Goal: Task Accomplishment & Management: Complete application form

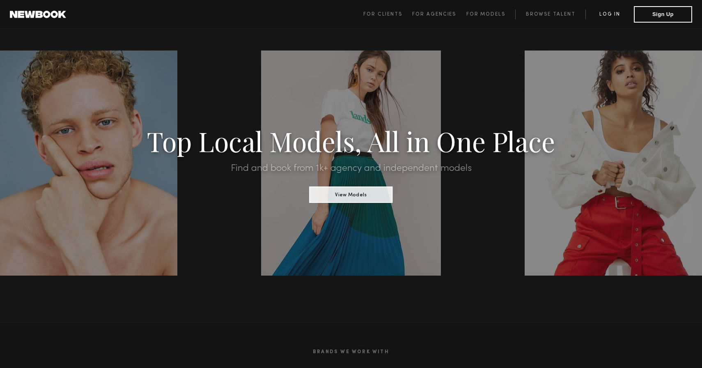
click at [606, 16] on link "Log in" at bounding box center [609, 14] width 48 height 10
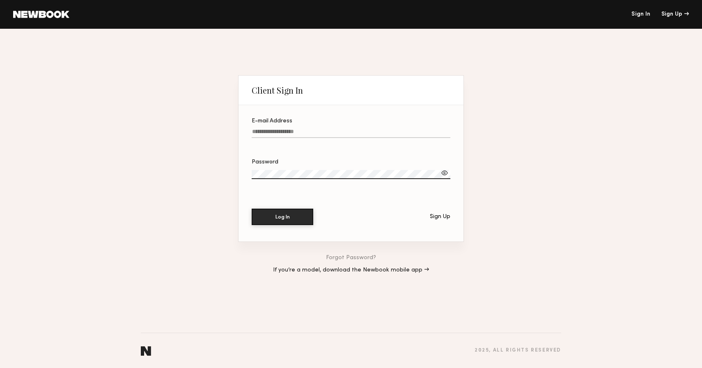
click at [309, 126] on label "E-mail Address" at bounding box center [351, 132] width 199 height 28
click at [309, 128] on input "E-mail Address" at bounding box center [351, 132] width 199 height 9
type input "**********"
click at [252, 209] on button "Log In" at bounding box center [283, 217] width 62 height 16
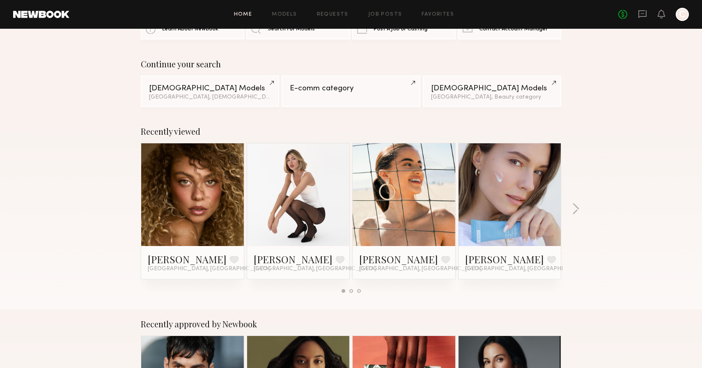
scroll to position [44, 0]
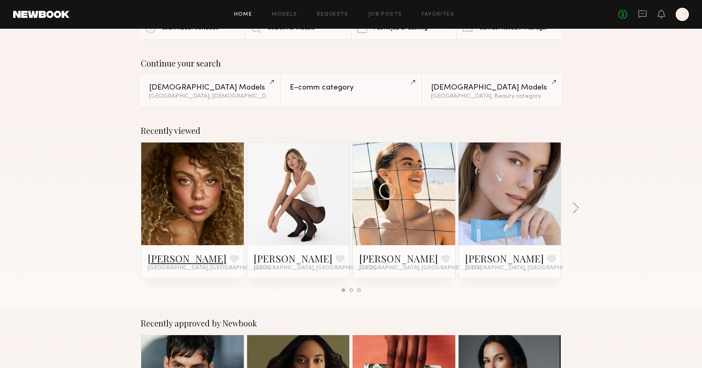
click at [172, 255] on link "Chloe B." at bounding box center [187, 258] width 79 height 13
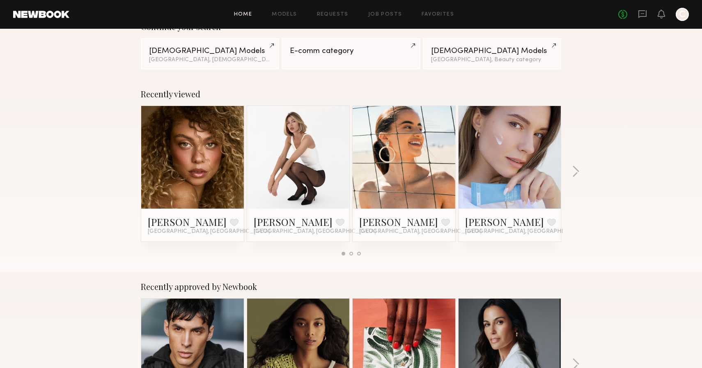
scroll to position [81, 0]
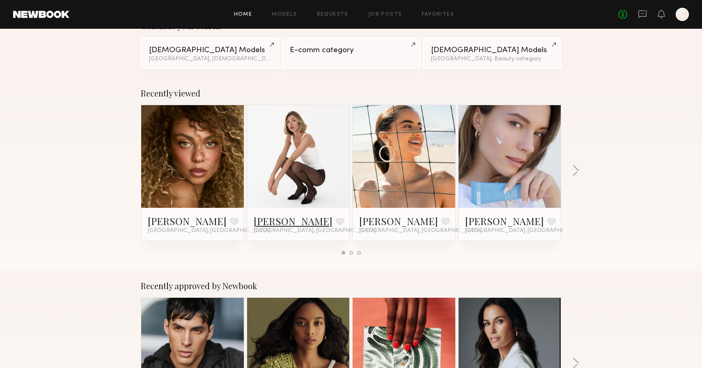
click at [275, 219] on link "Masha B." at bounding box center [293, 220] width 79 height 13
click at [374, 221] on link "Anna S." at bounding box center [398, 220] width 79 height 13
click at [574, 167] on button "button" at bounding box center [576, 172] width 8 height 14
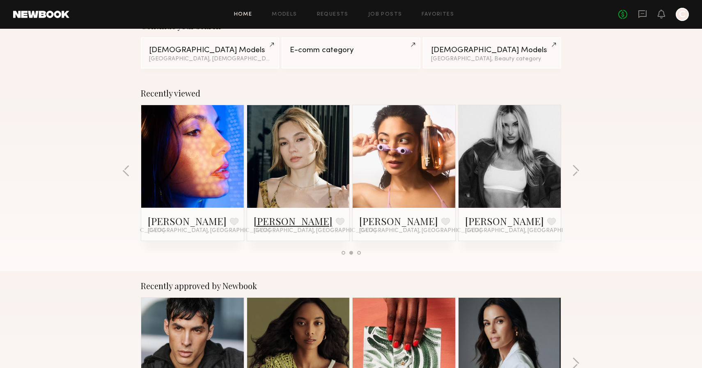
click at [267, 219] on link "Yuliia K." at bounding box center [293, 220] width 79 height 13
click at [576, 171] on button "button" at bounding box center [576, 172] width 8 height 14
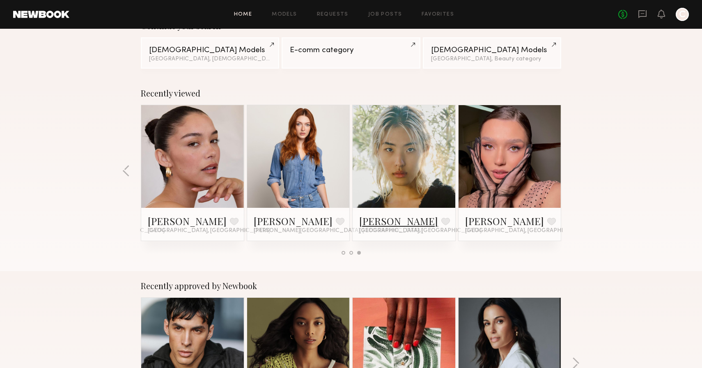
click at [381, 220] on link "Jane N." at bounding box center [398, 220] width 79 height 13
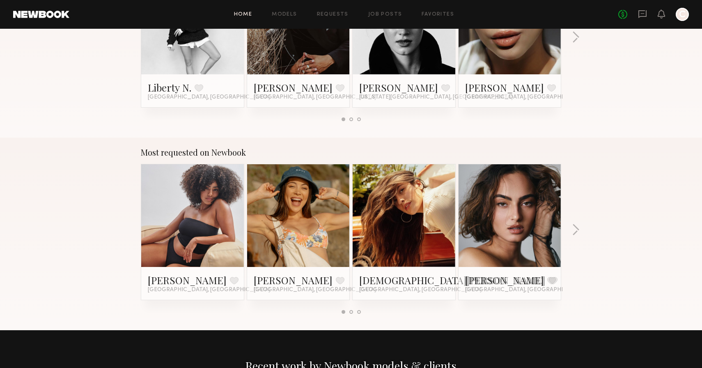
scroll to position [608, 0]
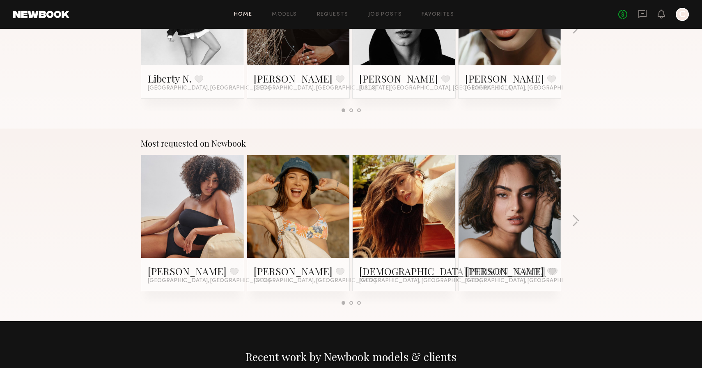
click at [373, 271] on link "Kristen J." at bounding box center [452, 270] width 186 height 13
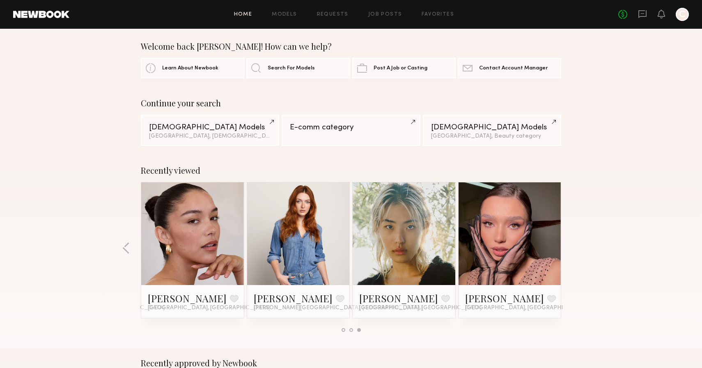
scroll to position [0, 0]
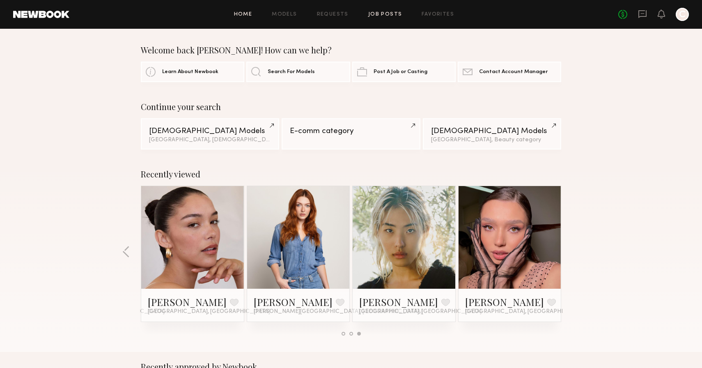
click at [384, 16] on link "Job Posts" at bounding box center [385, 14] width 34 height 5
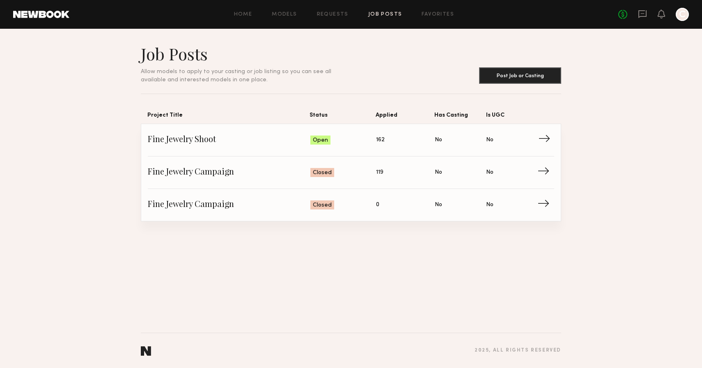
click at [271, 130] on link "Fine Jewelry Shoot Status: Open Applied: 162 Has Casting: No Is UGC: No →" at bounding box center [351, 140] width 406 height 32
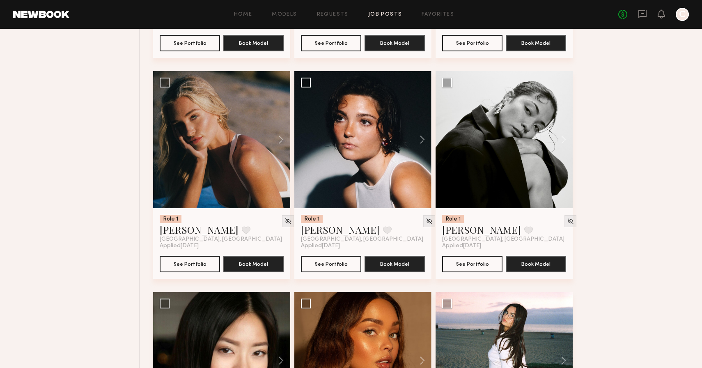
scroll to position [943, 0]
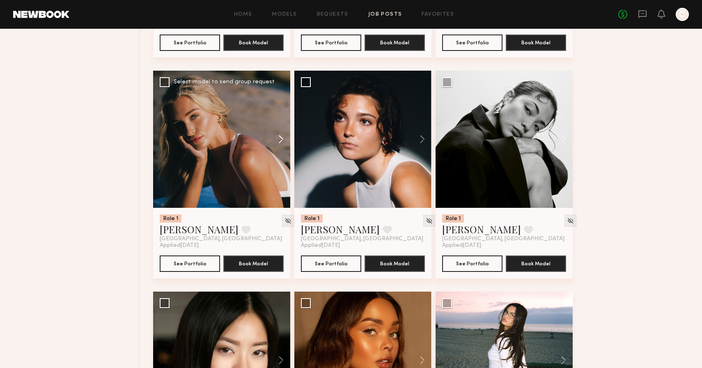
click at [280, 139] on button at bounding box center [277, 139] width 26 height 137
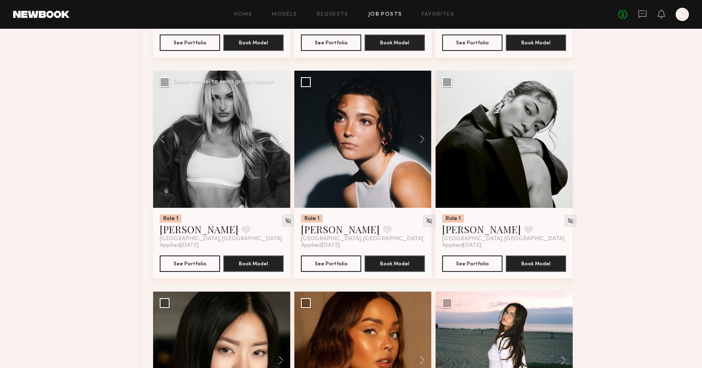
click at [280, 139] on button at bounding box center [277, 139] width 26 height 137
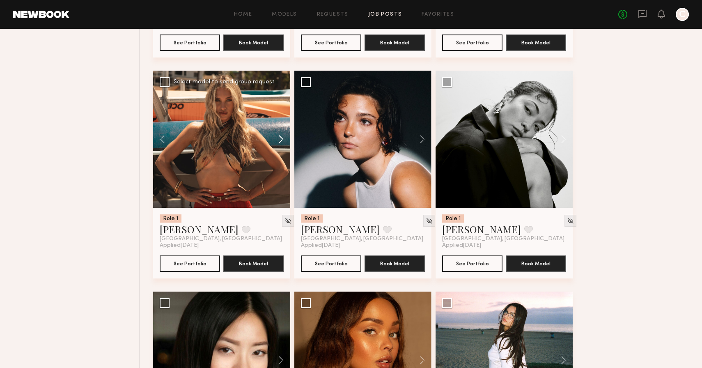
click at [280, 139] on button at bounding box center [277, 139] width 26 height 137
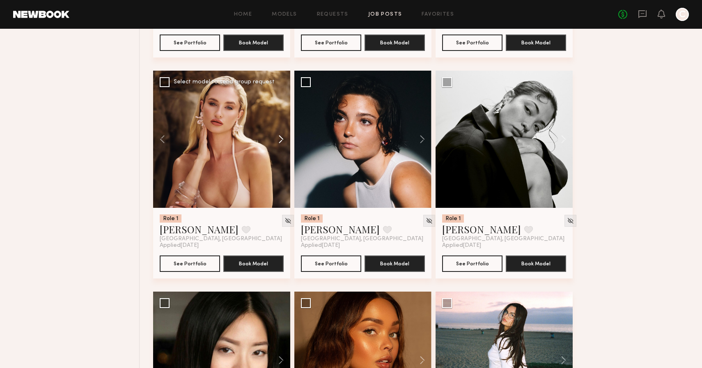
click at [280, 139] on button at bounding box center [277, 139] width 26 height 137
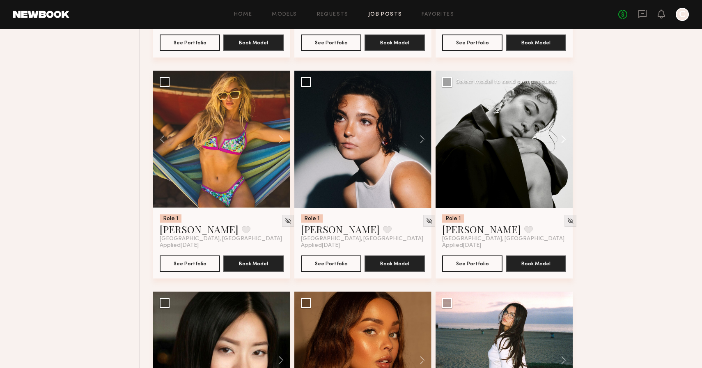
click at [563, 141] on button at bounding box center [559, 139] width 26 height 137
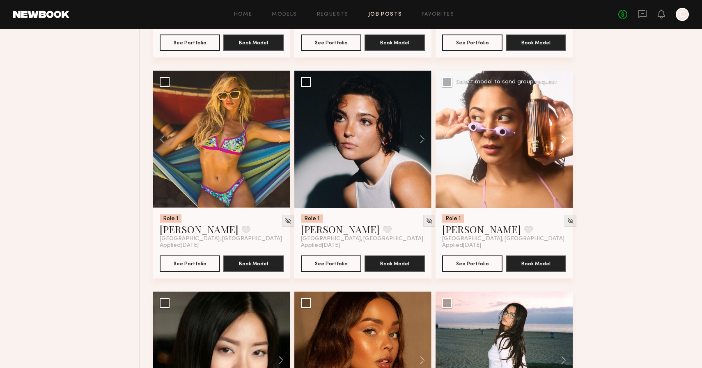
click at [563, 141] on button at bounding box center [559, 139] width 26 height 137
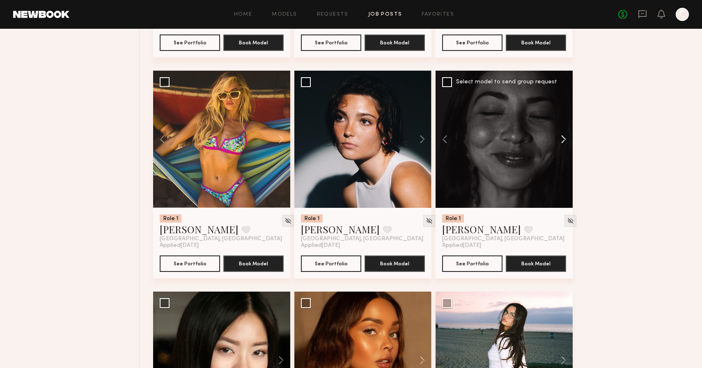
click at [563, 141] on button at bounding box center [559, 139] width 26 height 137
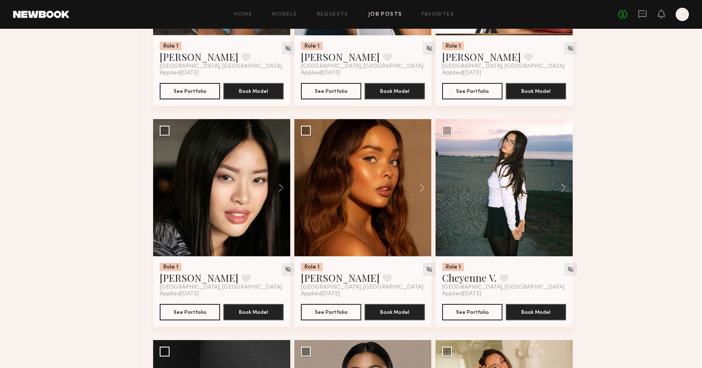
scroll to position [1116, 0]
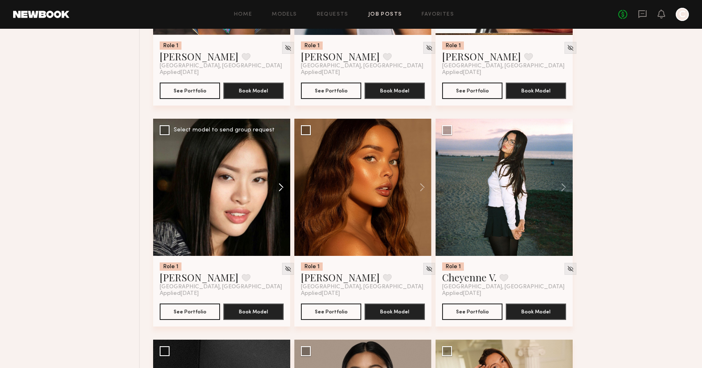
click at [278, 188] on button at bounding box center [277, 187] width 26 height 137
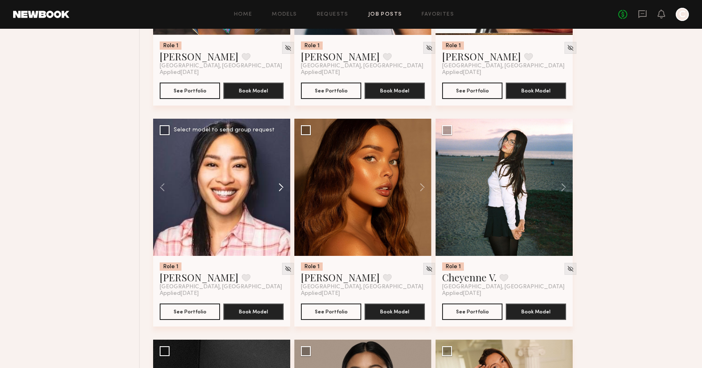
click at [278, 188] on button at bounding box center [277, 187] width 26 height 137
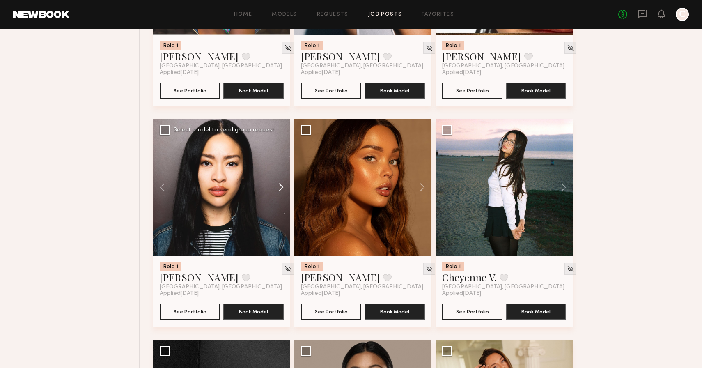
click at [278, 188] on button at bounding box center [277, 187] width 26 height 137
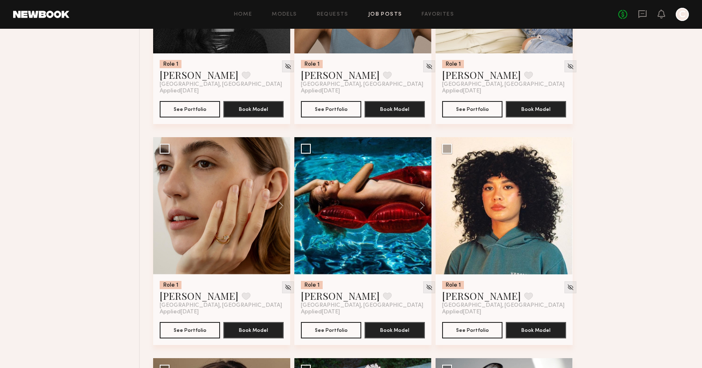
scroll to position [1542, 0]
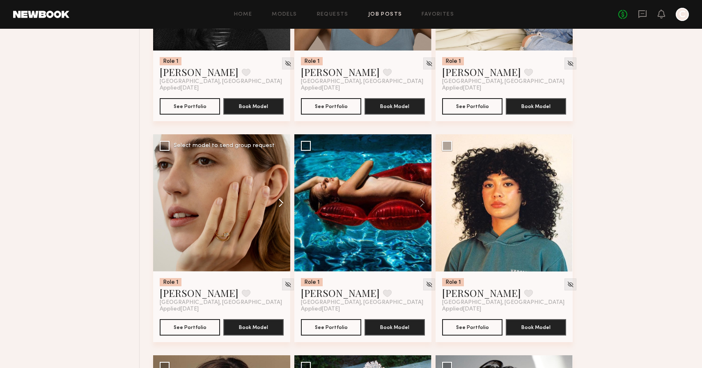
click at [280, 202] on button at bounding box center [277, 202] width 26 height 137
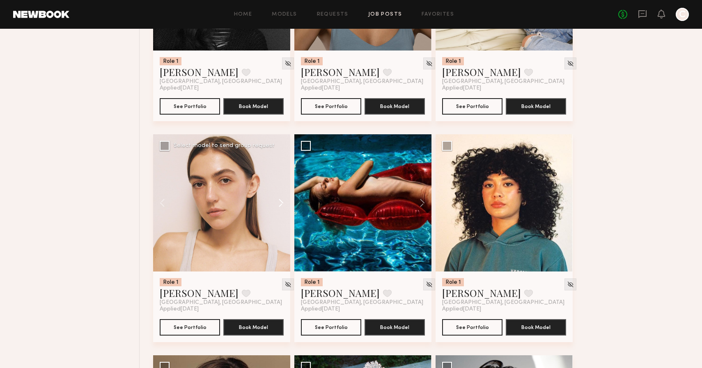
click at [280, 202] on button at bounding box center [277, 202] width 26 height 137
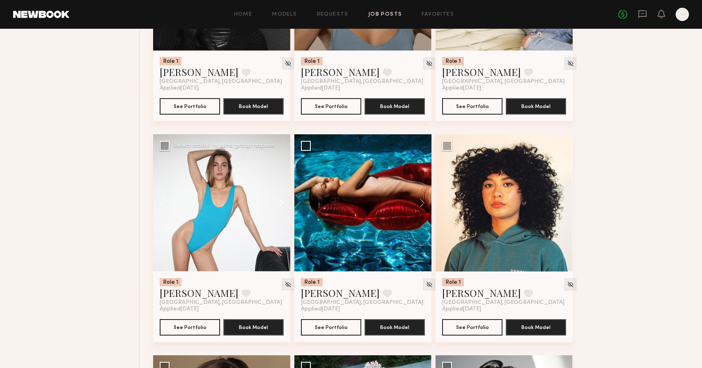
click at [280, 202] on button at bounding box center [277, 202] width 26 height 137
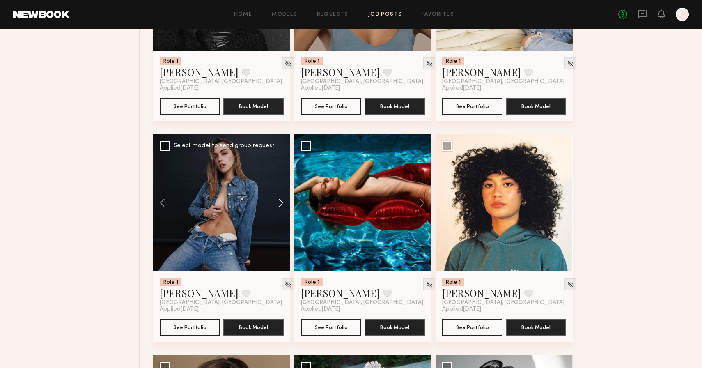
click at [281, 203] on button at bounding box center [277, 202] width 26 height 137
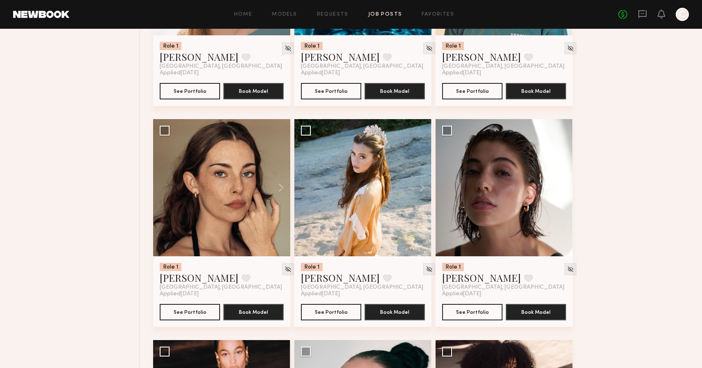
scroll to position [1793, 0]
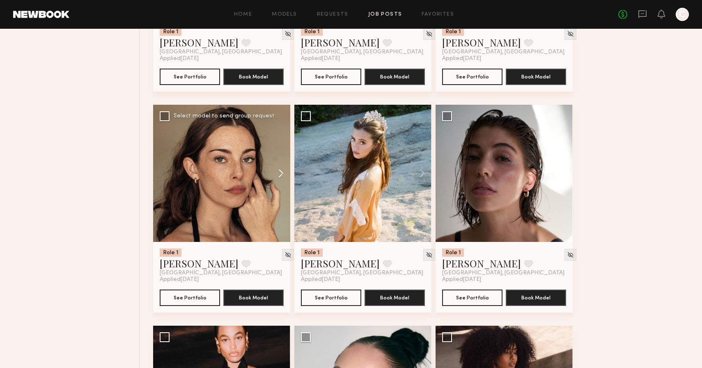
click at [280, 177] on button at bounding box center [277, 173] width 26 height 137
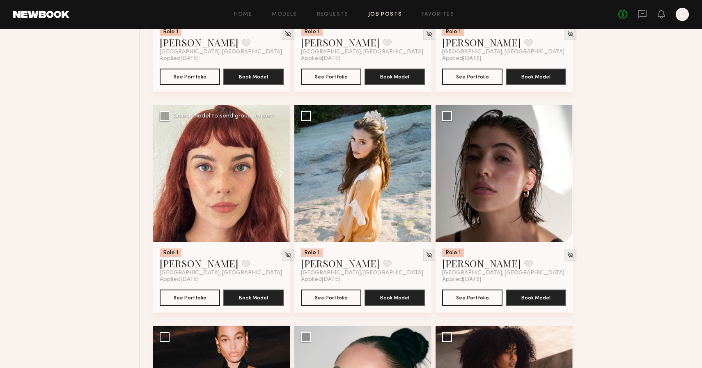
click at [280, 177] on button at bounding box center [277, 173] width 26 height 137
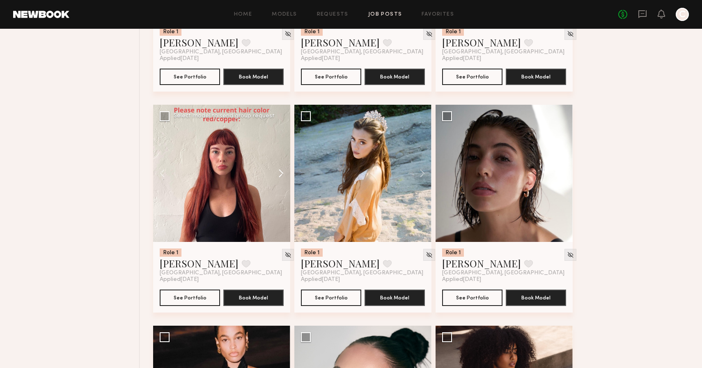
click at [280, 177] on button at bounding box center [277, 173] width 26 height 137
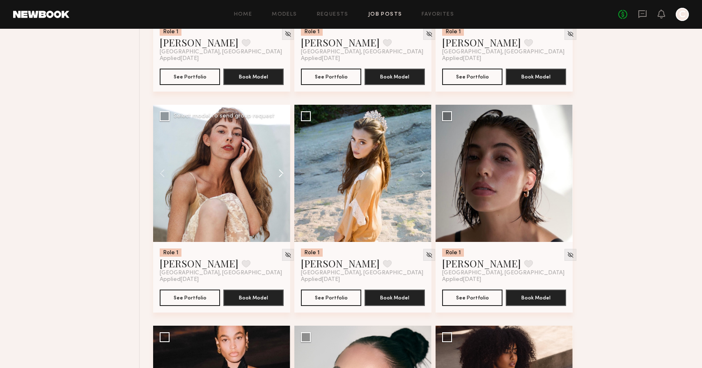
click at [280, 177] on button at bounding box center [277, 173] width 26 height 137
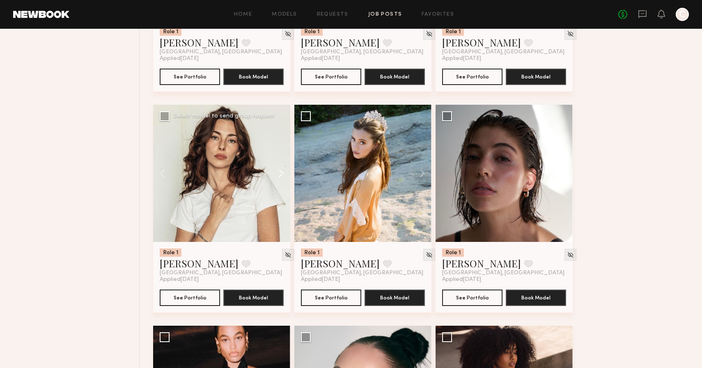
click at [280, 177] on button at bounding box center [277, 173] width 26 height 137
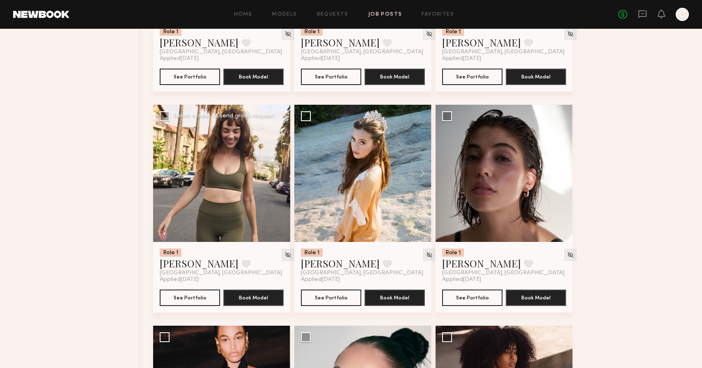
click at [281, 186] on div at bounding box center [221, 173] width 137 height 137
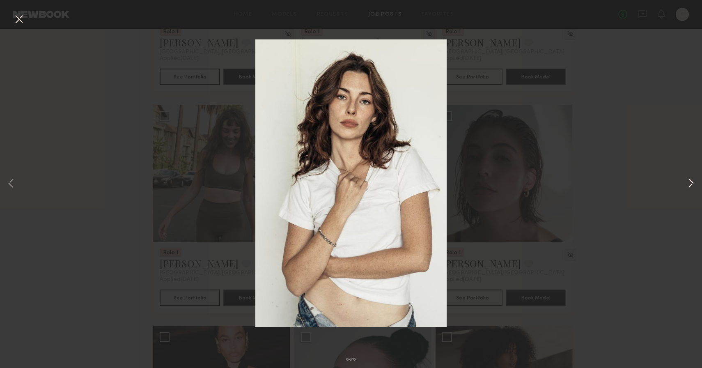
click at [688, 181] on button at bounding box center [691, 184] width 10 height 294
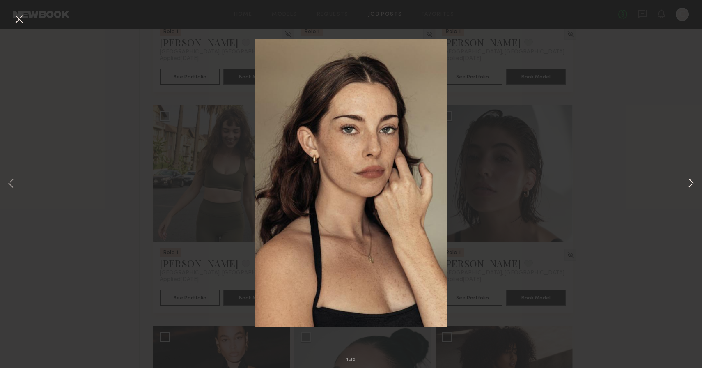
click at [688, 181] on button at bounding box center [691, 184] width 10 height 294
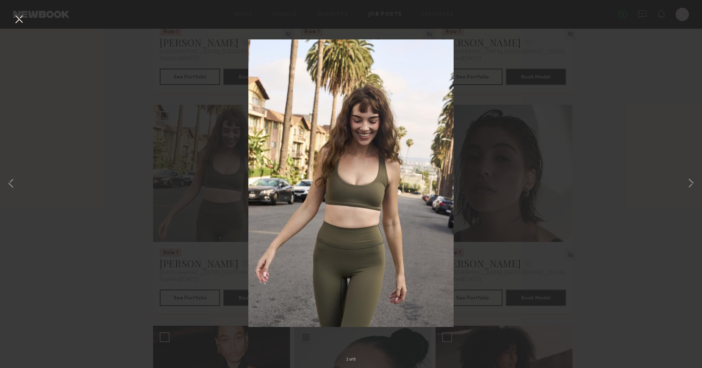
click at [613, 140] on div "2 of 6" at bounding box center [351, 184] width 702 height 368
click at [24, 18] on button at bounding box center [18, 19] width 13 height 15
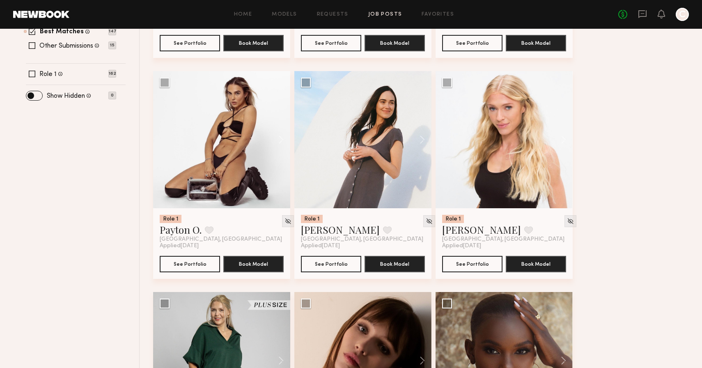
scroll to position [0, 0]
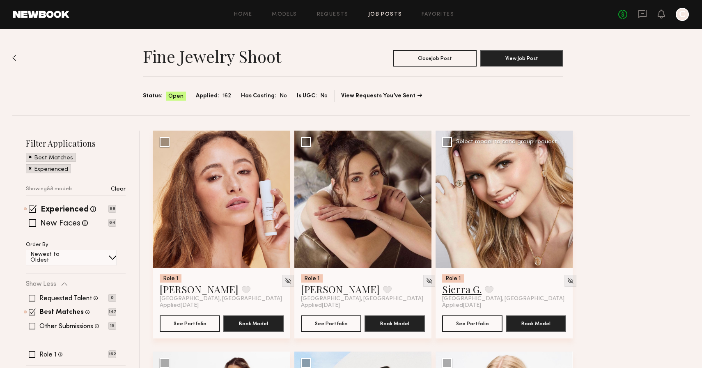
click at [457, 292] on link "Sierra G." at bounding box center [461, 288] width 39 height 13
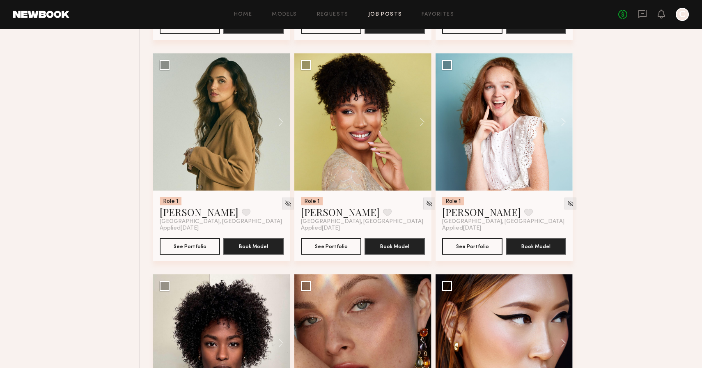
scroll to position [3391, 0]
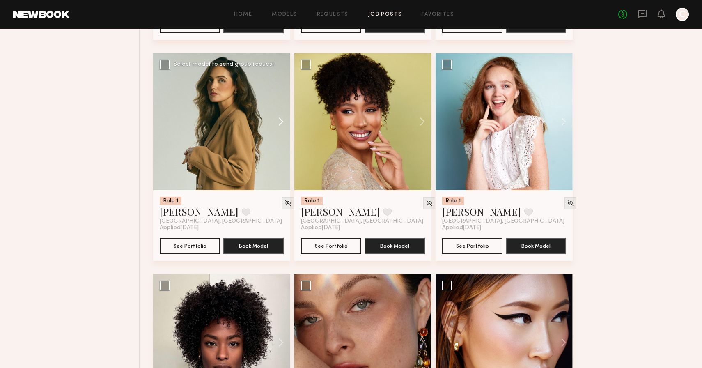
click at [280, 123] on button at bounding box center [277, 121] width 26 height 137
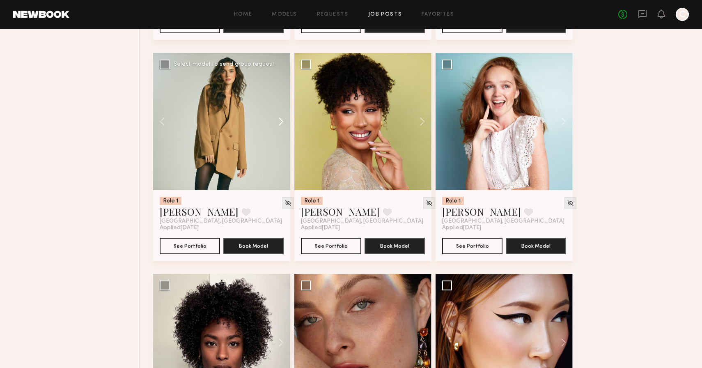
click at [280, 123] on button at bounding box center [277, 121] width 26 height 137
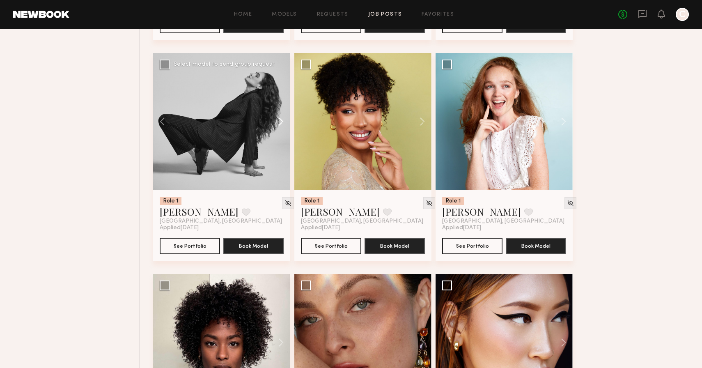
click at [280, 123] on button at bounding box center [277, 121] width 26 height 137
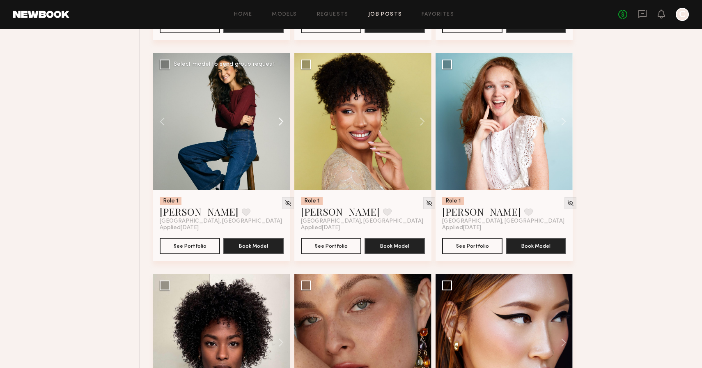
click at [280, 123] on button at bounding box center [277, 121] width 26 height 137
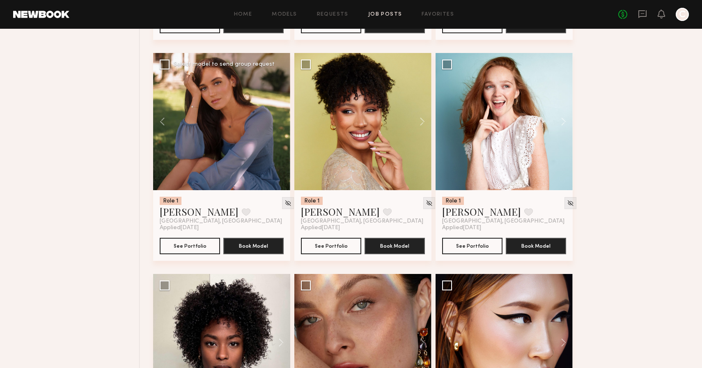
click at [280, 123] on div at bounding box center [221, 121] width 137 height 137
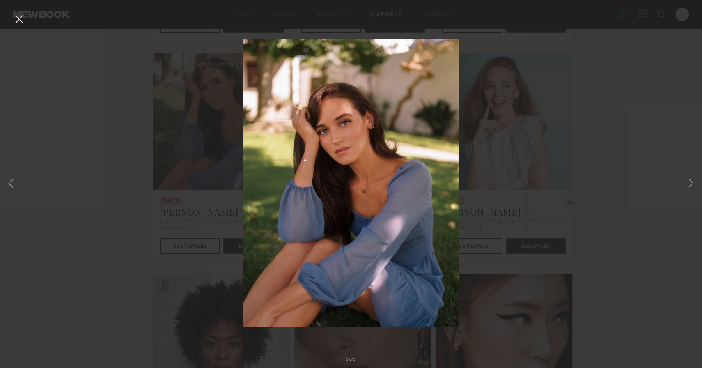
click at [15, 22] on button at bounding box center [18, 19] width 13 height 15
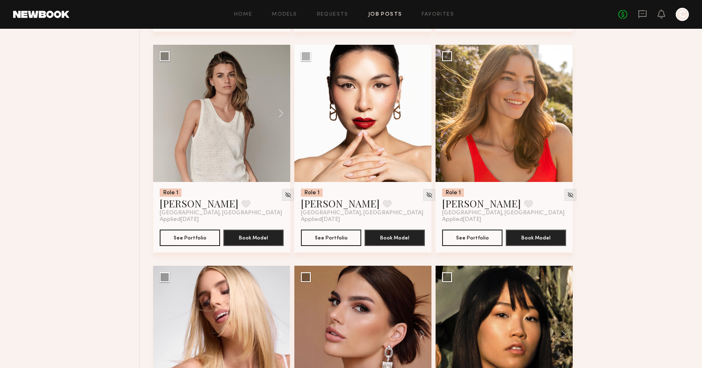
scroll to position [4705, 0]
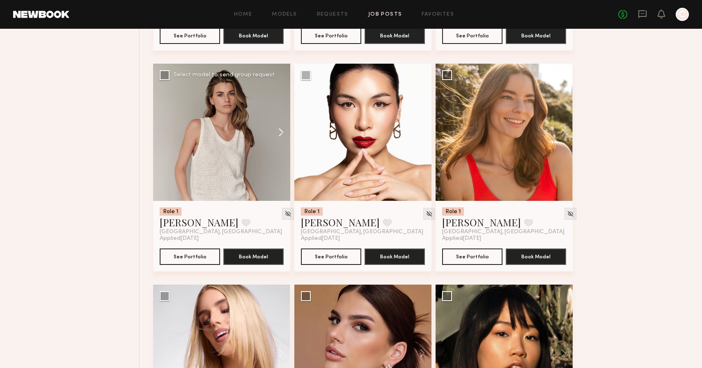
click at [283, 135] on button at bounding box center [277, 132] width 26 height 137
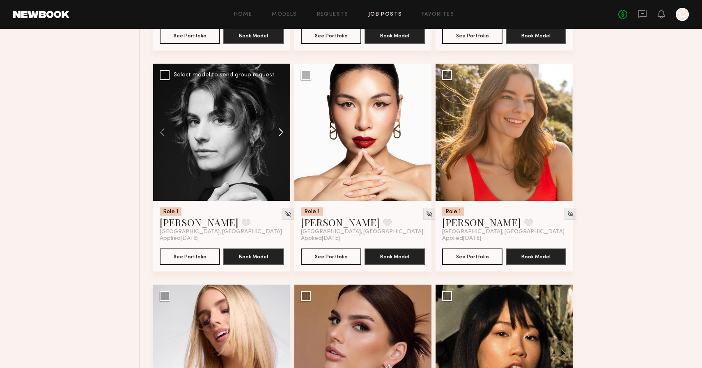
click at [283, 135] on button at bounding box center [277, 132] width 26 height 137
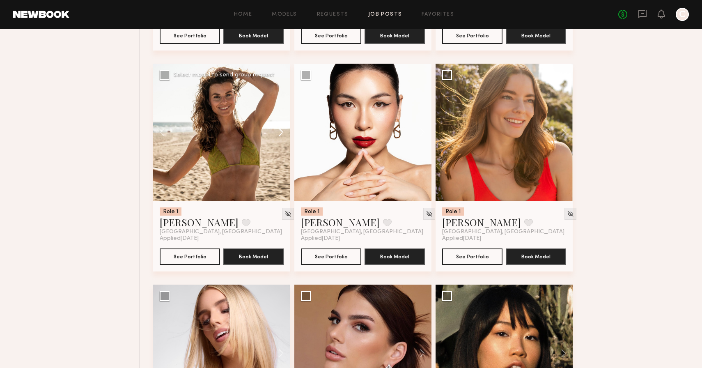
click at [283, 135] on button at bounding box center [277, 132] width 26 height 137
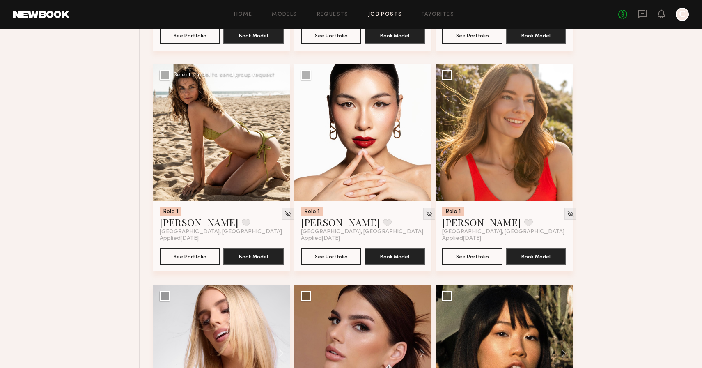
click at [283, 135] on button at bounding box center [277, 132] width 26 height 137
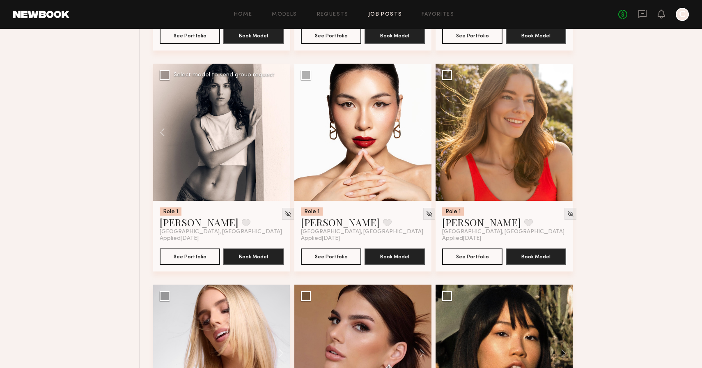
click at [283, 135] on div at bounding box center [221, 132] width 137 height 137
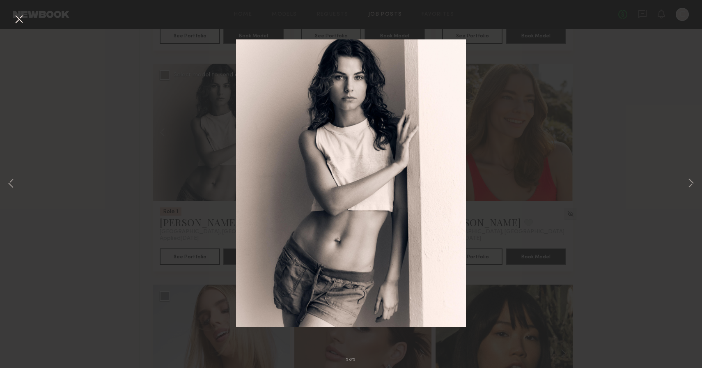
click at [18, 20] on button at bounding box center [18, 19] width 13 height 15
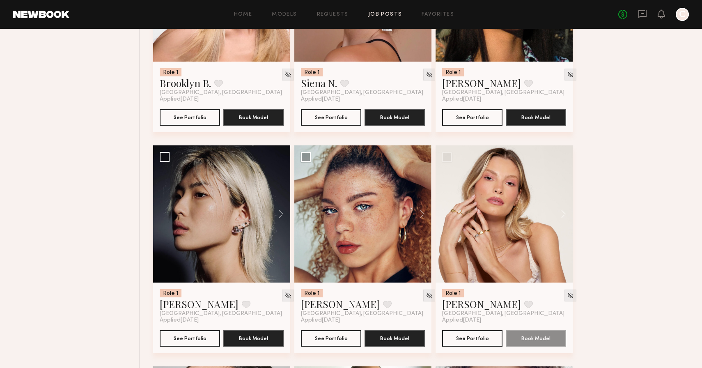
scroll to position [5066, 0]
click at [281, 214] on button at bounding box center [277, 213] width 26 height 137
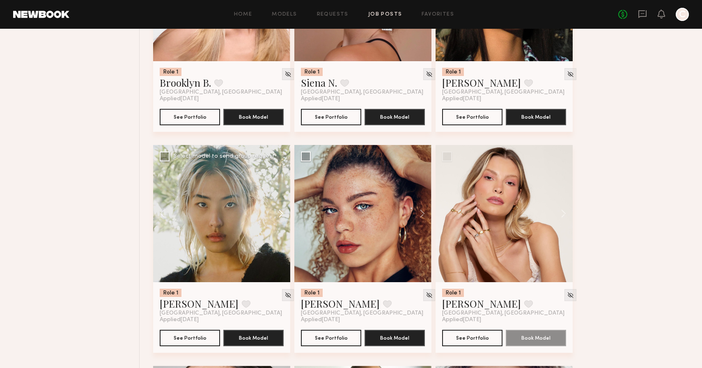
click at [281, 214] on button at bounding box center [277, 213] width 26 height 137
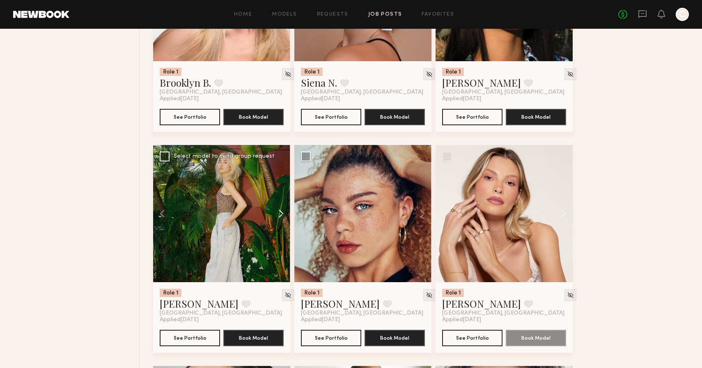
click at [281, 214] on button at bounding box center [277, 213] width 26 height 137
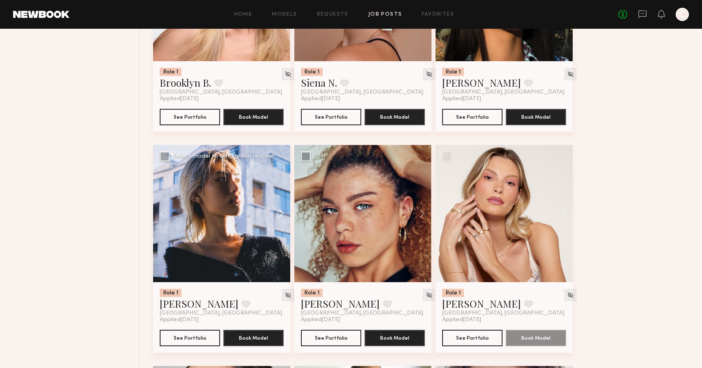
click at [281, 214] on button at bounding box center [277, 213] width 26 height 137
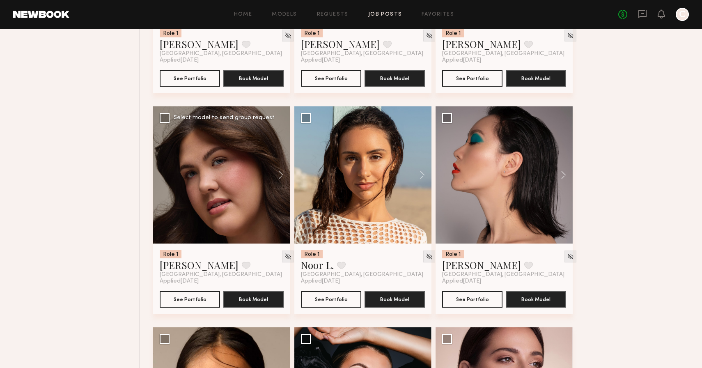
scroll to position [5552, 0]
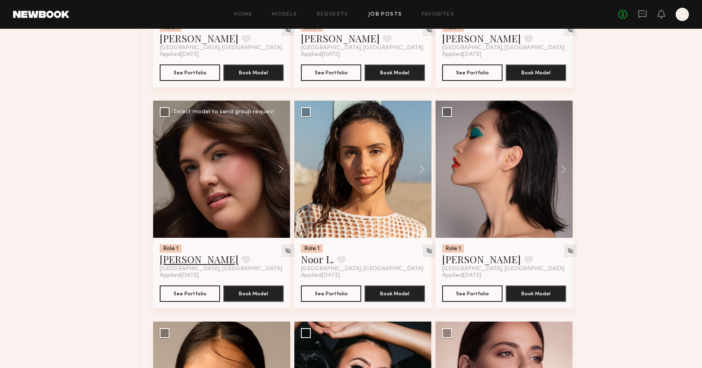
click at [196, 266] on link "Hannah R." at bounding box center [199, 258] width 79 height 13
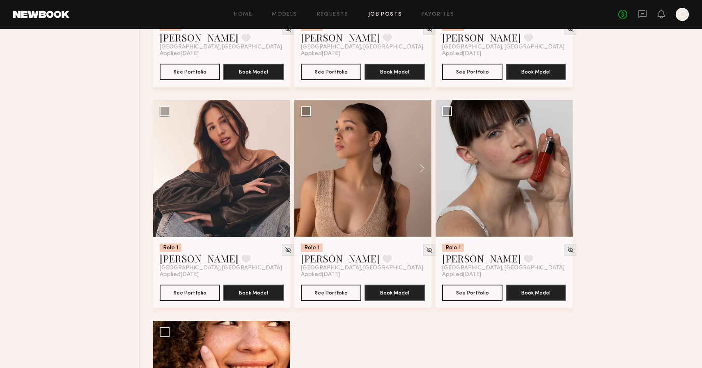
scroll to position [6197, 0]
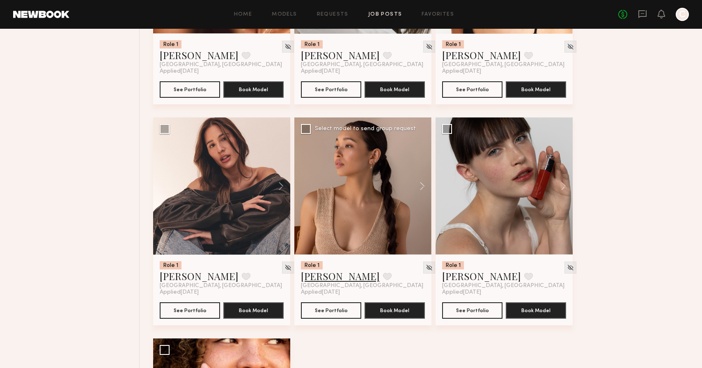
click at [319, 282] on link "Mariko M." at bounding box center [340, 275] width 79 height 13
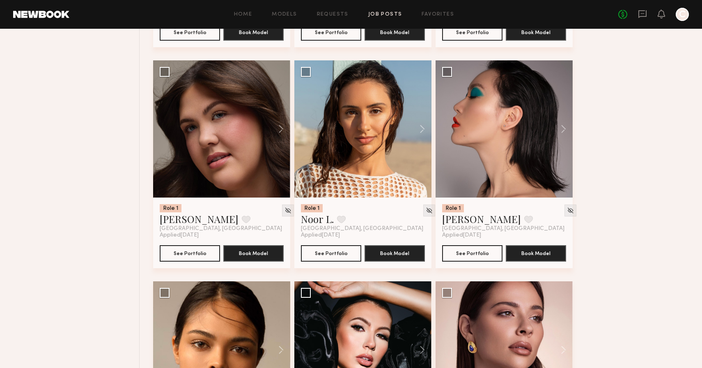
scroll to position [5590, 0]
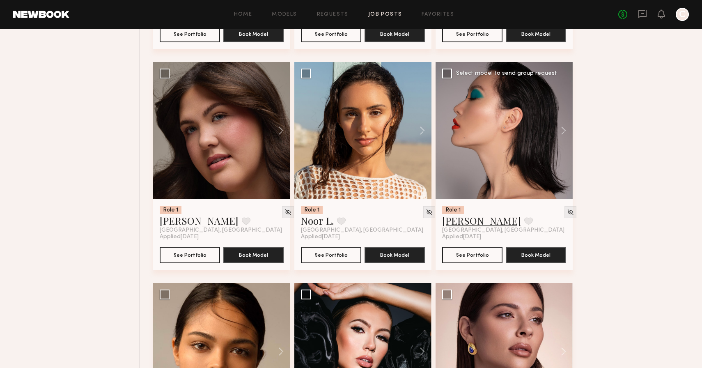
click at [453, 227] on link "Yae J." at bounding box center [481, 220] width 79 height 13
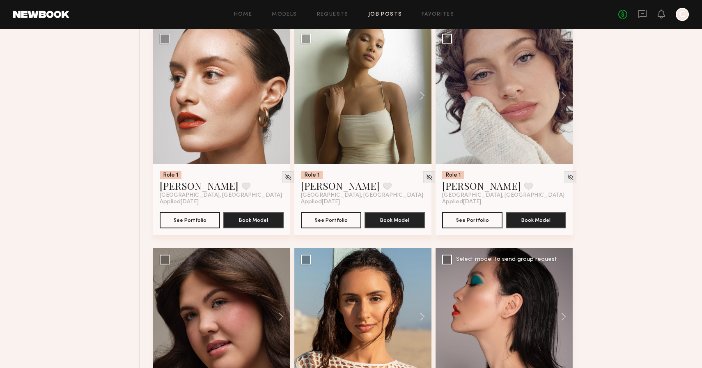
scroll to position [5403, 0]
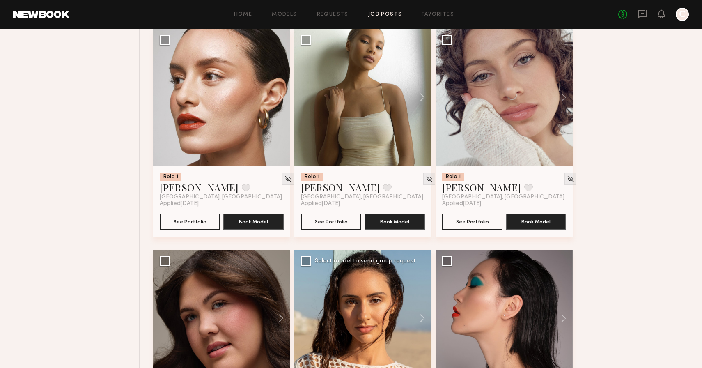
click at [362, 327] on div at bounding box center [362, 318] width 137 height 137
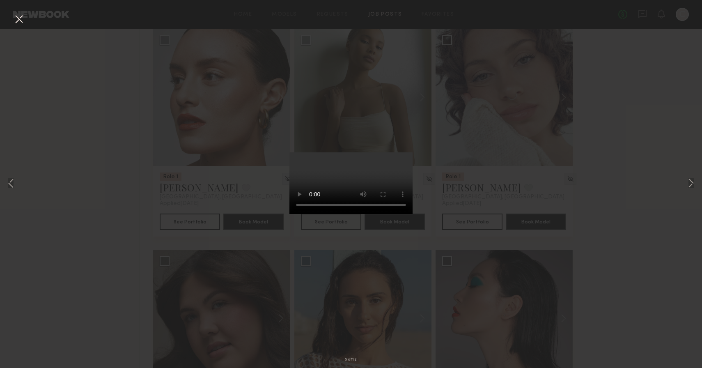
click at [83, 112] on div "5 of 12" at bounding box center [351, 184] width 702 height 368
click at [21, 23] on button at bounding box center [18, 19] width 13 height 15
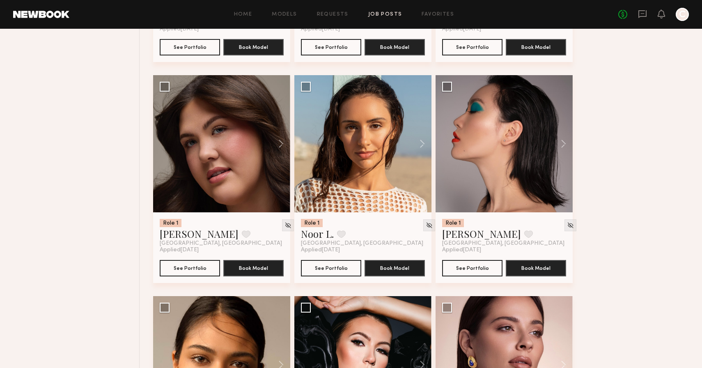
scroll to position [5580, 0]
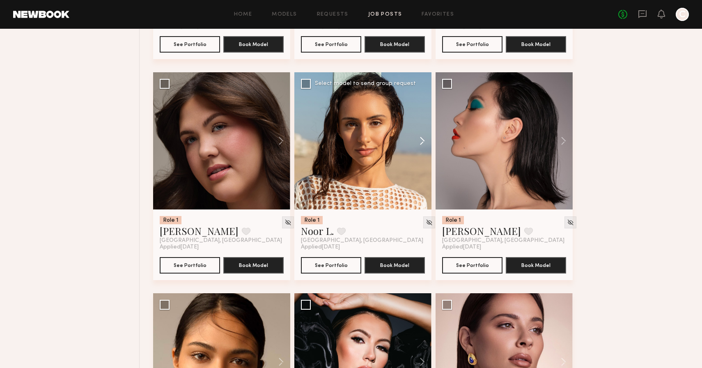
click at [422, 143] on button at bounding box center [418, 140] width 26 height 137
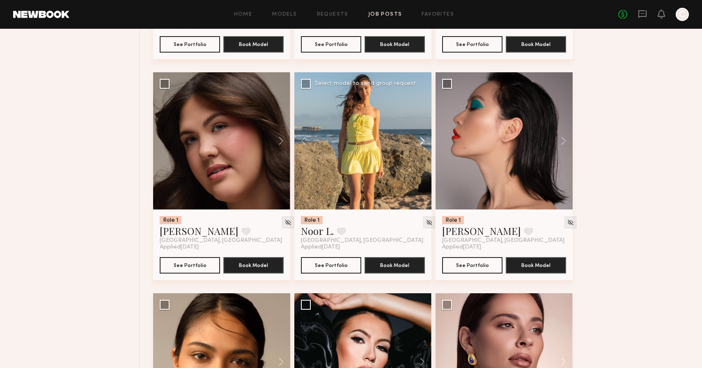
click at [422, 143] on button at bounding box center [418, 140] width 26 height 137
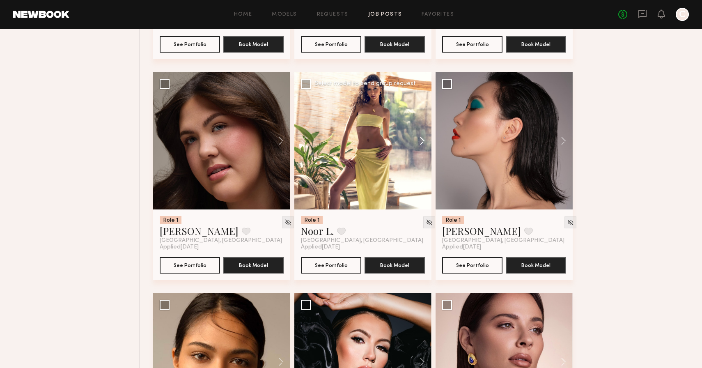
click at [422, 143] on button at bounding box center [418, 140] width 26 height 137
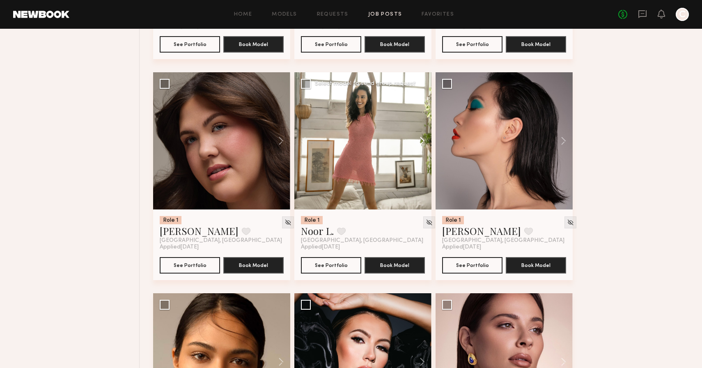
click at [422, 143] on button at bounding box center [418, 140] width 26 height 137
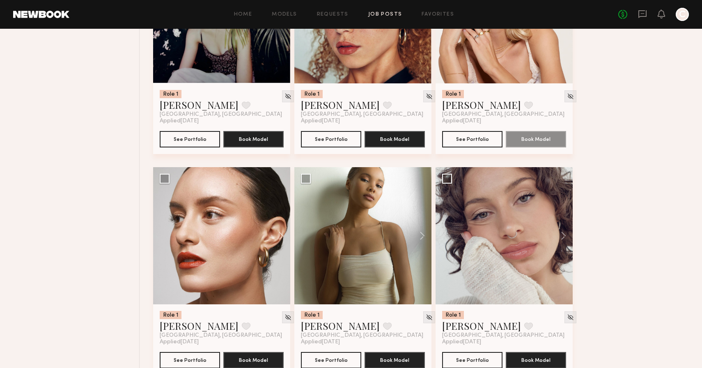
scroll to position [5262, 0]
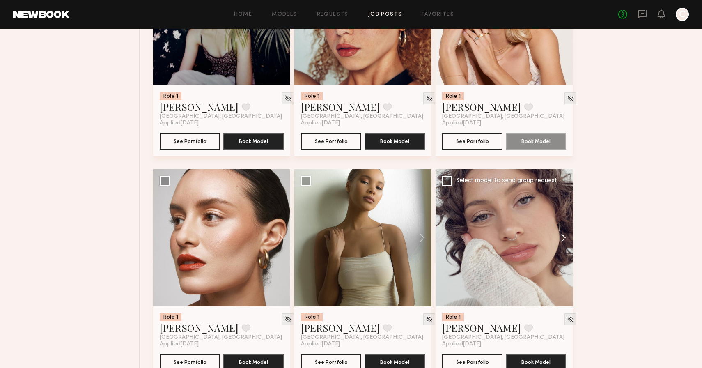
click at [564, 239] on button at bounding box center [559, 237] width 26 height 137
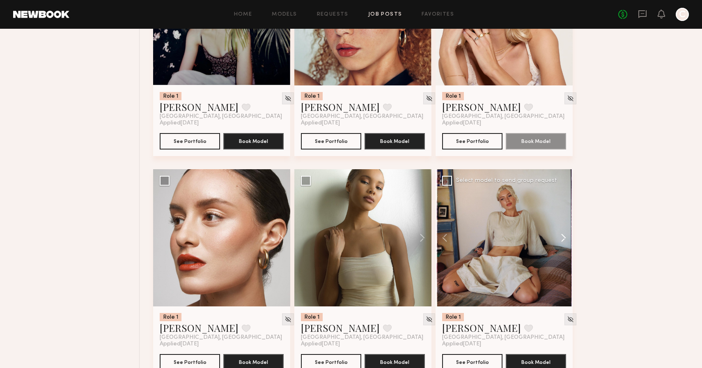
click at [564, 239] on button at bounding box center [559, 237] width 26 height 137
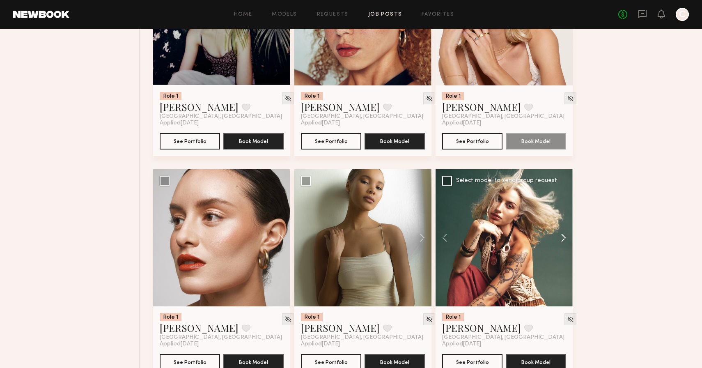
click at [564, 239] on button at bounding box center [559, 237] width 26 height 137
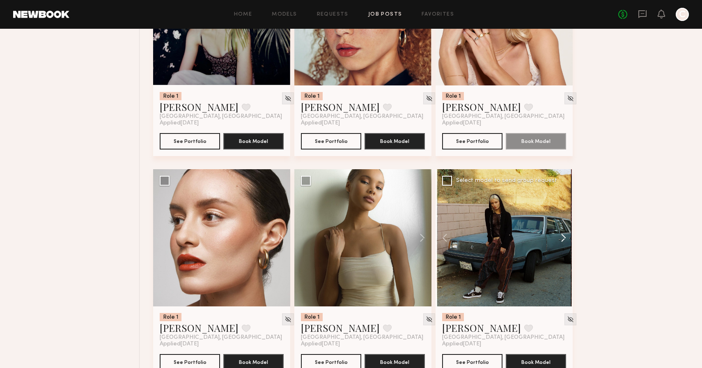
click at [564, 239] on button at bounding box center [559, 237] width 26 height 137
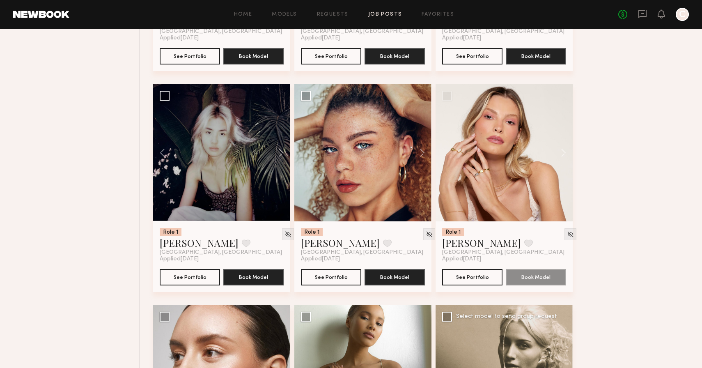
scroll to position [5120, 0]
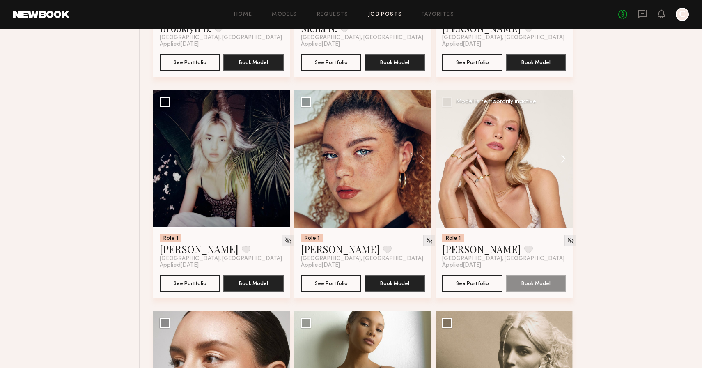
click at [562, 163] on button at bounding box center [559, 158] width 26 height 137
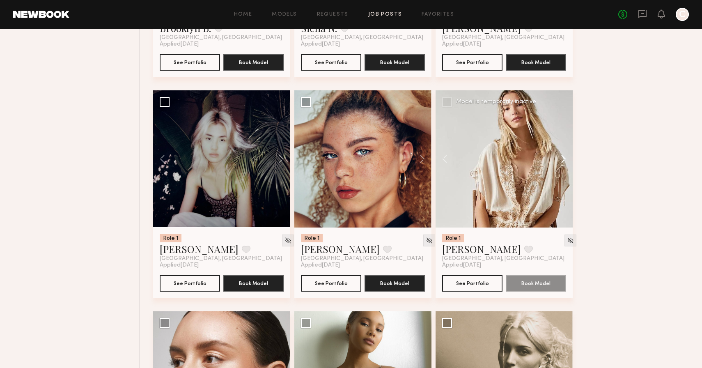
click at [562, 163] on button at bounding box center [559, 158] width 26 height 137
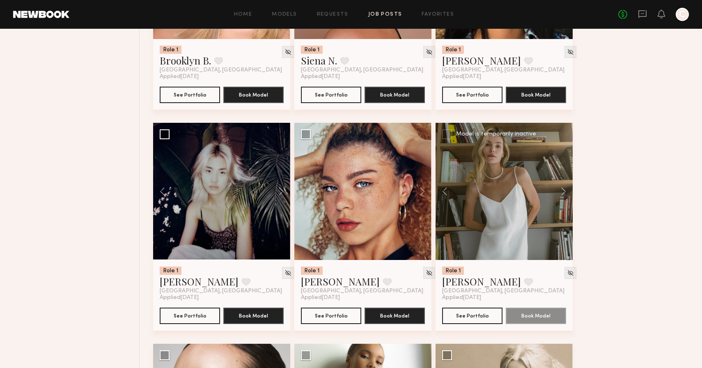
scroll to position [5128, 0]
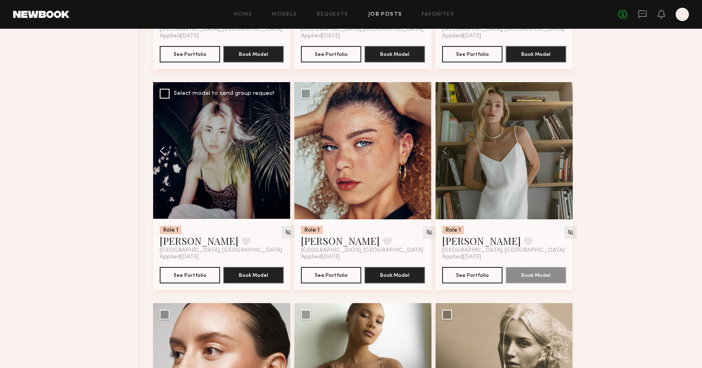
click at [159, 155] on button at bounding box center [166, 150] width 26 height 137
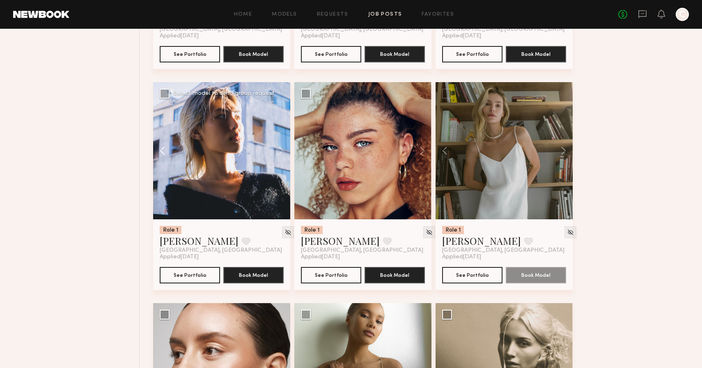
click at [159, 155] on button at bounding box center [166, 150] width 26 height 137
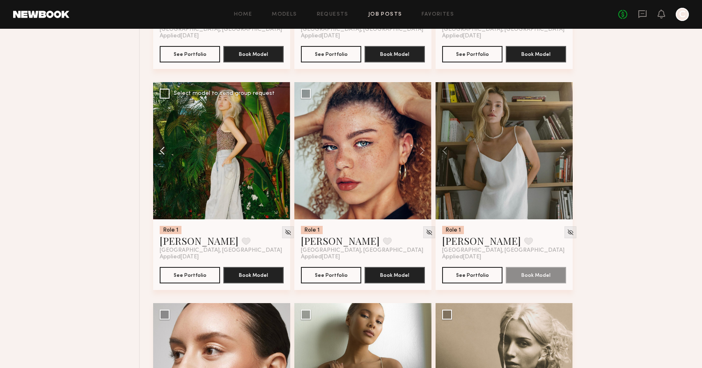
click at [159, 155] on button at bounding box center [166, 150] width 26 height 137
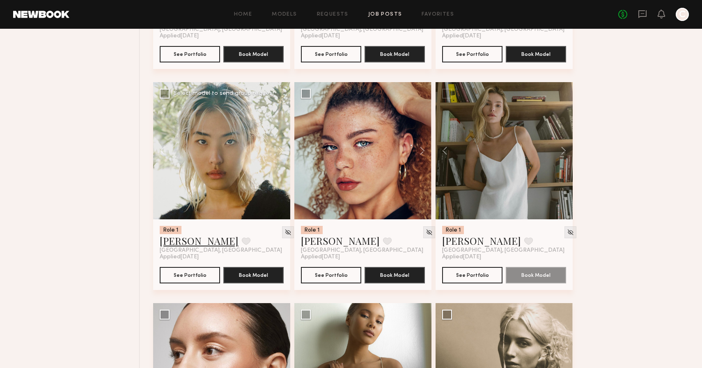
click at [173, 245] on link "Jane N." at bounding box center [199, 240] width 79 height 13
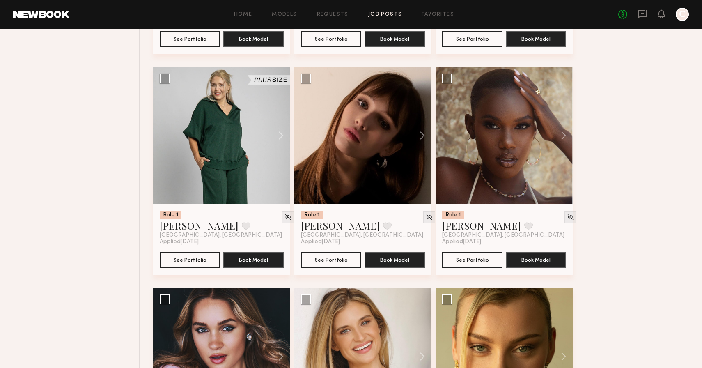
scroll to position [0, 0]
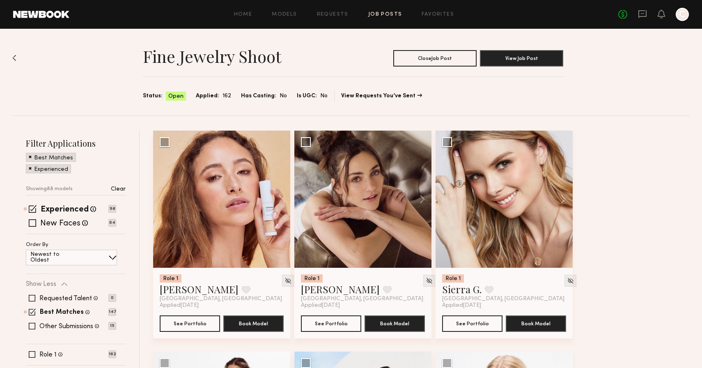
click at [12, 58] on img at bounding box center [14, 58] width 4 height 7
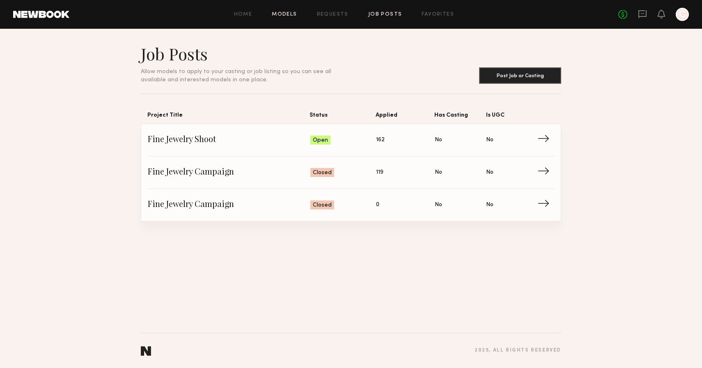
click at [289, 13] on link "Models" at bounding box center [284, 14] width 25 height 5
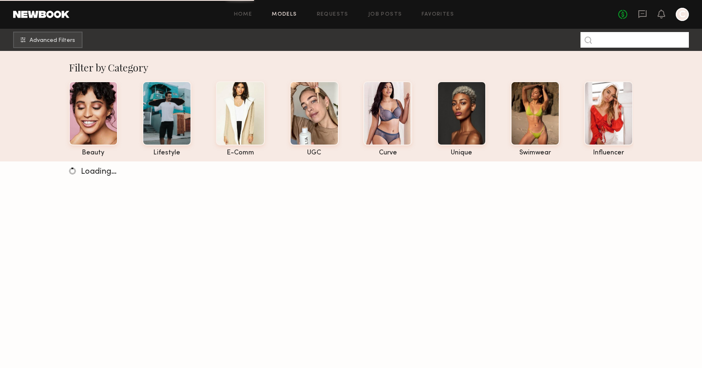
click at [617, 43] on input at bounding box center [634, 40] width 108 height 16
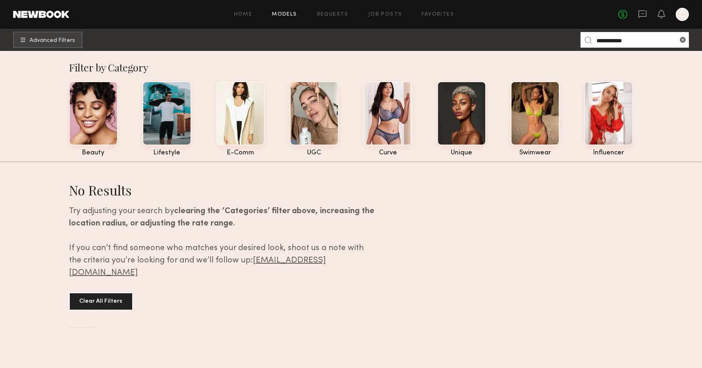
drag, startPoint x: 646, startPoint y: 39, endPoint x: 540, endPoint y: 37, distance: 105.5
click at [540, 37] on nb-browse-subheader "**********" at bounding box center [351, 40] width 702 height 22
type input "*****"
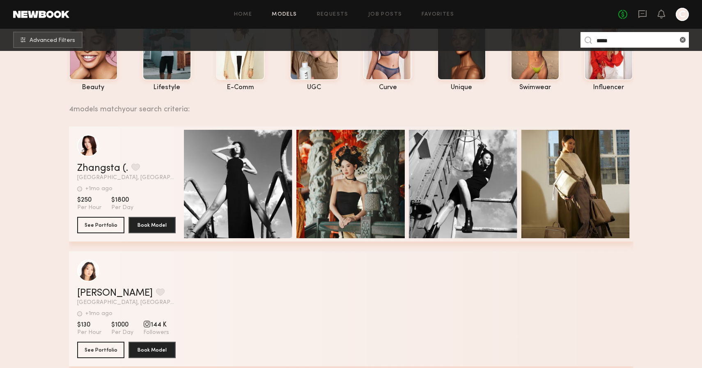
scroll to position [67, 0]
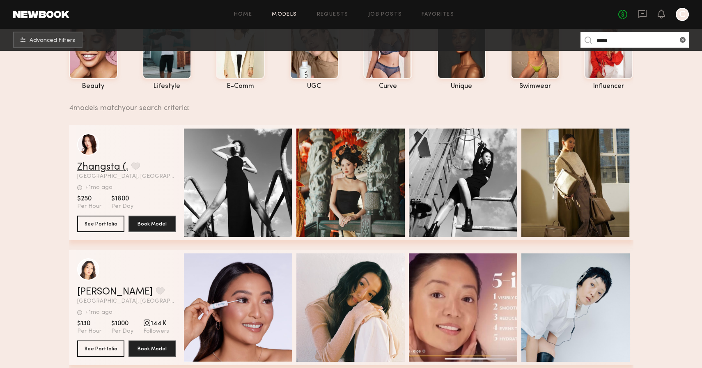
click at [94, 167] on link "Zhangsta (." at bounding box center [102, 167] width 51 height 10
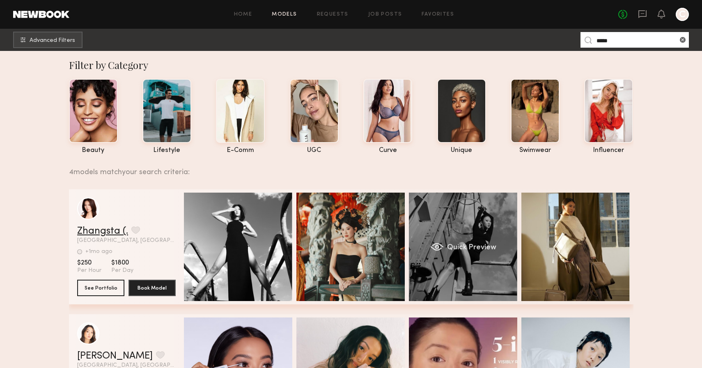
scroll to position [0, 0]
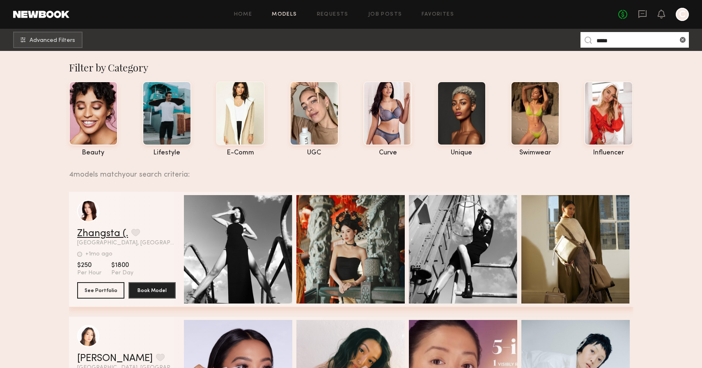
click at [115, 230] on link "Zhangsta (." at bounding box center [102, 234] width 51 height 10
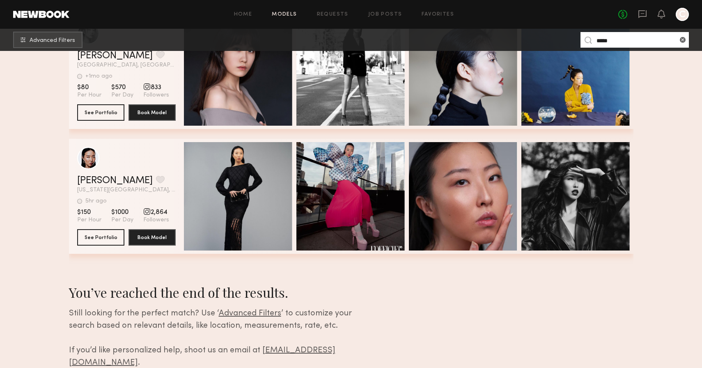
scroll to position [428, 0]
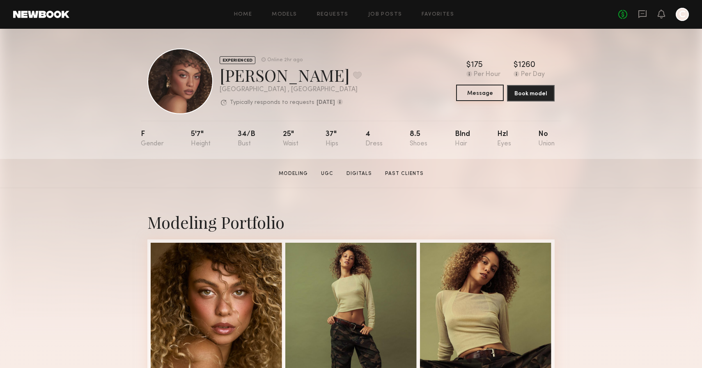
click at [483, 94] on button "Message" at bounding box center [480, 93] width 48 height 16
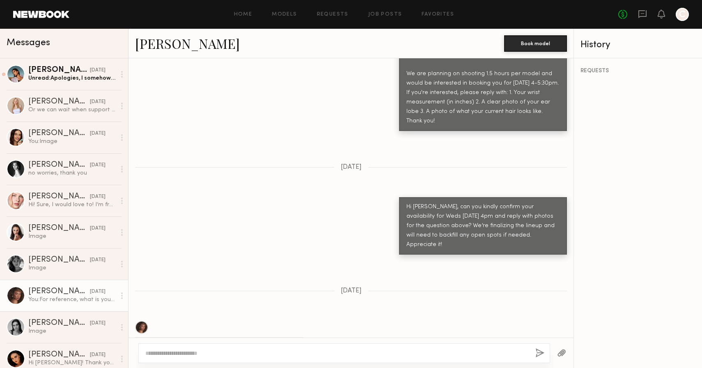
scroll to position [2099, 0]
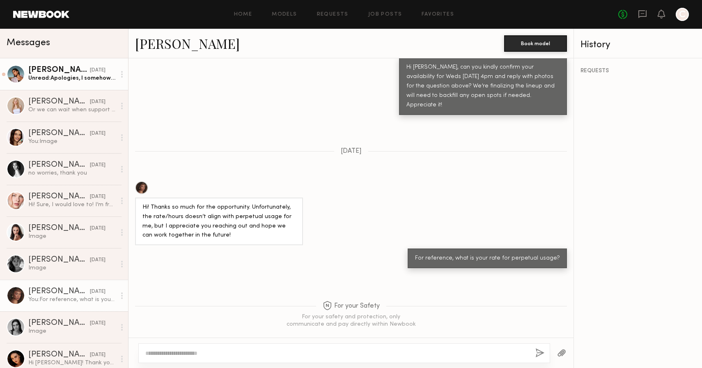
click at [66, 71] on div "Lara G." at bounding box center [59, 70] width 62 height 8
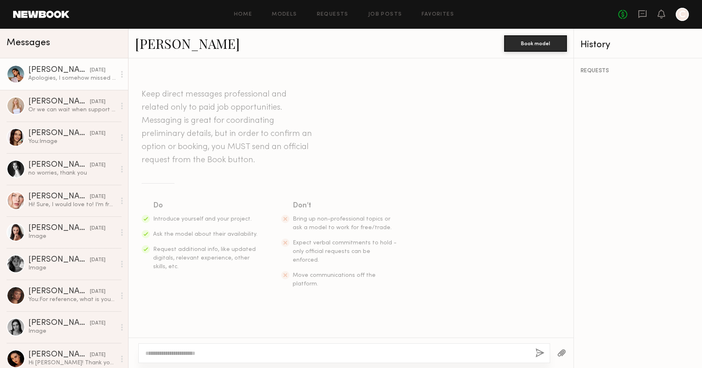
click at [150, 44] on link "Lara G." at bounding box center [187, 43] width 105 height 18
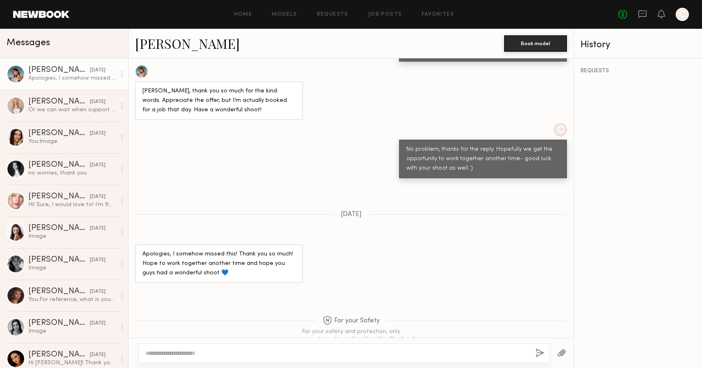
scroll to position [1186, 0]
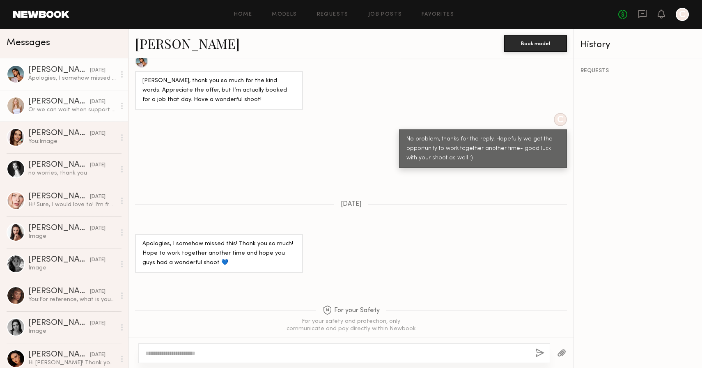
click at [73, 111] on div "Or we can wait when support team responds Sorry" at bounding box center [71, 110] width 87 height 8
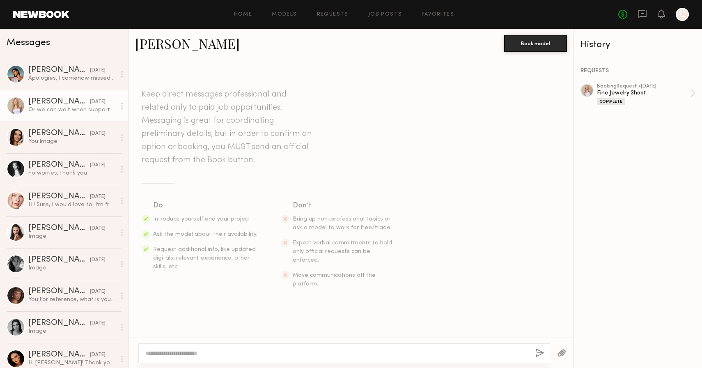
click at [156, 41] on link "Oxana P." at bounding box center [187, 43] width 105 height 18
click at [21, 170] on div at bounding box center [16, 169] width 18 height 18
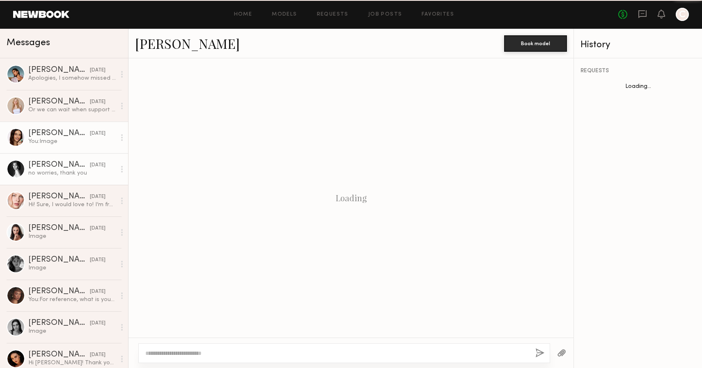
scroll to position [475, 0]
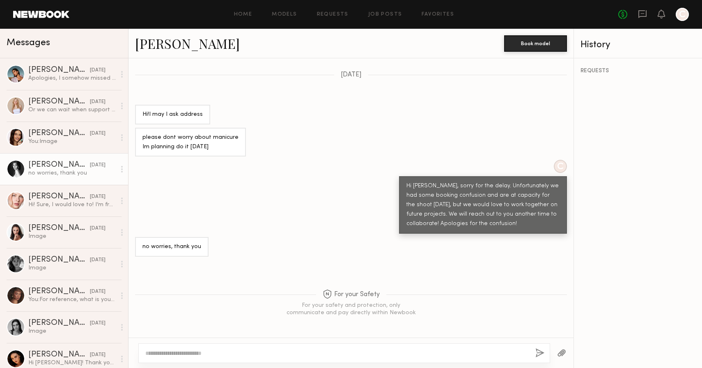
click at [168, 45] on link "Camilla A." at bounding box center [187, 43] width 105 height 18
click at [45, 298] on div "You: For reference, what is your rate for perpetual usage?" at bounding box center [71, 300] width 87 height 8
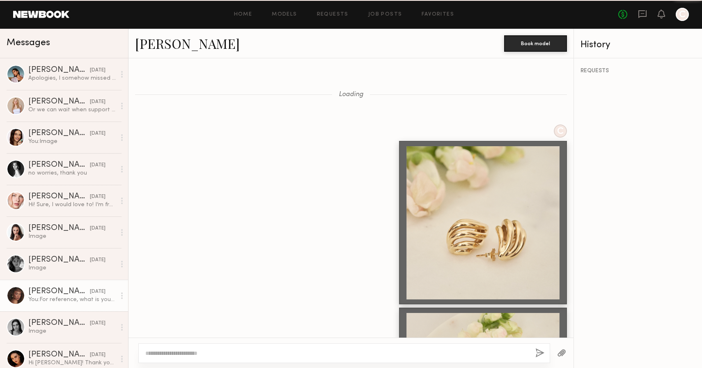
scroll to position [2099, 0]
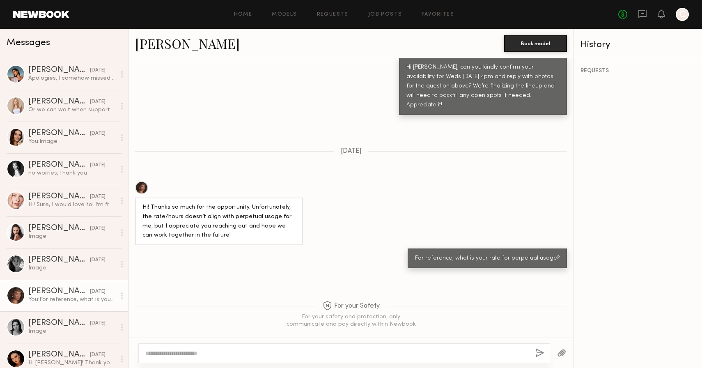
click at [172, 39] on link "Chloe B." at bounding box center [187, 43] width 105 height 18
click at [37, 260] on div "Jordan L." at bounding box center [59, 260] width 62 height 8
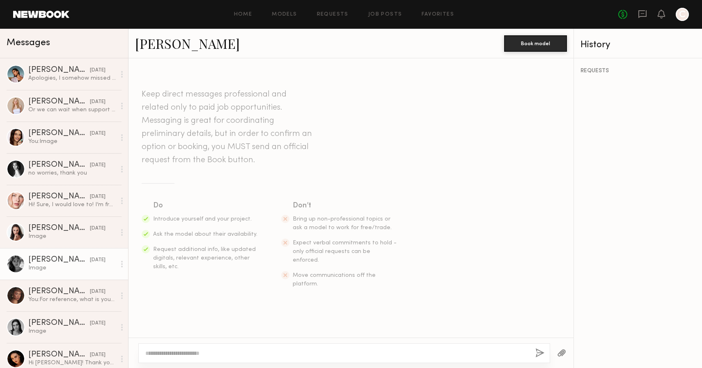
click at [164, 46] on link "Jordan L." at bounding box center [187, 43] width 105 height 18
click at [18, 232] on div at bounding box center [16, 232] width 18 height 18
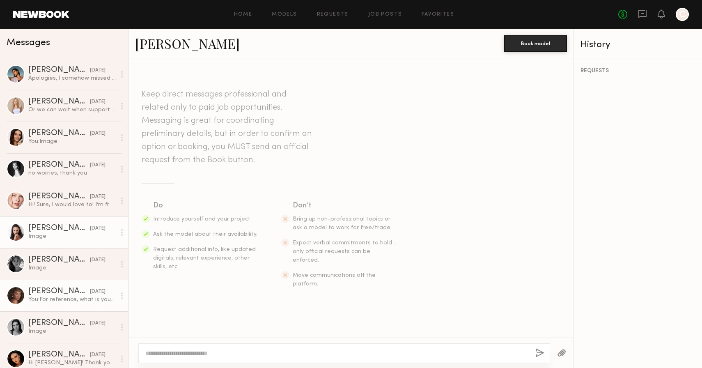
scroll to position [25, 0]
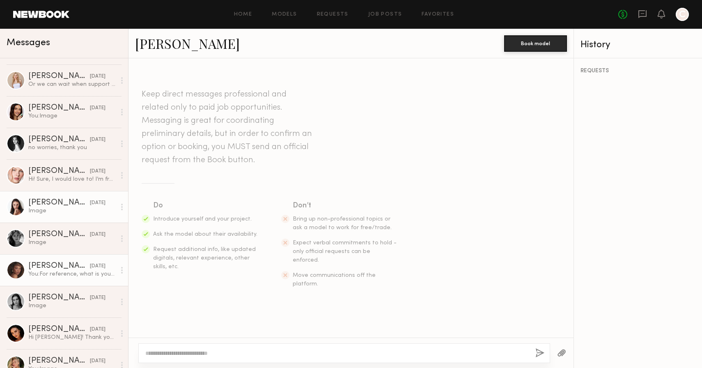
click at [66, 267] on div "Chloe B." at bounding box center [59, 266] width 62 height 8
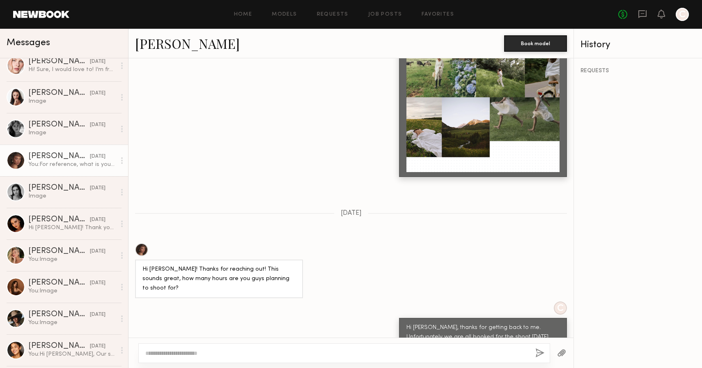
scroll to position [135, 0]
click at [48, 220] on div "Isabella A." at bounding box center [59, 219] width 62 height 8
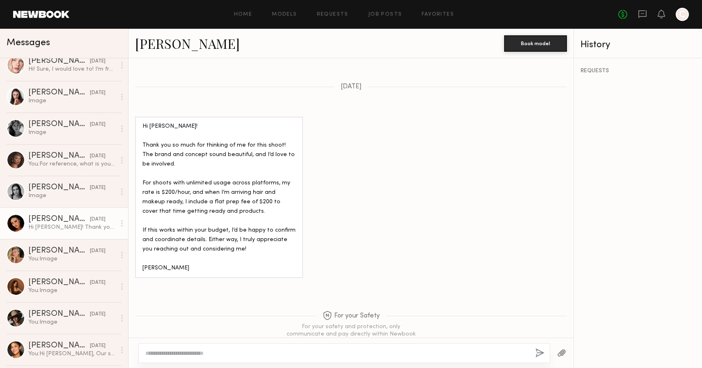
scroll to position [852, 0]
click at [174, 48] on link "Isabella A." at bounding box center [187, 43] width 105 height 18
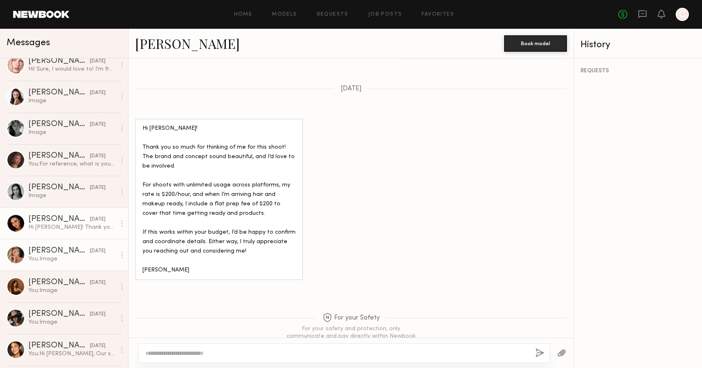
click at [48, 255] on div "You: Image" at bounding box center [71, 259] width 87 height 8
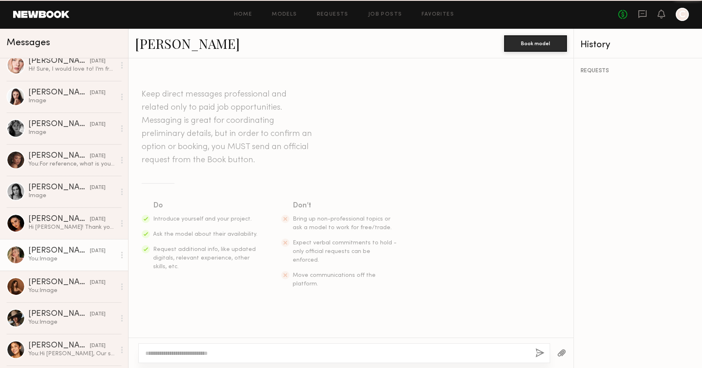
scroll to position [822, 0]
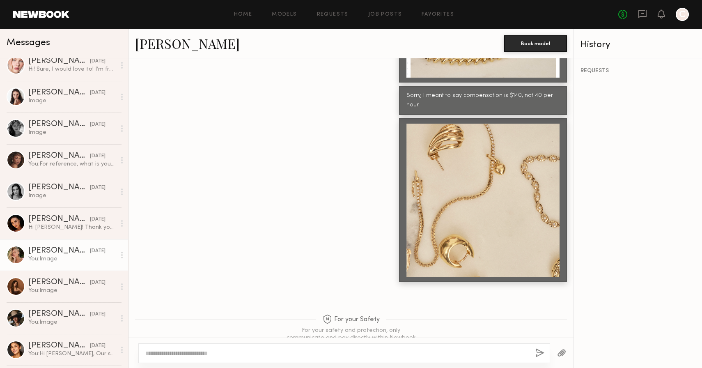
click at [176, 47] on link "Anastasiia V." at bounding box center [187, 43] width 105 height 18
click at [57, 294] on link "Ella W. 05/10/2025 You: Image" at bounding box center [64, 287] width 128 height 32
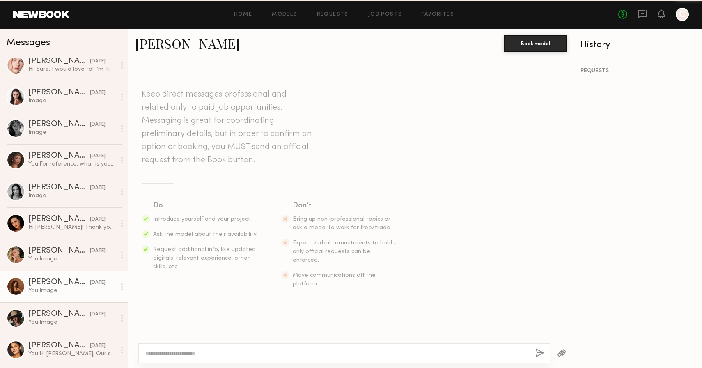
scroll to position [799, 0]
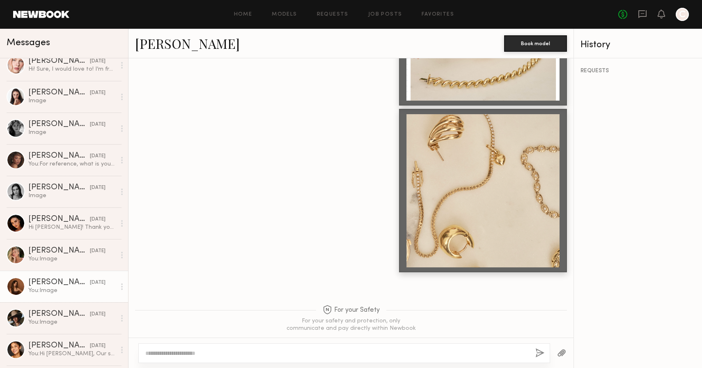
click at [153, 44] on link "Ella W." at bounding box center [187, 43] width 105 height 18
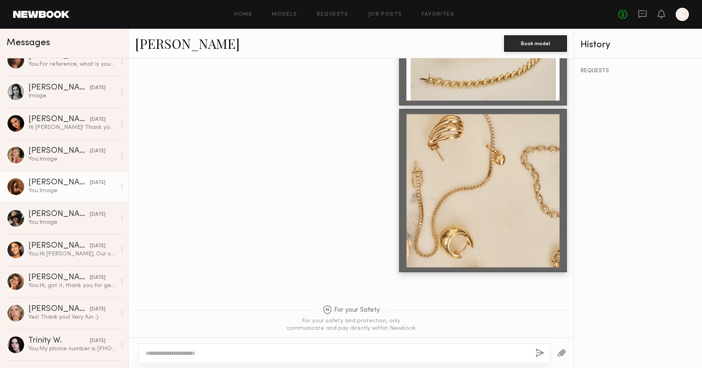
scroll to position [237, 0]
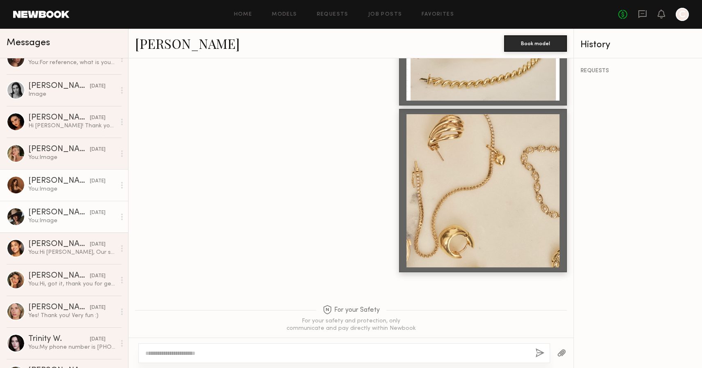
click at [50, 211] on div "McKenna M." at bounding box center [59, 213] width 62 height 8
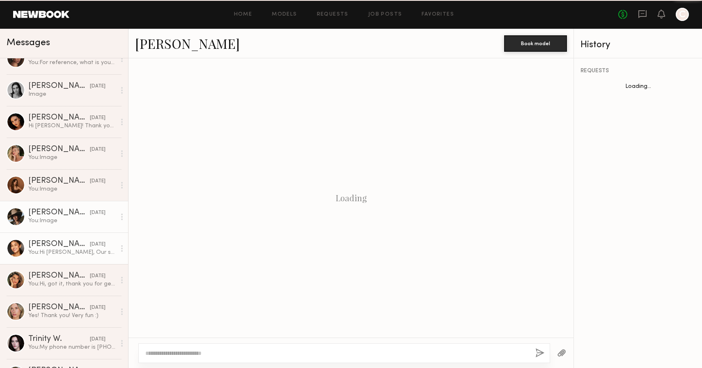
scroll to position [799, 0]
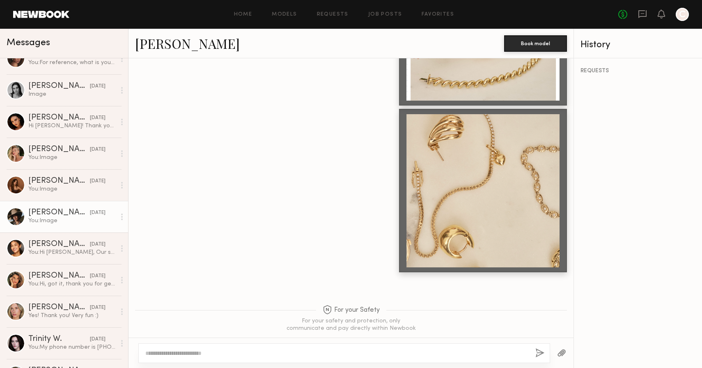
click at [180, 44] on link "McKenna M." at bounding box center [187, 43] width 105 height 18
click at [38, 246] on div "Anisa N." at bounding box center [59, 244] width 62 height 8
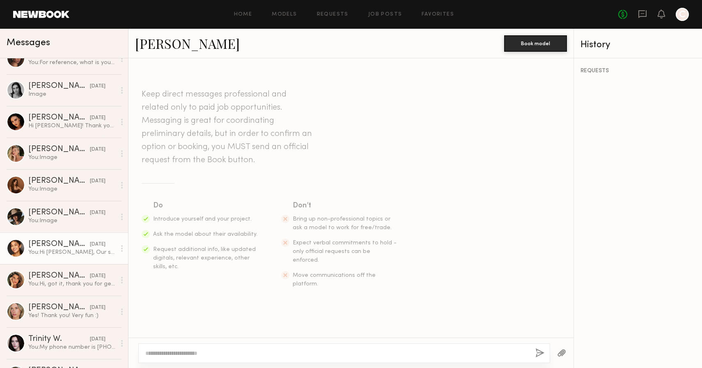
click at [162, 41] on link "Anisa N." at bounding box center [187, 43] width 105 height 18
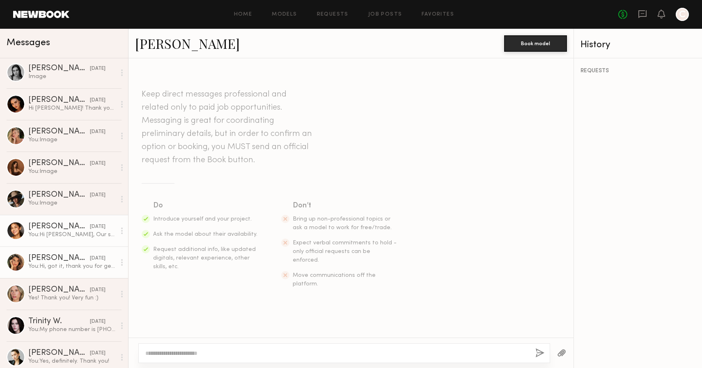
scroll to position [255, 0]
click at [46, 257] on div "Manuela G." at bounding box center [59, 257] width 62 height 8
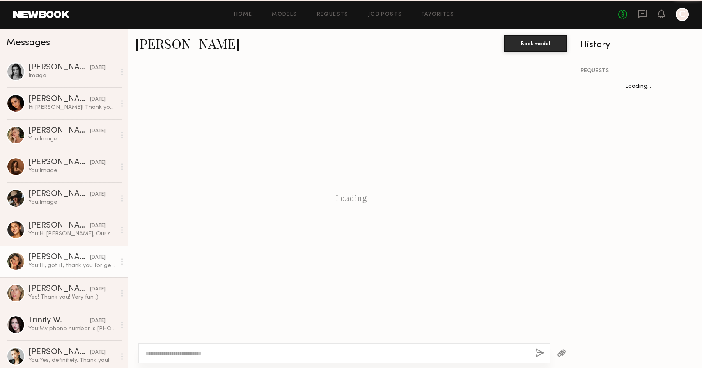
scroll to position [936, 0]
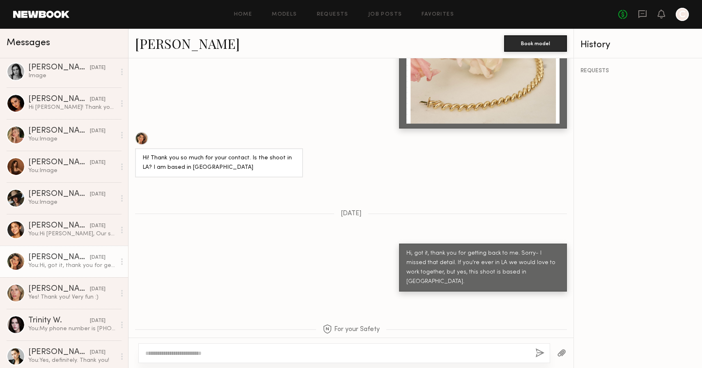
click at [183, 42] on link "Manuela G." at bounding box center [187, 43] width 105 height 18
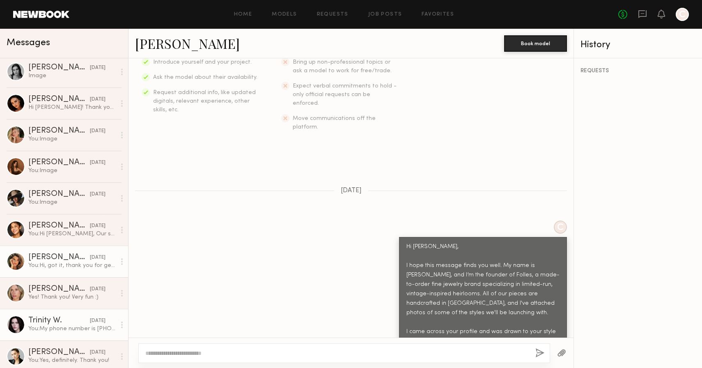
scroll to position [291, 0]
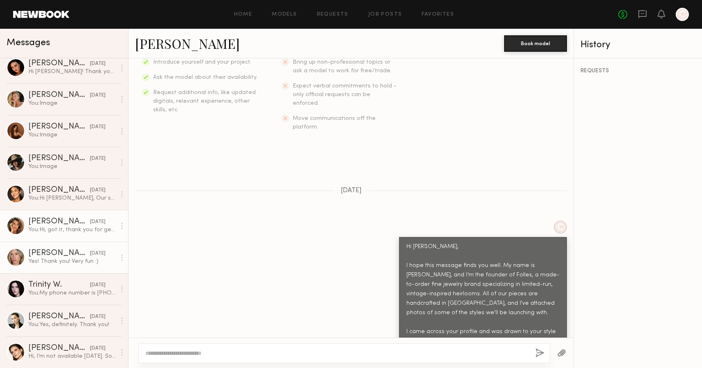
click at [67, 245] on link "Ekaterina O. 04/06/2025 Yes! Thank you! Very fun :)" at bounding box center [64, 257] width 128 height 32
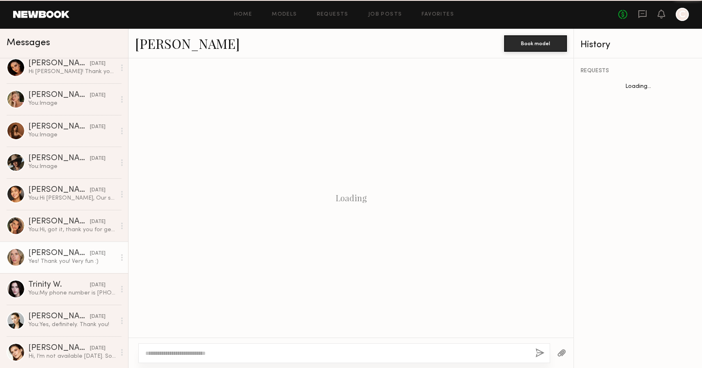
scroll to position [317, 0]
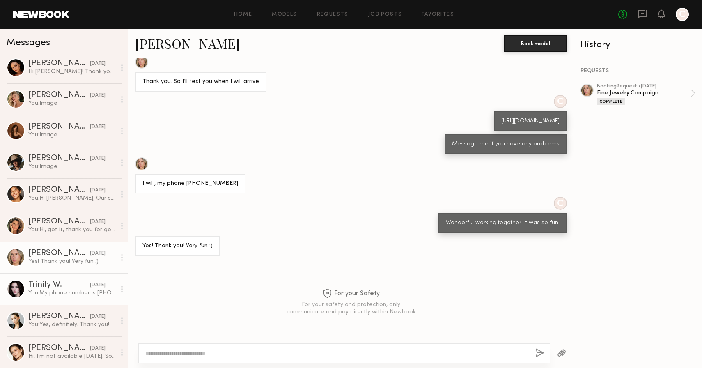
click at [57, 293] on div "You: My phone number is 9256994564. Please text me!" at bounding box center [71, 293] width 87 height 8
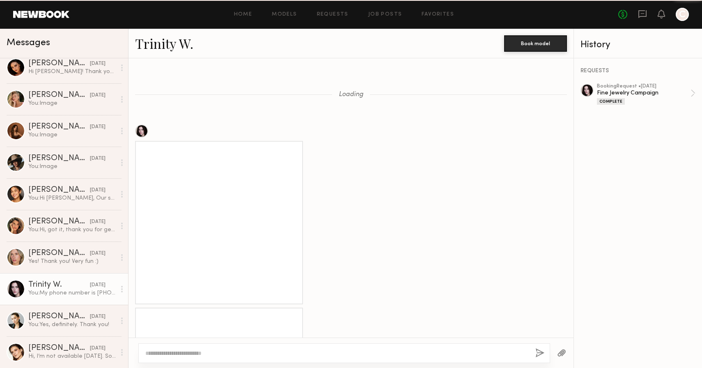
scroll to position [844, 0]
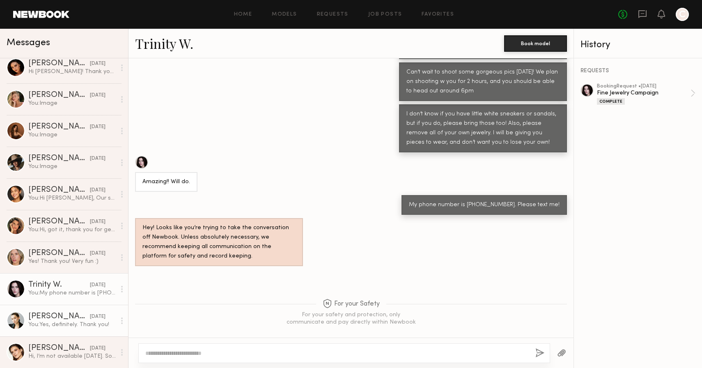
click at [48, 317] on div "Yuliia K." at bounding box center [59, 316] width 62 height 8
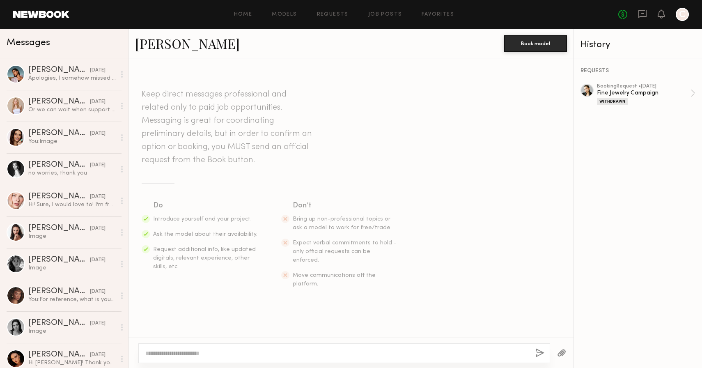
click at [385, 11] on div "Home Models Requests Job Posts Favorites Sign Out No fees up to $5,000 C" at bounding box center [378, 14] width 619 height 13
click at [382, 18] on div "Home Models Requests Job Posts Favorites Sign Out No fees up to $5,000 C" at bounding box center [378, 14] width 619 height 13
click at [382, 16] on link "Job Posts" at bounding box center [385, 14] width 34 height 5
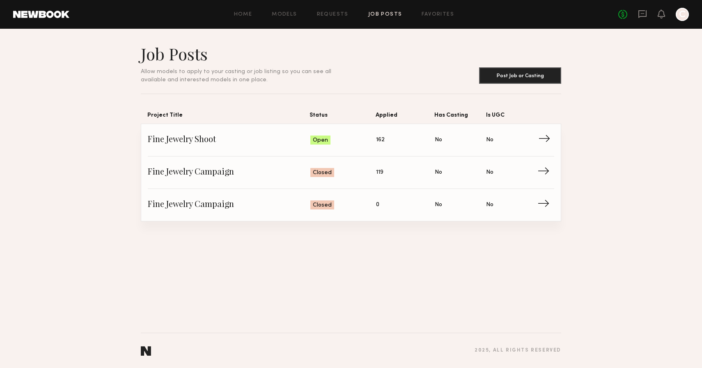
click at [362, 138] on span "Status: Open" at bounding box center [343, 140] width 66 height 12
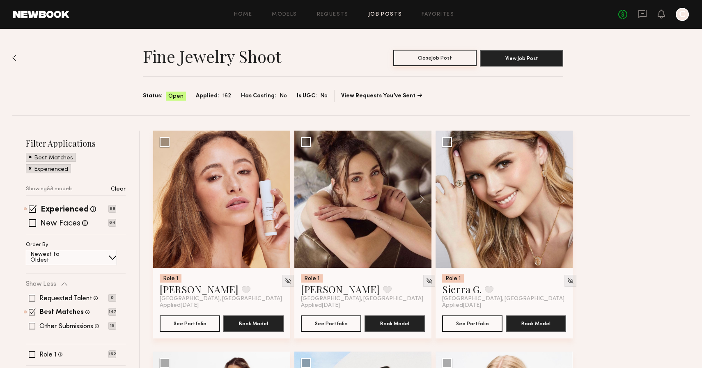
click at [442, 54] on button "Close Job Post" at bounding box center [434, 58] width 83 height 16
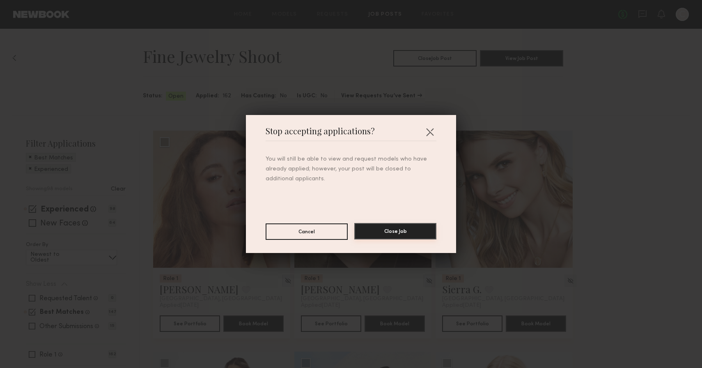
click at [397, 234] on button "Close Job" at bounding box center [395, 231] width 82 height 16
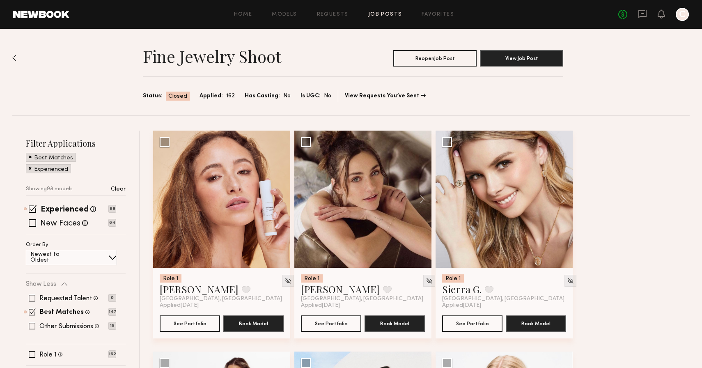
click at [16, 55] on div "Fine Jewelry Shoot Reopen Job Post View Job Post Status: Closed Applied: 162 Ha…" at bounding box center [350, 72] width 677 height 87
click at [14, 56] on img at bounding box center [14, 58] width 4 height 7
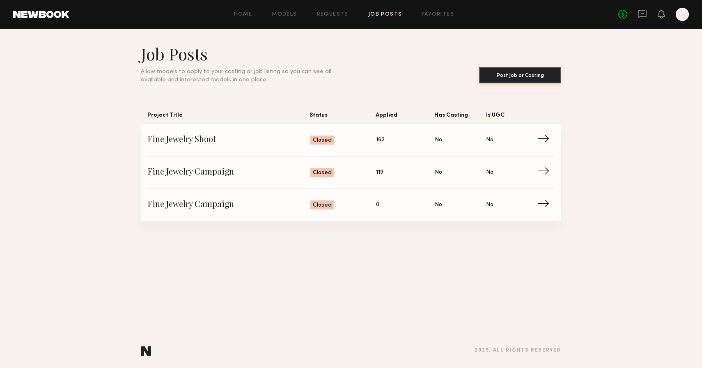
click at [527, 75] on button "Post Job or Casting" at bounding box center [520, 75] width 82 height 16
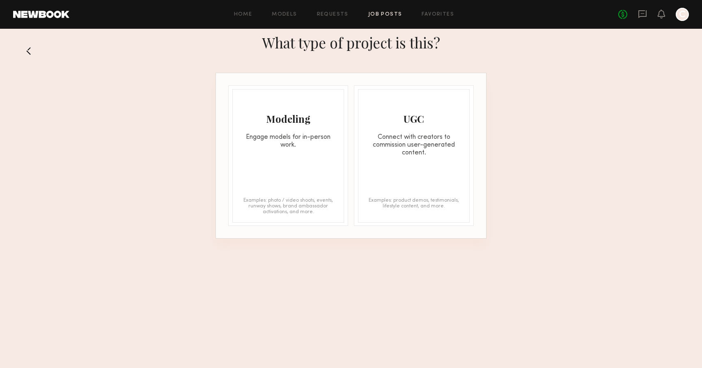
click at [331, 181] on div "Modeling Engage models for in-person work. Examples: photo / video shoots, even…" at bounding box center [288, 155] width 112 height 133
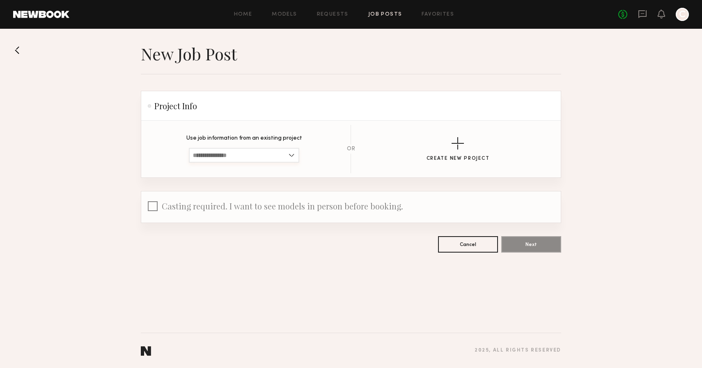
click at [275, 157] on input at bounding box center [244, 155] width 110 height 15
click at [295, 105] on header "Project Info" at bounding box center [351, 106] width 420 height 30
click at [474, 146] on button "Create New Project" at bounding box center [458, 149] width 63 height 24
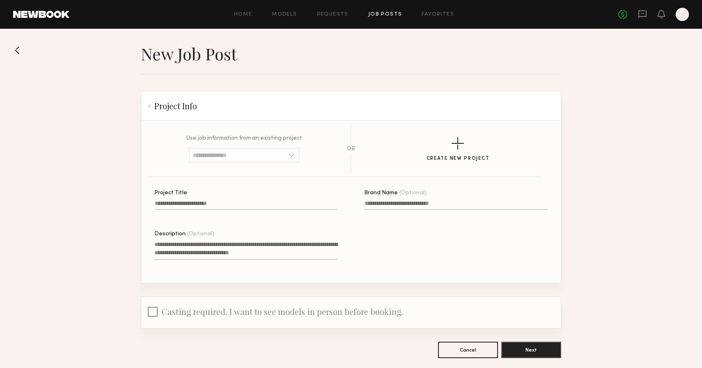
click at [256, 198] on label "Project Title" at bounding box center [246, 204] width 184 height 28
click at [256, 200] on input "Project Title" at bounding box center [246, 204] width 184 height 9
type input "**********"
click at [248, 252] on textarea "Description (Optional)" at bounding box center [246, 250] width 184 height 20
drag, startPoint x: 309, startPoint y: 255, endPoint x: 164, endPoint y: 238, distance: 145.9
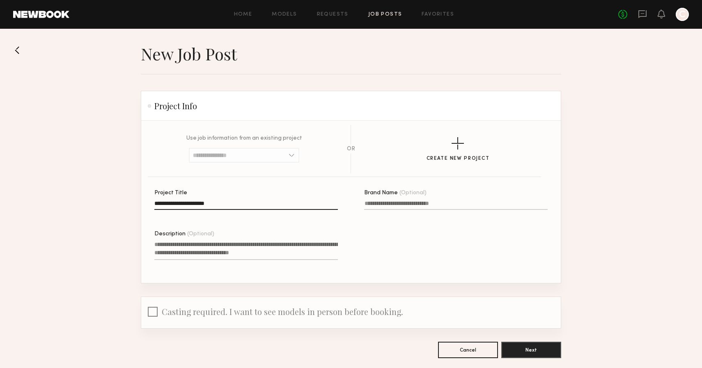
click at [164, 238] on label "Description (Optional)" at bounding box center [246, 250] width 184 height 39
click at [164, 240] on textarea "Description (Optional)" at bounding box center [246, 250] width 184 height 20
click at [195, 245] on textarea "Description (Optional)" at bounding box center [246, 250] width 184 height 20
paste textarea "**********"
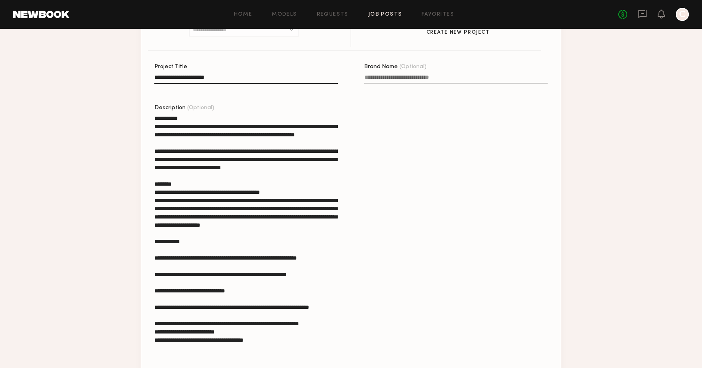
scroll to position [124, 0]
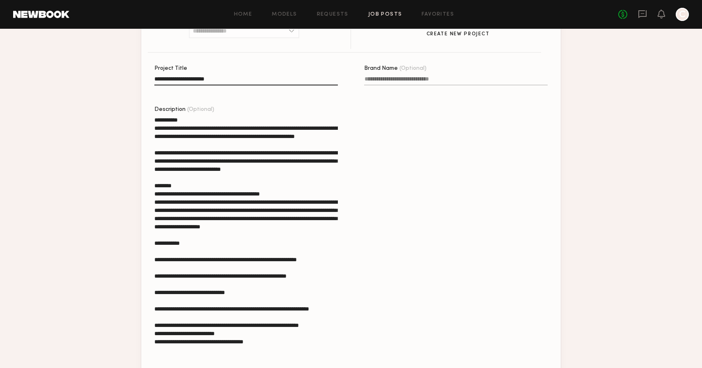
drag, startPoint x: 191, startPoint y: 119, endPoint x: 116, endPoint y: 119, distance: 75.1
click at [117, 119] on section "**********" at bounding box center [351, 199] width 702 height 561
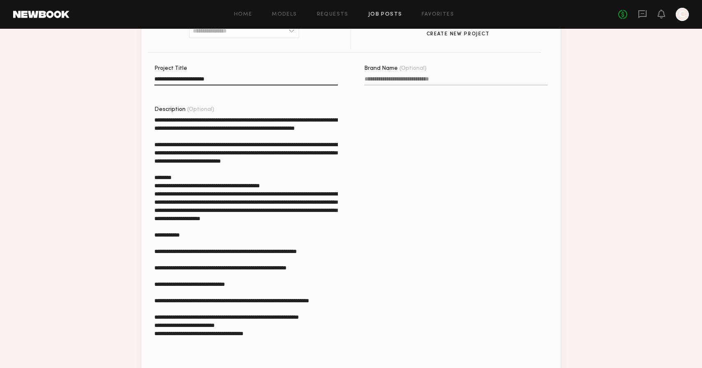
drag, startPoint x: 323, startPoint y: 118, endPoint x: 308, endPoint y: 118, distance: 15.2
click at [308, 118] on textarea "Description (Optional)" at bounding box center [246, 245] width 184 height 258
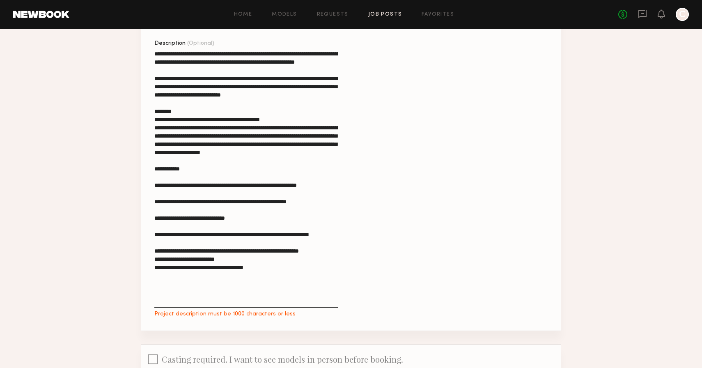
scroll to position [192, 0]
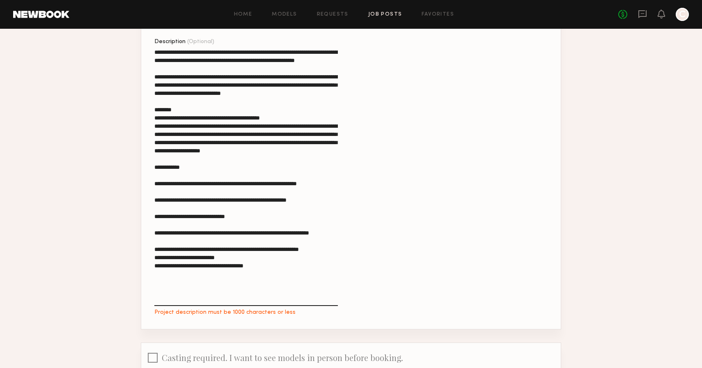
click at [274, 134] on textarea "Description (Optional) Project description must be 1000 characters or less" at bounding box center [246, 177] width 184 height 258
click at [154, 196] on textarea "Description (Optional)" at bounding box center [246, 177] width 184 height 258
click at [177, 208] on textarea "Description (Optional)" at bounding box center [246, 177] width 184 height 258
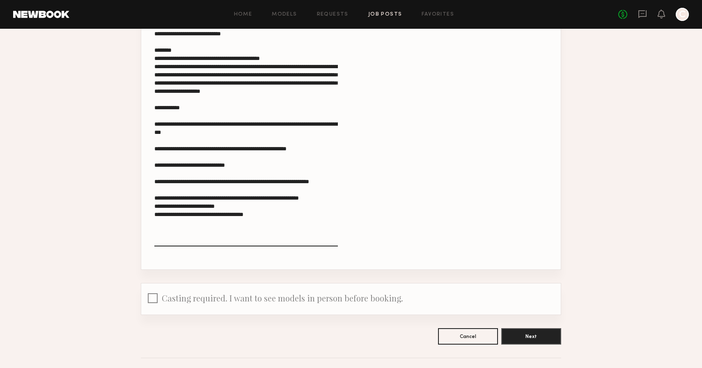
scroll to position [259, 0]
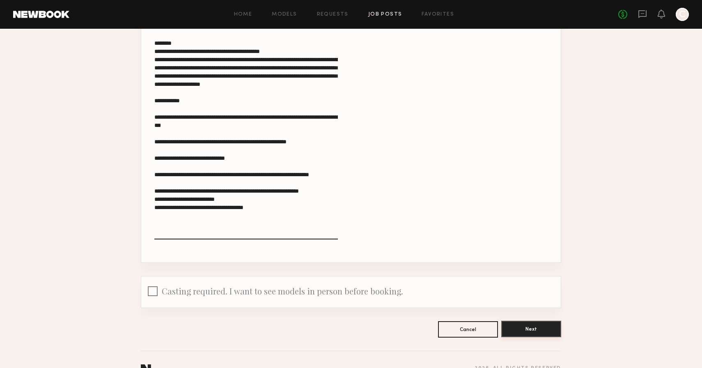
click at [529, 333] on button "Next" at bounding box center [531, 329] width 60 height 16
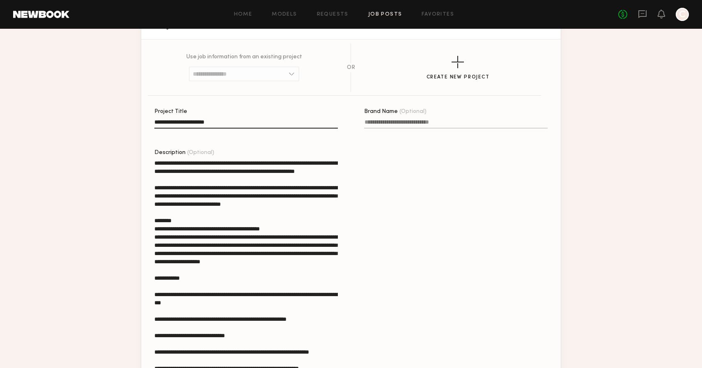
scroll to position [0, 0]
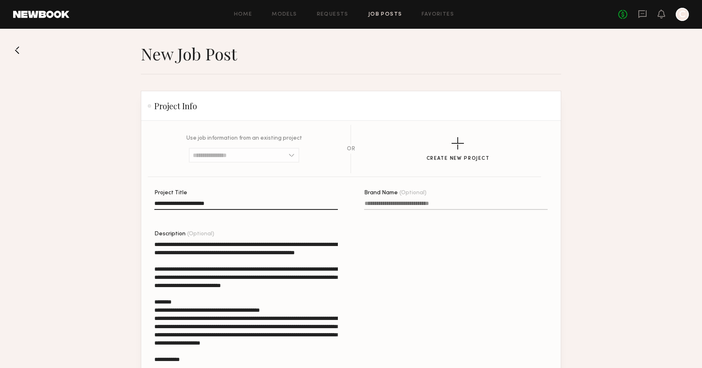
drag, startPoint x: 284, startPoint y: 281, endPoint x: 150, endPoint y: 240, distance: 140.0
click at [150, 240] on section "**********" at bounding box center [351, 321] width 420 height 400
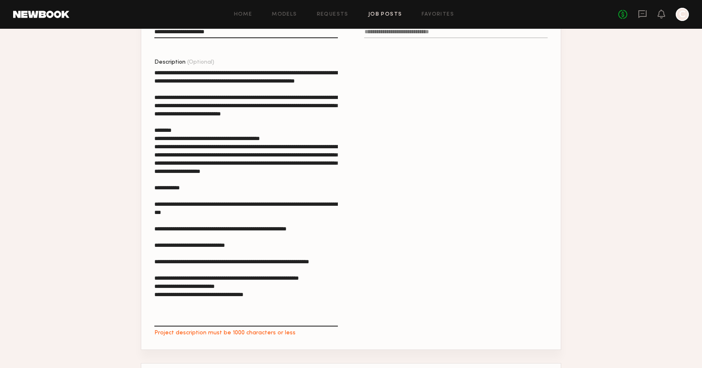
scroll to position [230, 0]
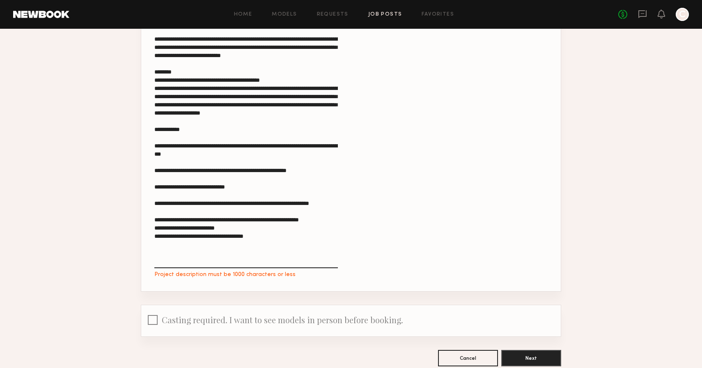
click at [235, 218] on textarea "Description (Optional) Project description must be 1000 characters or less" at bounding box center [246, 139] width 184 height 258
drag, startPoint x: 289, startPoint y: 262, endPoint x: 151, endPoint y: 175, distance: 162.9
click at [151, 175] on section "**********" at bounding box center [351, 91] width 420 height 400
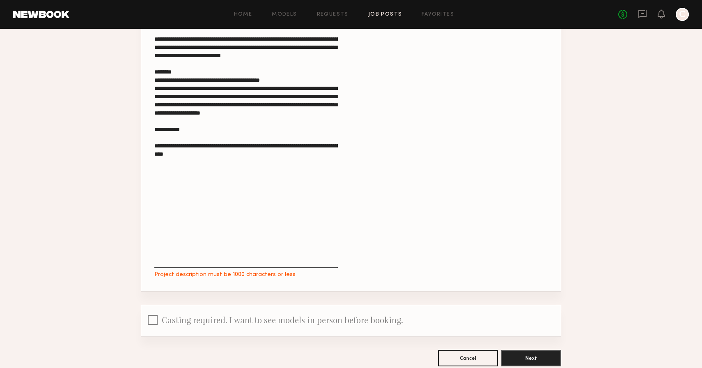
scroll to position [194, 0]
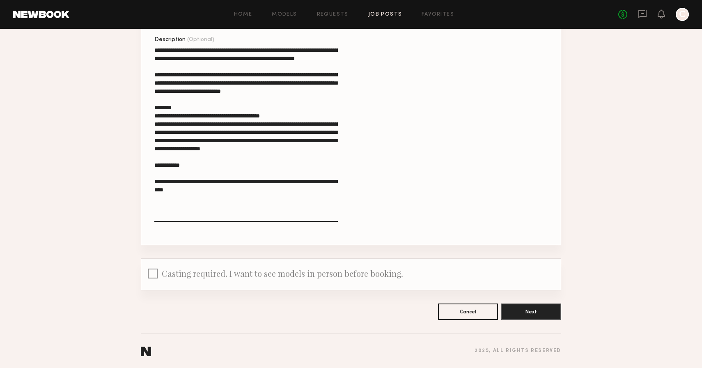
click at [154, 197] on section "**********" at bounding box center [351, 86] width 420 height 318
click at [155, 197] on textarea "**********" at bounding box center [246, 134] width 184 height 176
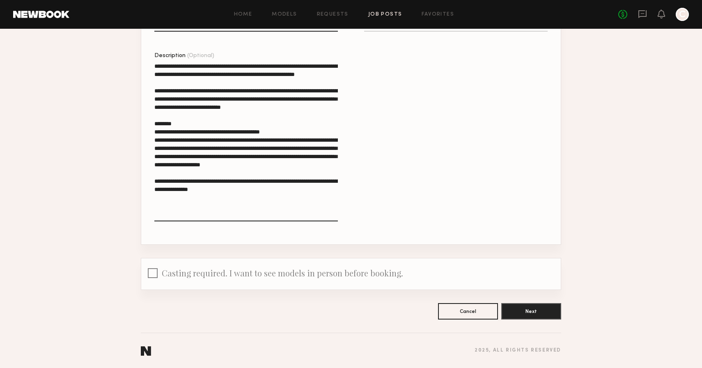
scroll to position [178, 0]
click at [257, 207] on textarea "**********" at bounding box center [246, 141] width 184 height 159
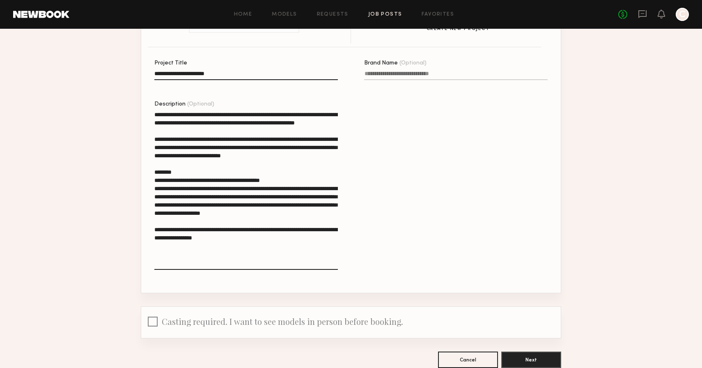
scroll to position [129, 0]
type textarea "**********"
click at [537, 365] on button "Next" at bounding box center [531, 359] width 60 height 16
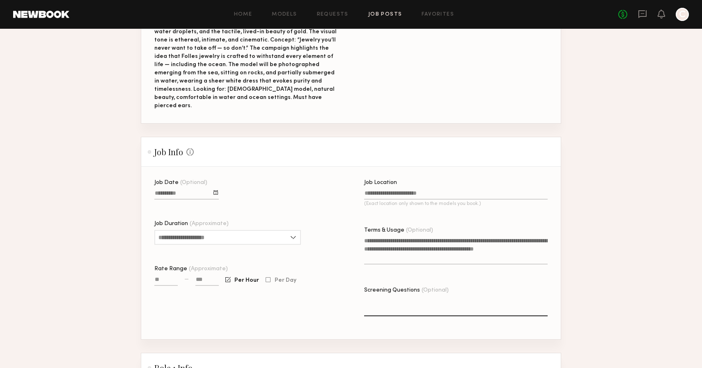
scroll to position [185, 0]
click at [217, 190] on div at bounding box center [215, 192] width 5 height 5
click at [241, 166] on section "Job Date (Optional) October 2025 Sun Mon Tue Wed Thu Fri Sat 28 29 30 1 2 3 4 5…" at bounding box center [351, 252] width 420 height 172
click at [236, 229] on input "Job Duration (Approximate)" at bounding box center [227, 236] width 147 height 15
click at [207, 284] on div "4 hours" at bounding box center [227, 290] width 145 height 13
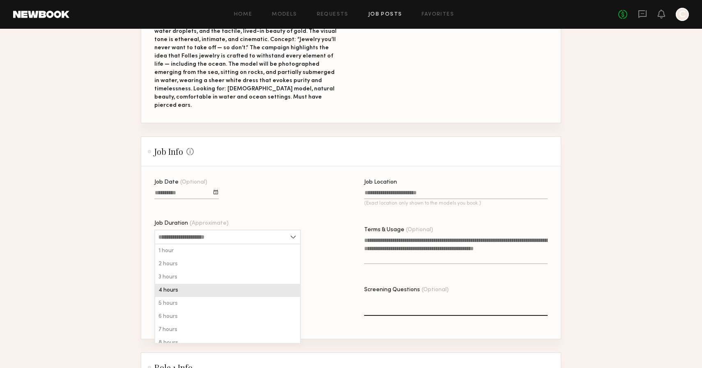
type input "*******"
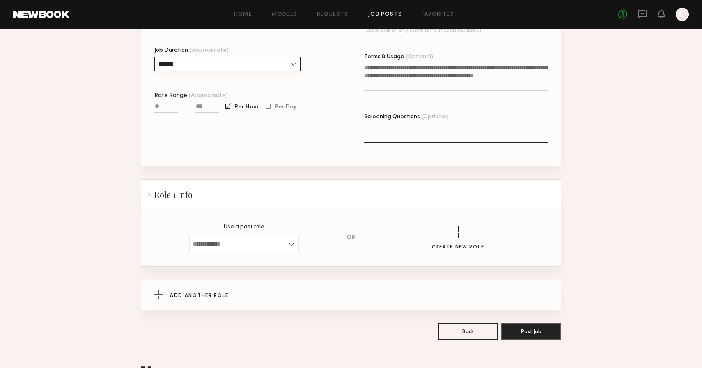
scroll to position [369, 0]
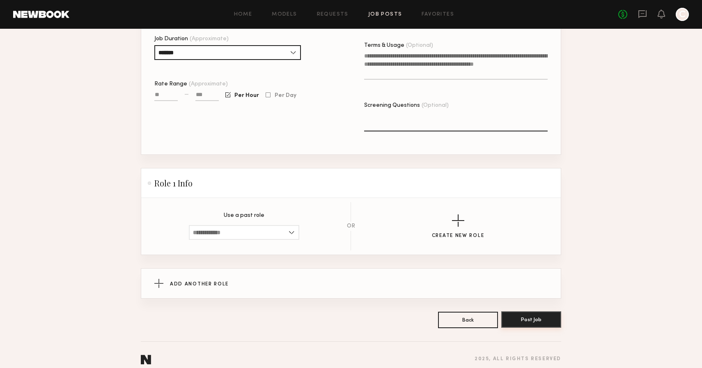
click at [539, 311] on button "Post Job" at bounding box center [531, 319] width 60 height 16
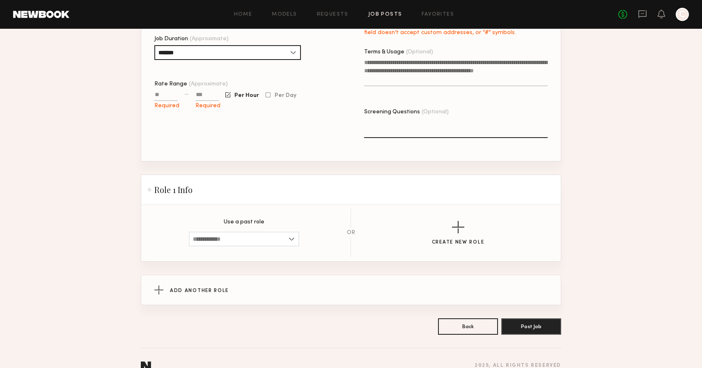
click at [216, 92] on input at bounding box center [206, 96] width 23 height 9
type input "****"
click at [167, 92] on input "Rate Range (Approximate)" at bounding box center [165, 96] width 23 height 9
type input "***"
click at [221, 124] on div "Job Date (Optional) Job Duration (Approximate) ******* 1 hour 2 hours 3 hours 4…" at bounding box center [246, 78] width 184 height 166
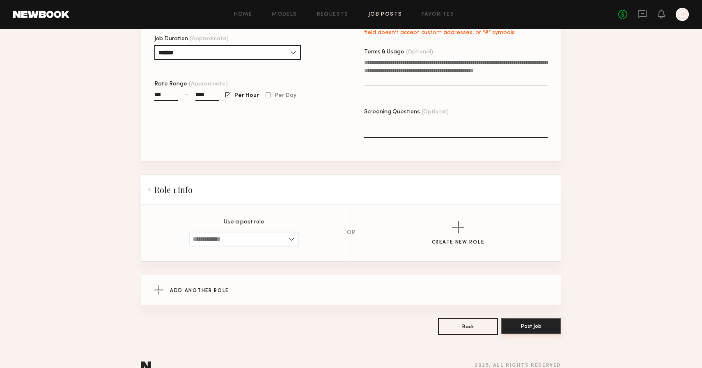
click at [528, 320] on button "Post Job" at bounding box center [531, 326] width 60 height 16
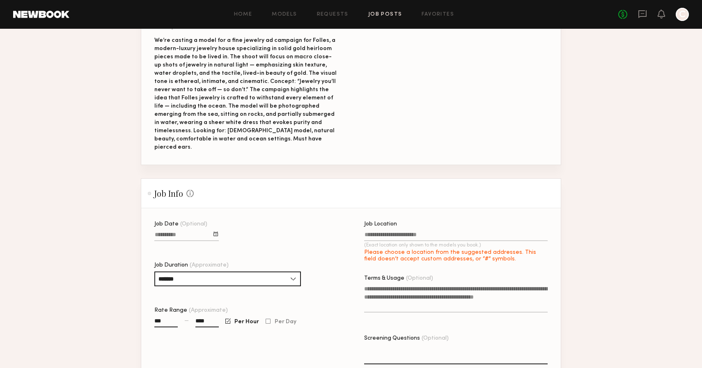
scroll to position [147, 0]
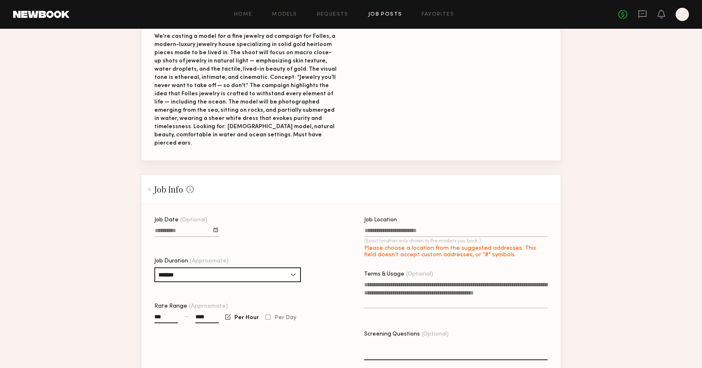
click at [452, 217] on label "Job Location (Exact location only shown to the models you book.) Please choose …" at bounding box center [456, 237] width 184 height 41
click at [452, 227] on input "Job Location (Exact location only shown to the models you book.) Please choose …" at bounding box center [456, 231] width 184 height 9
click at [432, 218] on label "Job Location (Exact location only shown to the models you book.) Please choose …" at bounding box center [456, 237] width 184 height 41
click at [432, 227] on input "Job Location (Exact location only shown to the models you book.) Please choose …" at bounding box center [456, 231] width 184 height 9
type input "**********"
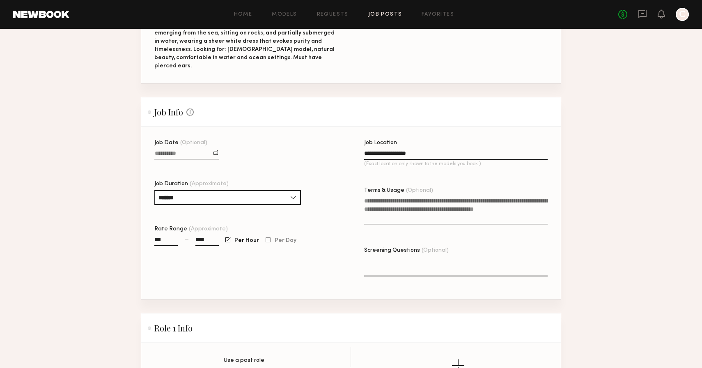
scroll to position [369, 0]
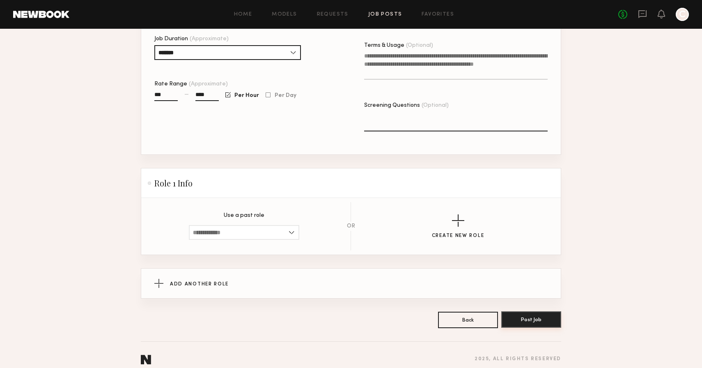
click at [529, 311] on button "Post Job" at bounding box center [531, 319] width 60 height 16
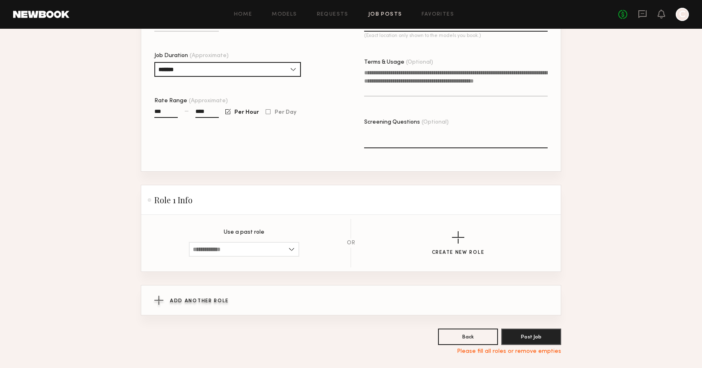
scroll to position [379, 0]
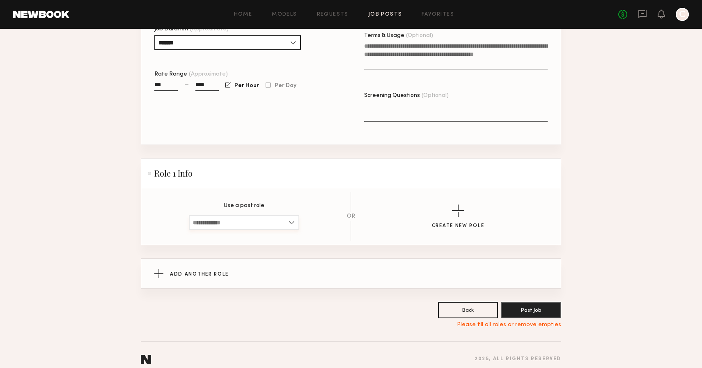
click at [264, 215] on input at bounding box center [244, 222] width 110 height 15
click at [263, 234] on span "Female, 18–33, All ethnicities" at bounding box center [244, 237] width 102 height 6
type input "**********"
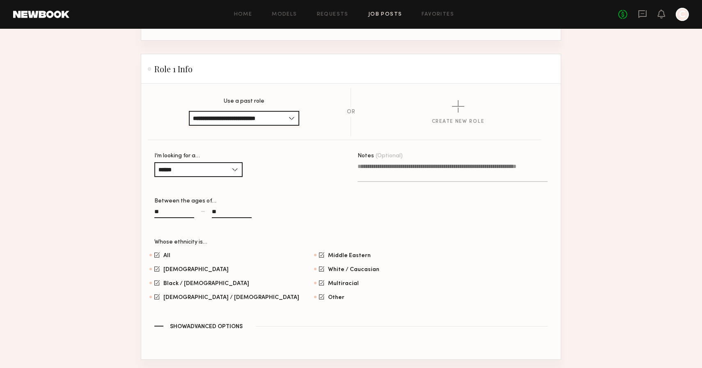
scroll to position [576, 0]
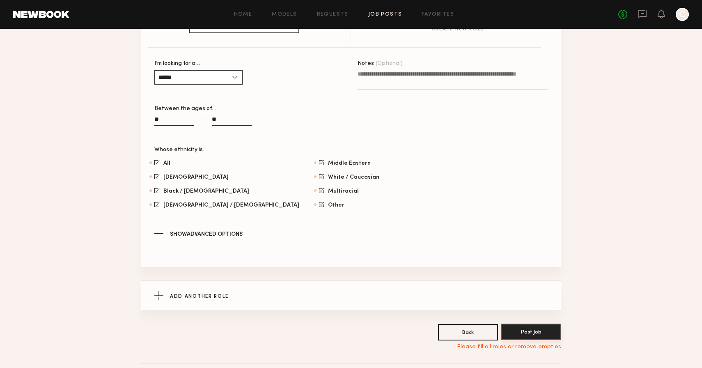
click at [535, 325] on button "Post Job" at bounding box center [531, 331] width 60 height 16
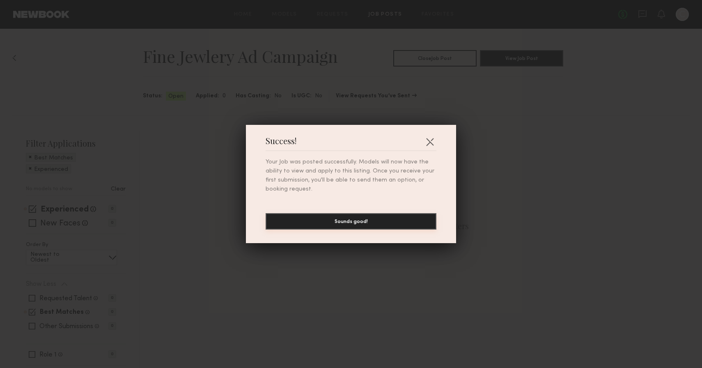
click at [400, 221] on button "Sounds good!" at bounding box center [351, 221] width 171 height 16
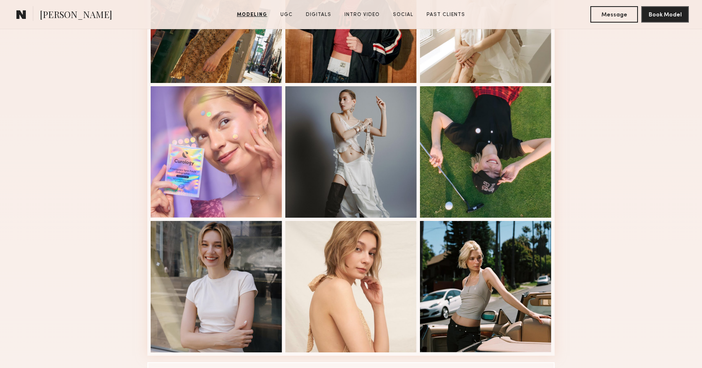
scroll to position [575, 0]
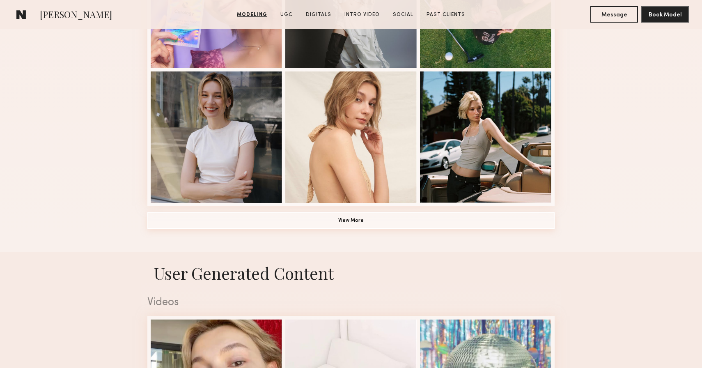
click at [345, 222] on button "View More" at bounding box center [350, 220] width 407 height 16
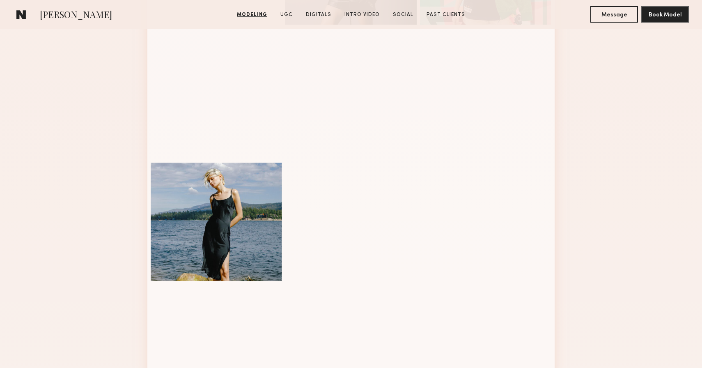
scroll to position [1020, 0]
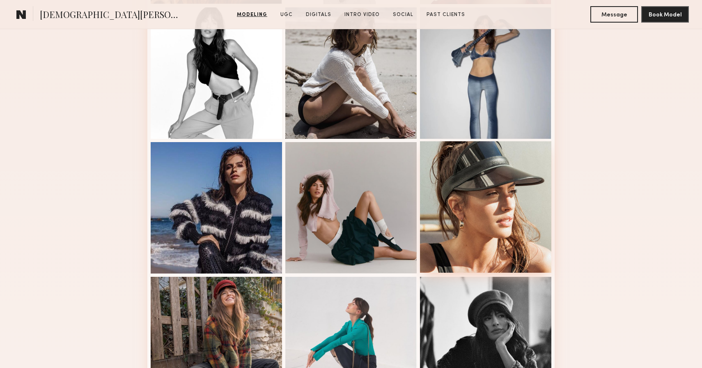
scroll to position [463, 0]
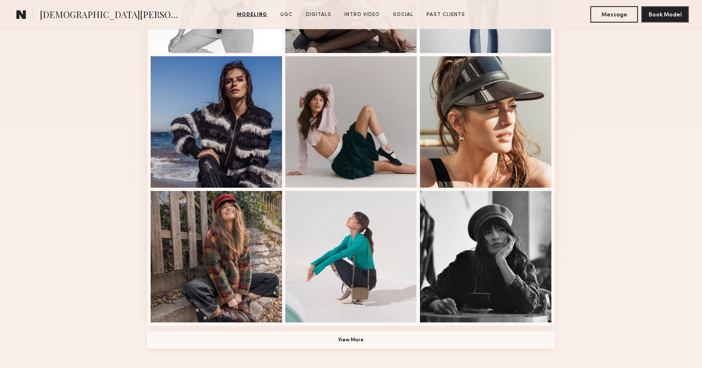
click at [363, 338] on button "View More" at bounding box center [350, 340] width 407 height 16
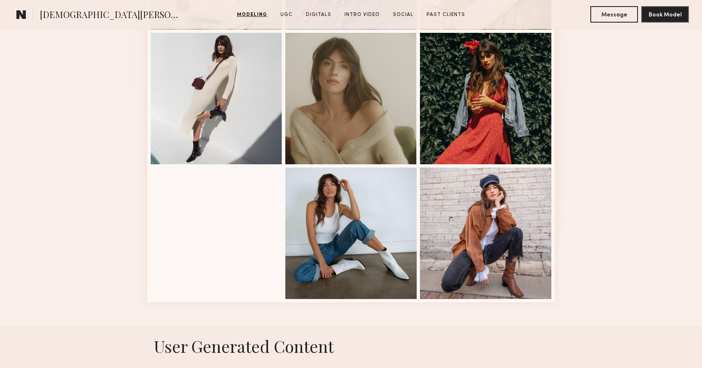
scroll to position [1027, 0]
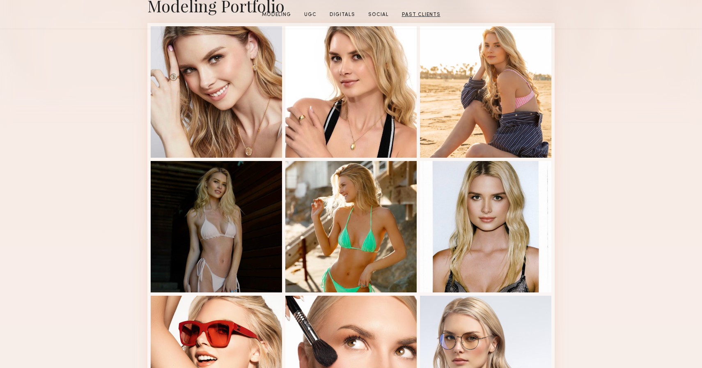
scroll to position [238, 0]
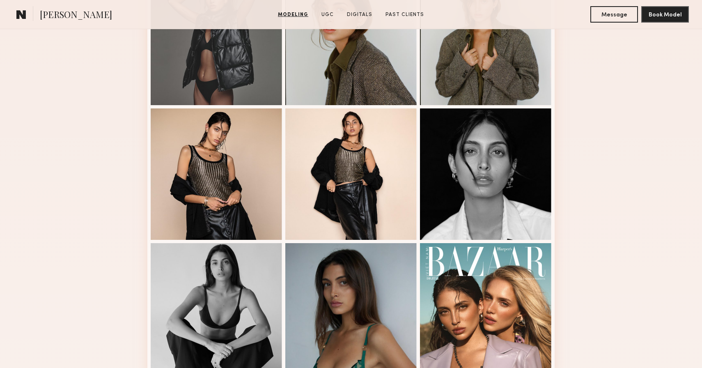
scroll to position [529, 0]
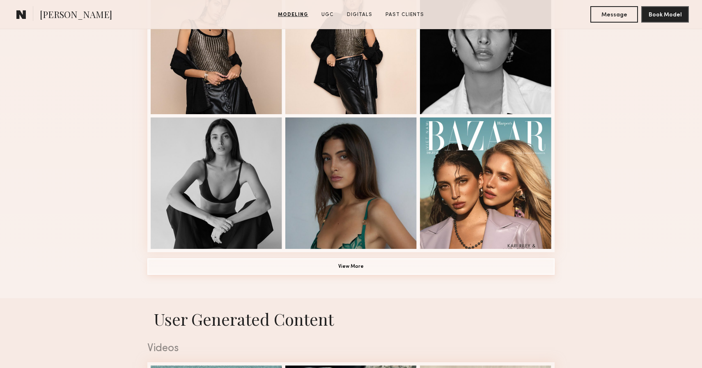
click at [342, 259] on button "View More" at bounding box center [350, 266] width 407 height 16
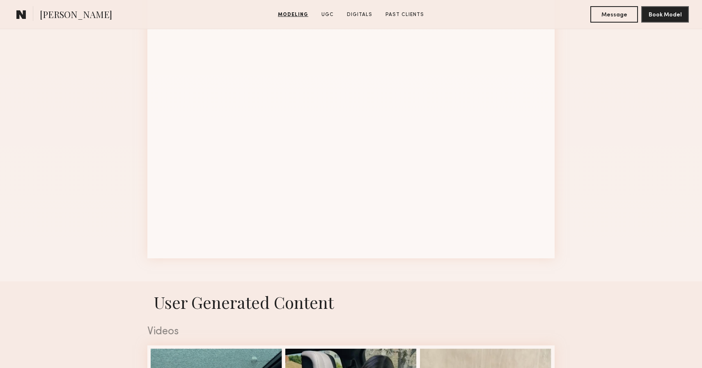
scroll to position [945, 0]
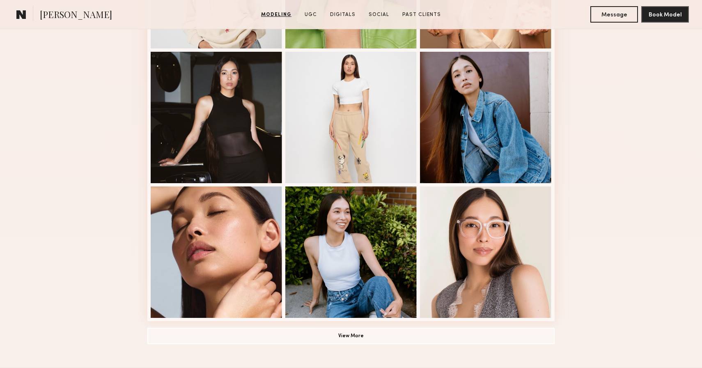
scroll to position [463, 0]
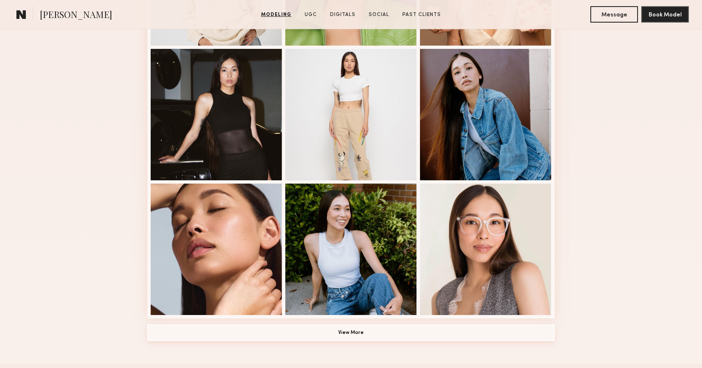
click at [381, 335] on button "View More" at bounding box center [350, 332] width 407 height 16
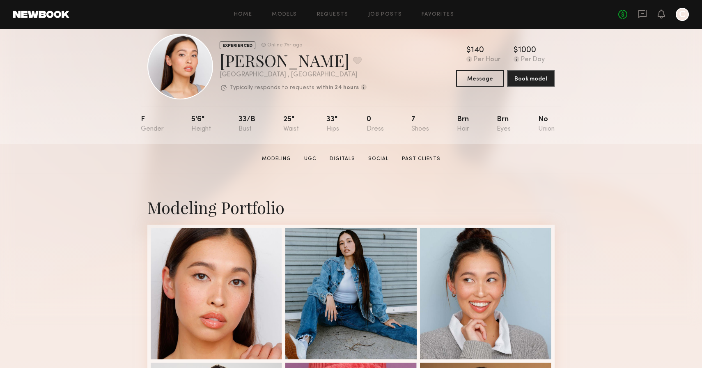
scroll to position [3, 0]
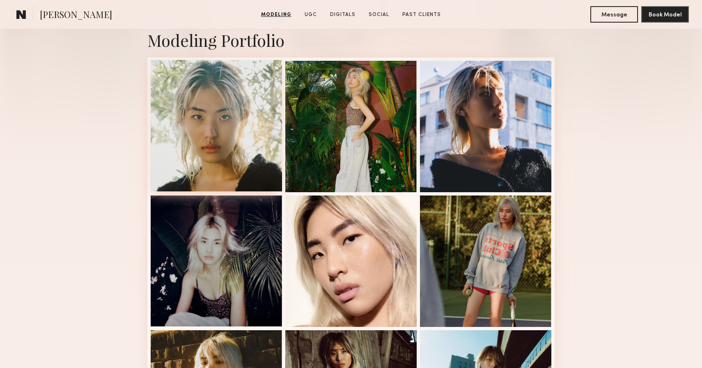
scroll to position [195, 0]
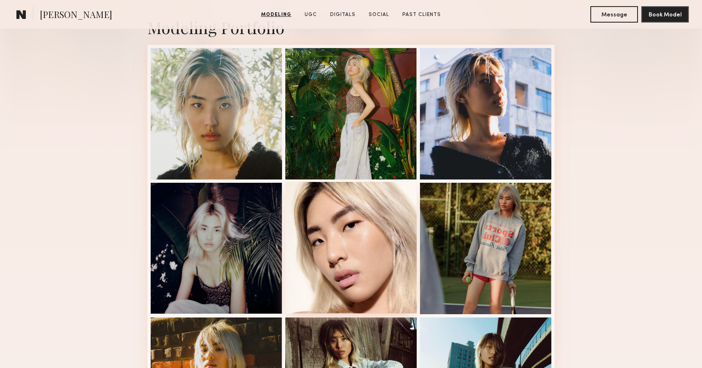
click at [357, 229] on div at bounding box center [350, 247] width 131 height 131
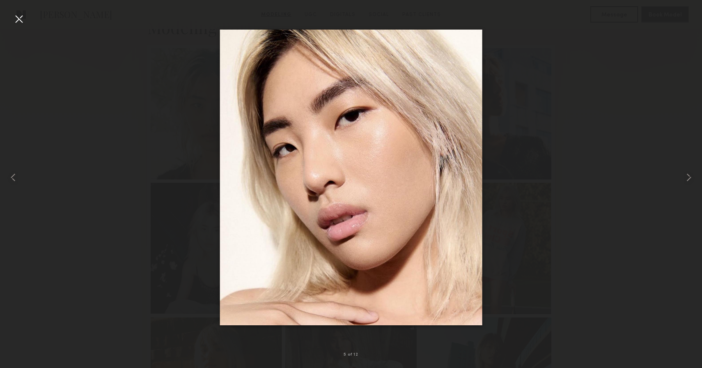
click at [121, 171] on div at bounding box center [351, 177] width 702 height 328
click at [141, 171] on div at bounding box center [351, 177] width 702 height 328
click at [22, 19] on div at bounding box center [18, 18] width 13 height 13
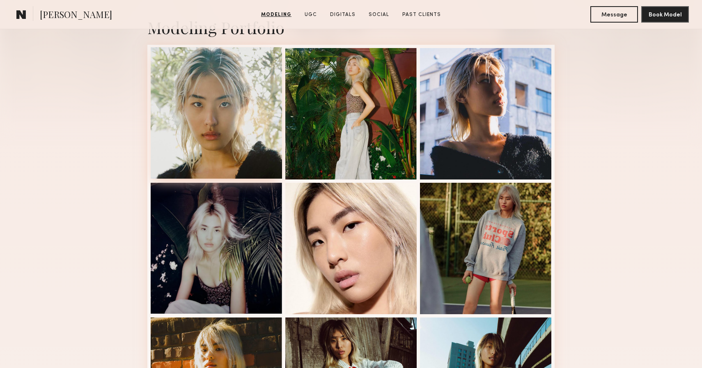
click at [216, 135] on div at bounding box center [216, 112] width 131 height 131
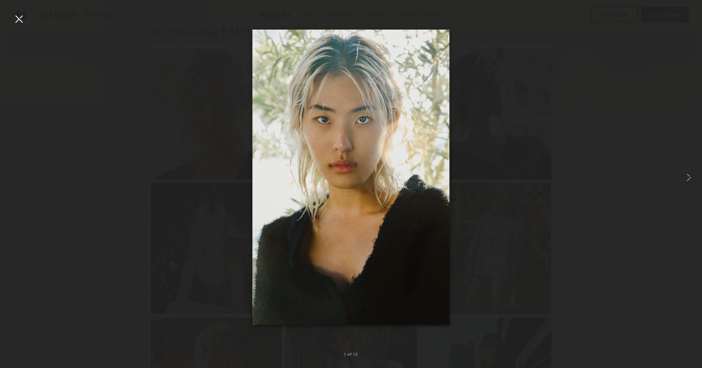
click at [19, 19] on div at bounding box center [18, 18] width 13 height 13
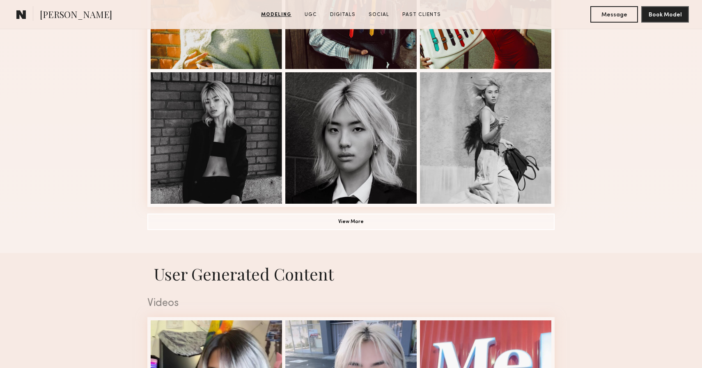
scroll to position [575, 0]
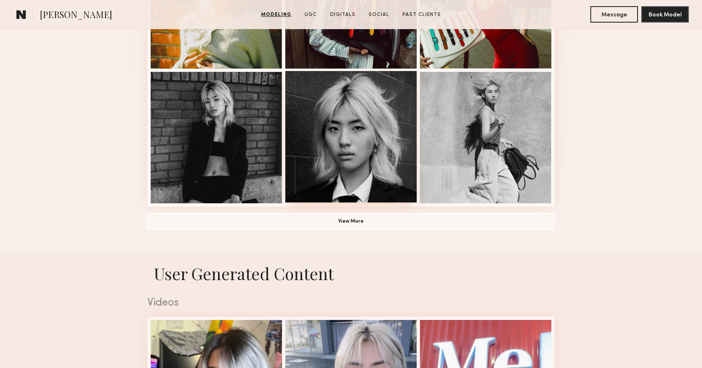
click at [331, 174] on div at bounding box center [350, 136] width 131 height 131
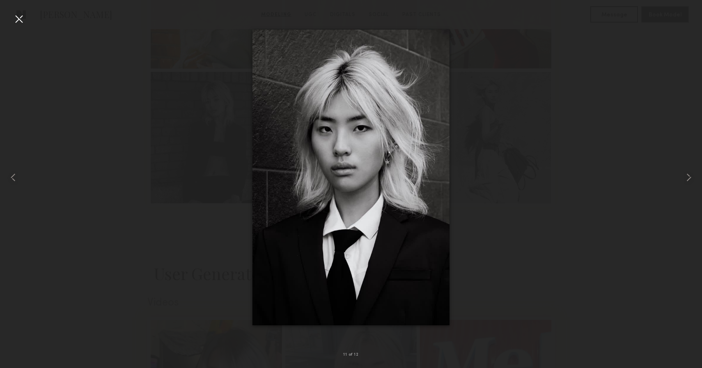
click at [176, 192] on div at bounding box center [351, 177] width 702 height 328
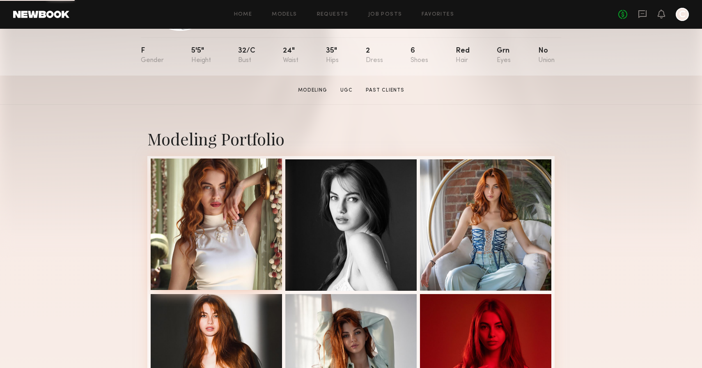
scroll to position [124, 0]
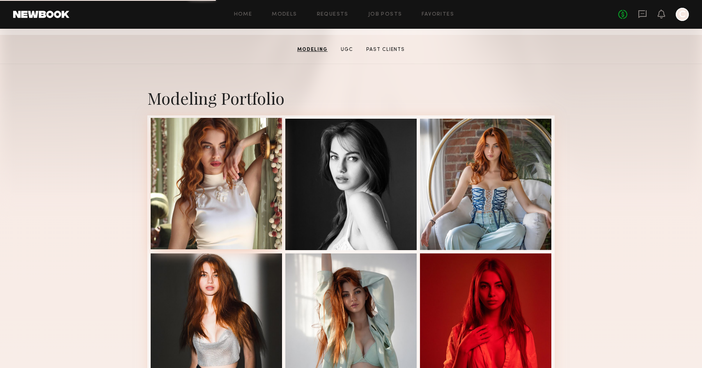
click at [228, 204] on div at bounding box center [216, 183] width 131 height 131
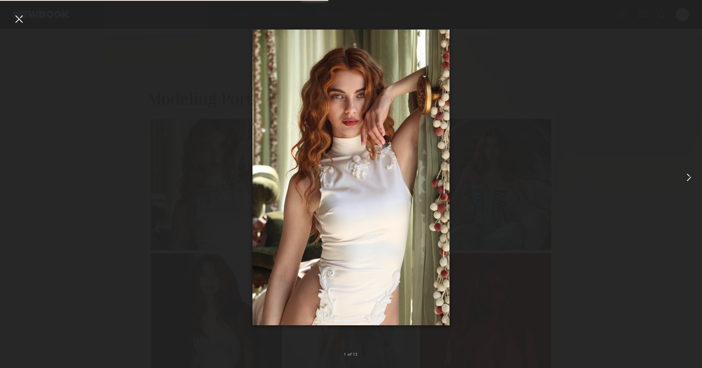
click at [690, 177] on common-icon at bounding box center [688, 177] width 13 height 13
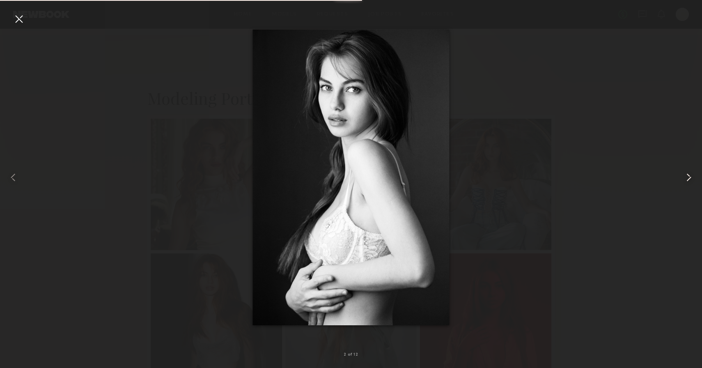
click at [690, 177] on common-icon at bounding box center [688, 177] width 13 height 13
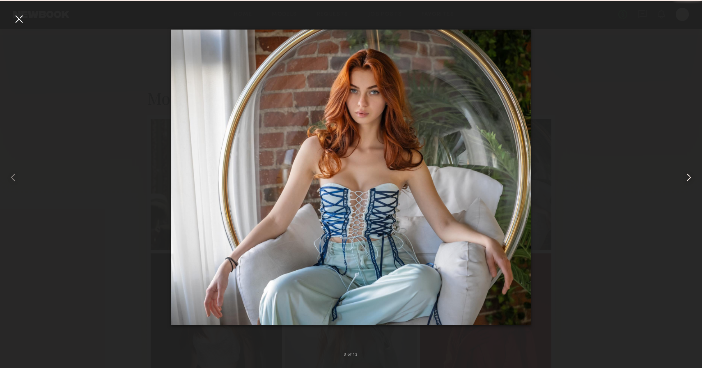
click at [690, 177] on common-icon at bounding box center [688, 177] width 13 height 13
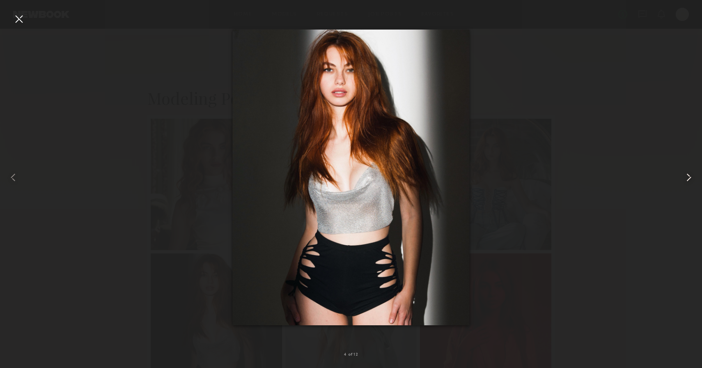
click at [690, 177] on common-icon at bounding box center [688, 177] width 13 height 13
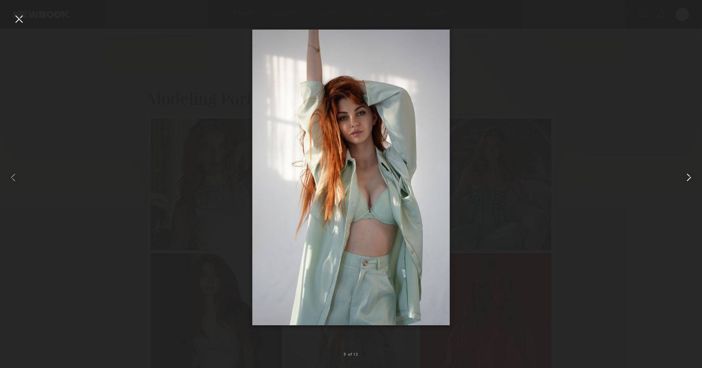
click at [690, 177] on common-icon at bounding box center [688, 177] width 13 height 13
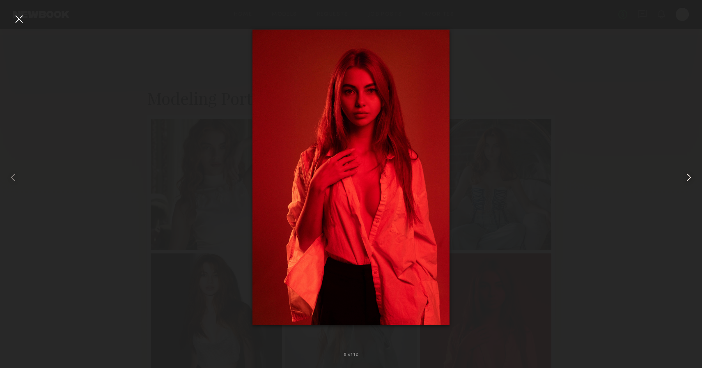
click at [690, 177] on common-icon at bounding box center [688, 177] width 13 height 13
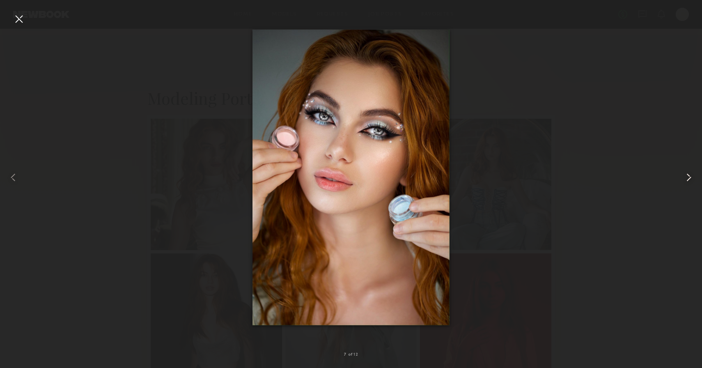
click at [690, 177] on common-icon at bounding box center [688, 177] width 13 height 13
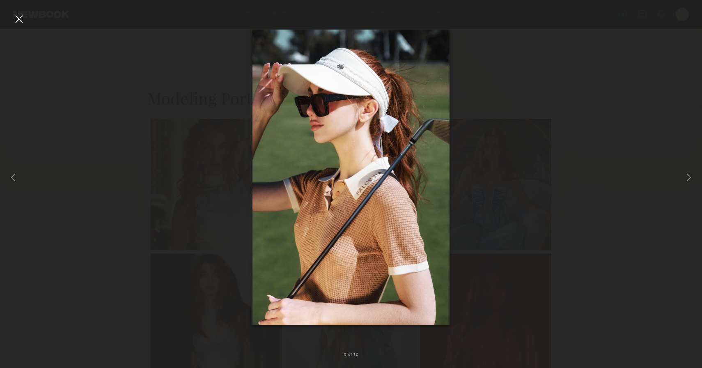
click at [615, 98] on div at bounding box center [351, 177] width 702 height 328
click at [21, 21] on div at bounding box center [18, 18] width 13 height 13
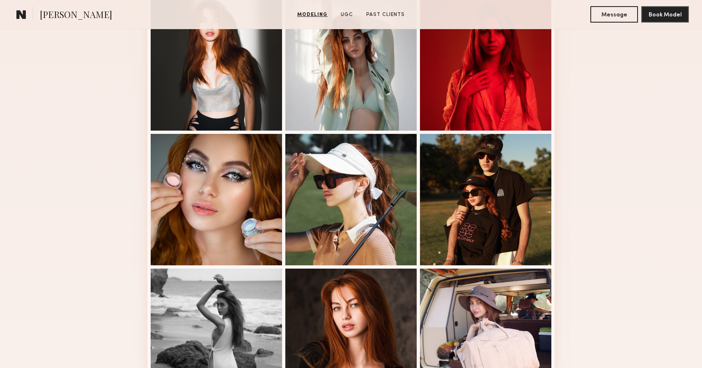
scroll to position [472, 0]
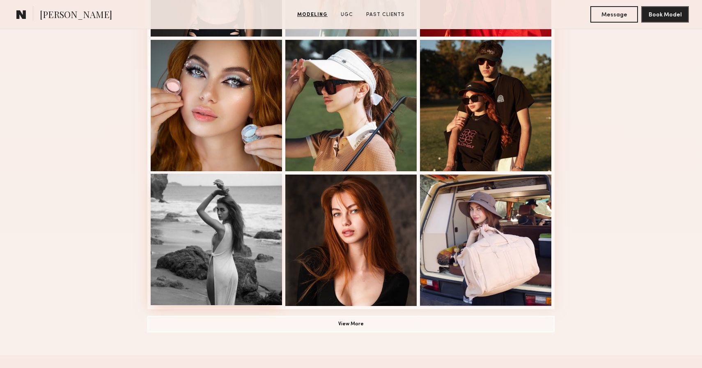
click at [198, 227] on div at bounding box center [216, 239] width 131 height 131
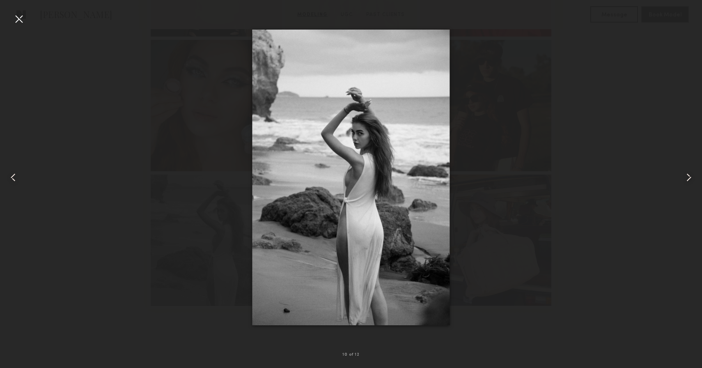
click at [18, 16] on div at bounding box center [18, 18] width 13 height 13
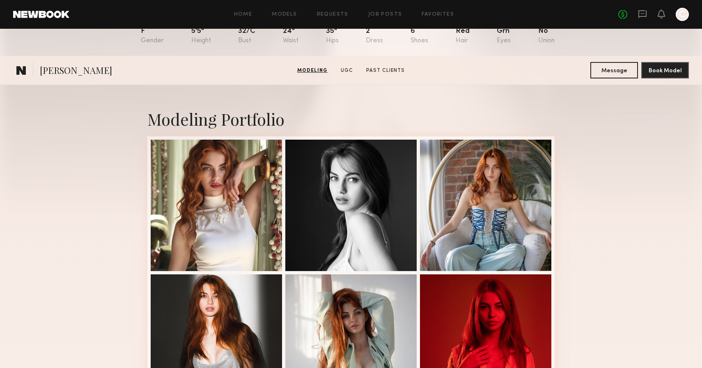
scroll to position [0, 0]
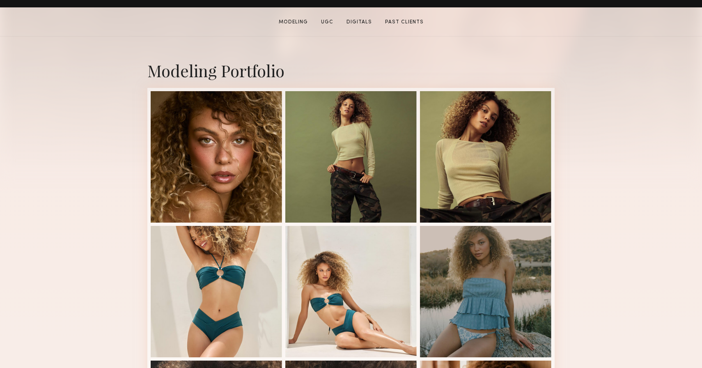
scroll to position [152, 0]
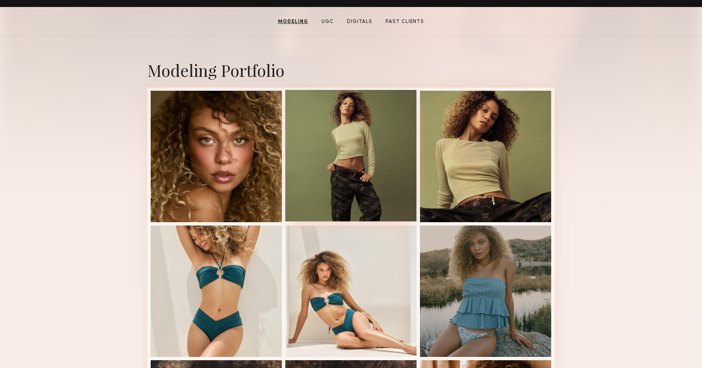
click at [399, 163] on div at bounding box center [350, 155] width 131 height 131
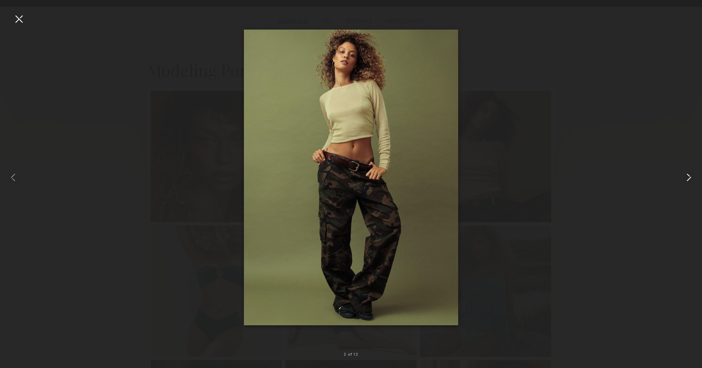
click at [691, 172] on common-icon at bounding box center [688, 177] width 13 height 13
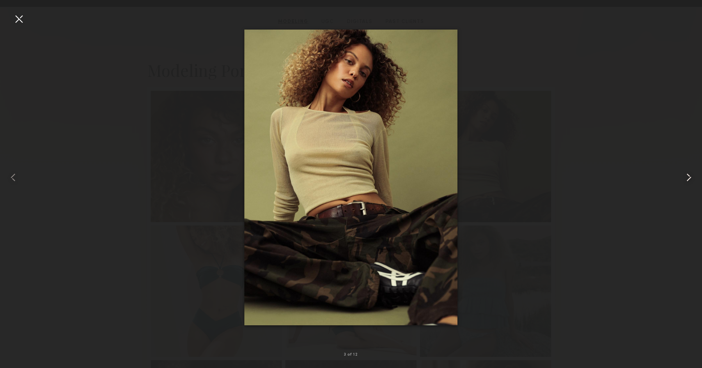
click at [691, 172] on common-icon at bounding box center [688, 177] width 13 height 13
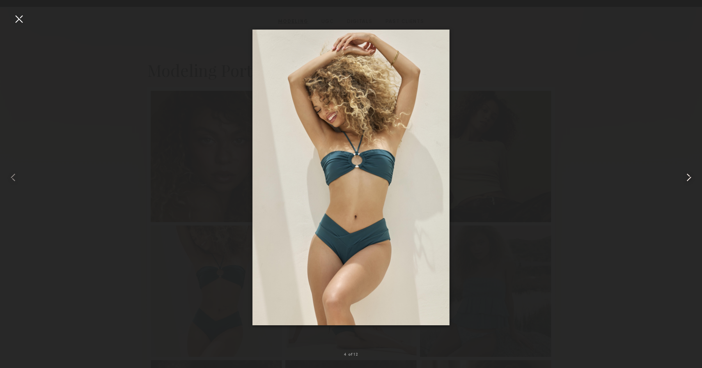
click at [691, 172] on common-icon at bounding box center [688, 177] width 13 height 13
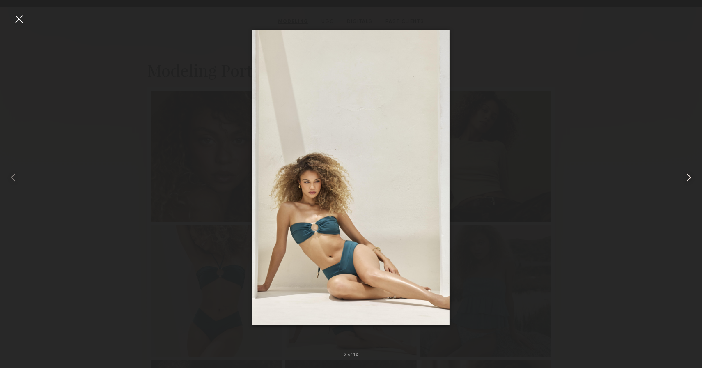
click at [691, 172] on common-icon at bounding box center [688, 177] width 13 height 13
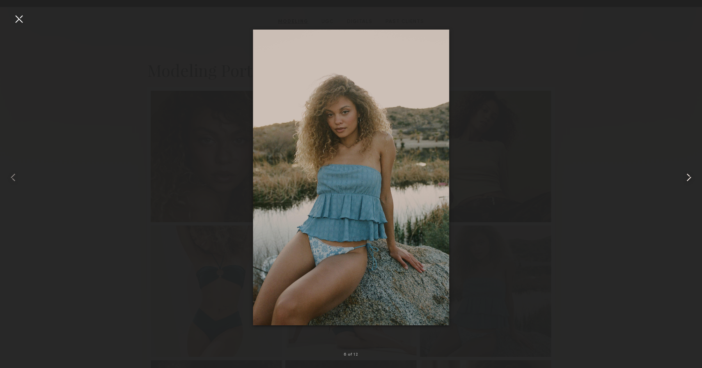
click at [691, 172] on common-icon at bounding box center [688, 177] width 13 height 13
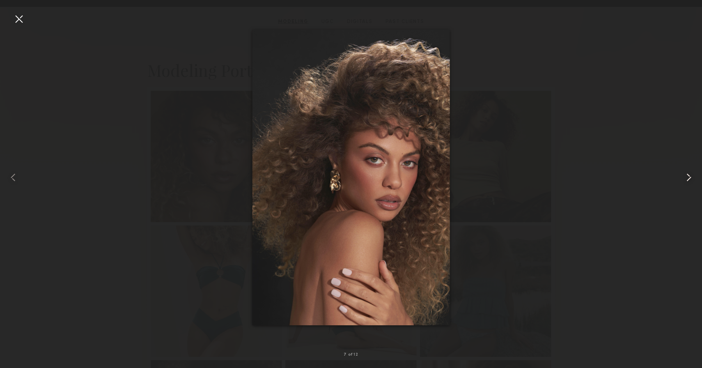
click at [690, 176] on common-icon at bounding box center [688, 177] width 13 height 13
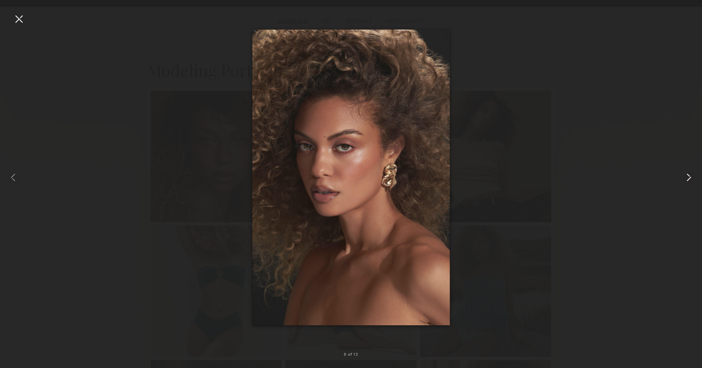
click at [690, 176] on common-icon at bounding box center [688, 177] width 13 height 13
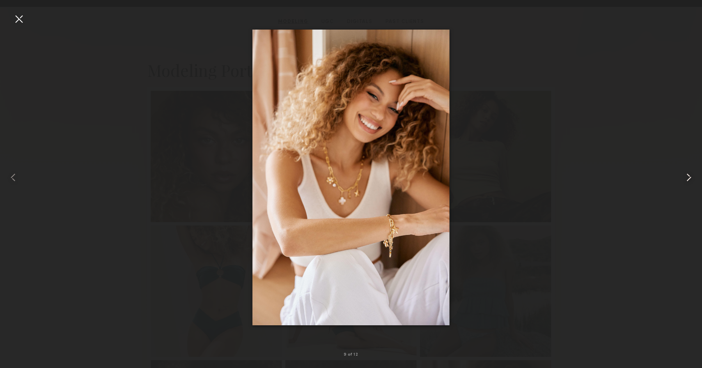
click at [690, 177] on common-icon at bounding box center [688, 177] width 13 height 13
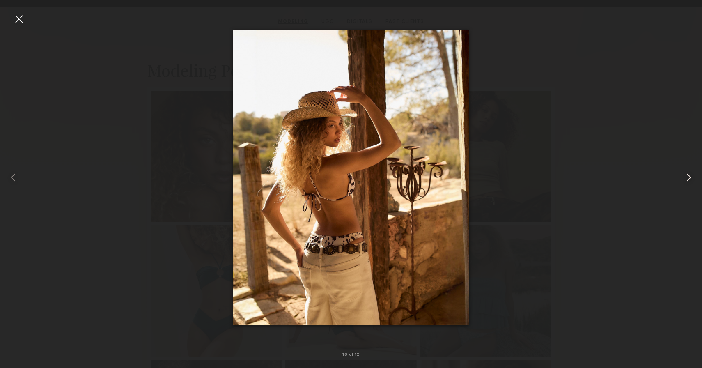
click at [690, 177] on common-icon at bounding box center [688, 177] width 13 height 13
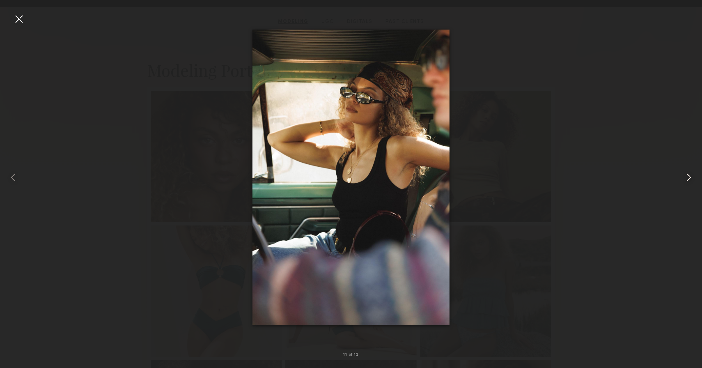
click at [690, 177] on common-icon at bounding box center [688, 177] width 13 height 13
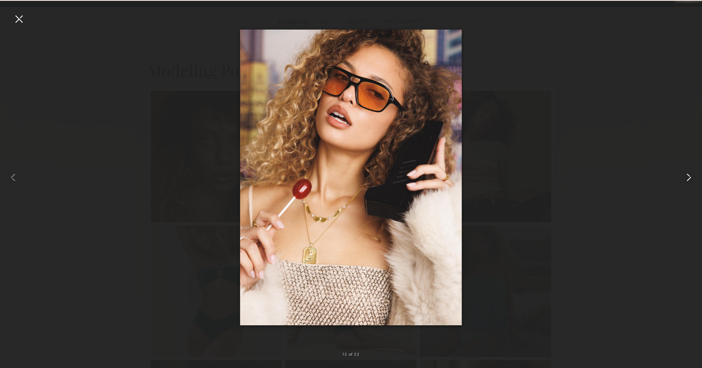
click at [690, 178] on common-icon at bounding box center [688, 177] width 13 height 13
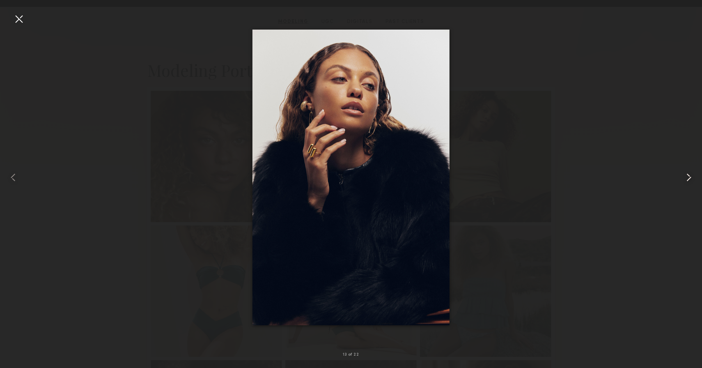
click at [690, 177] on common-icon at bounding box center [688, 177] width 13 height 13
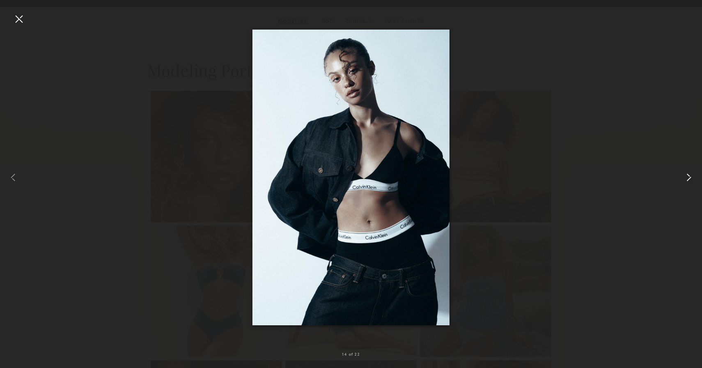
click at [690, 178] on common-icon at bounding box center [688, 177] width 13 height 13
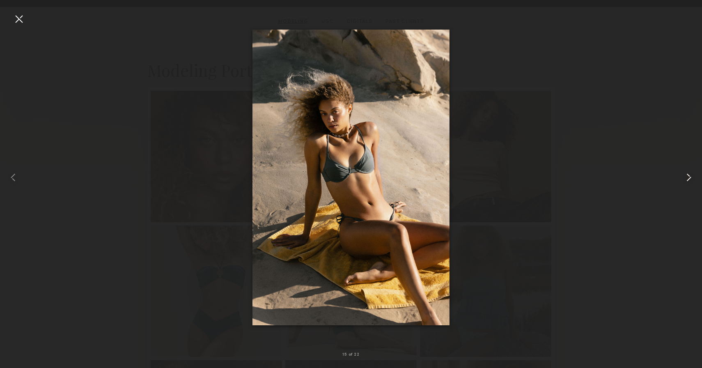
click at [690, 178] on common-icon at bounding box center [688, 177] width 13 height 13
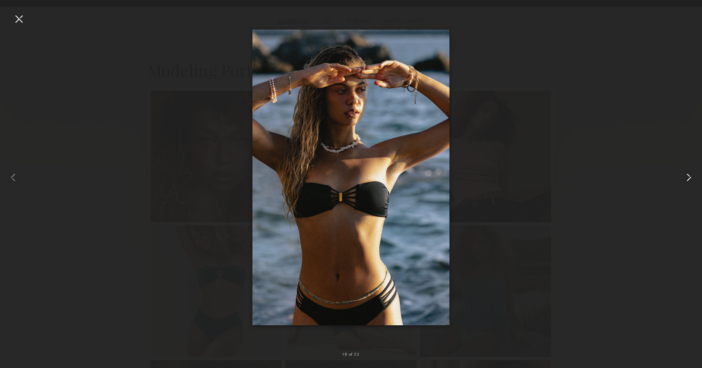
click at [690, 179] on common-icon at bounding box center [688, 177] width 13 height 13
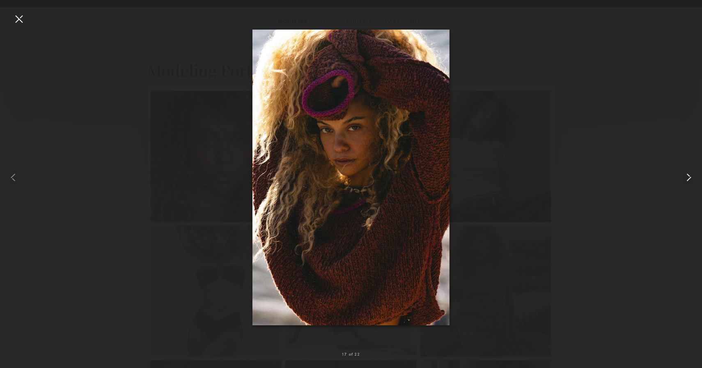
click at [690, 179] on common-icon at bounding box center [688, 177] width 13 height 13
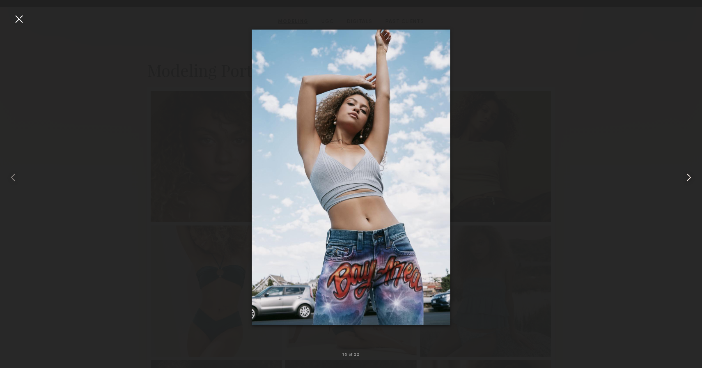
click at [690, 179] on common-icon at bounding box center [688, 177] width 13 height 13
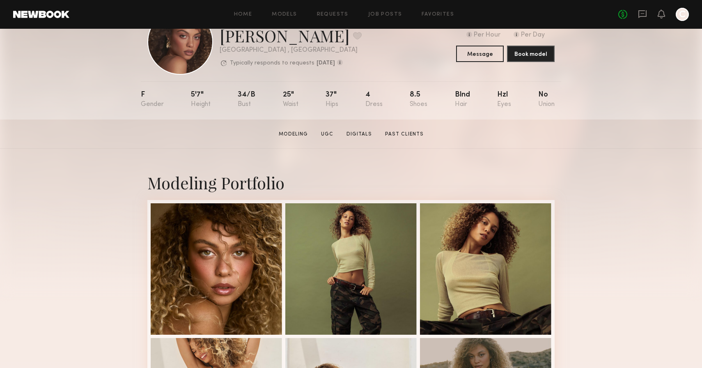
scroll to position [0, 0]
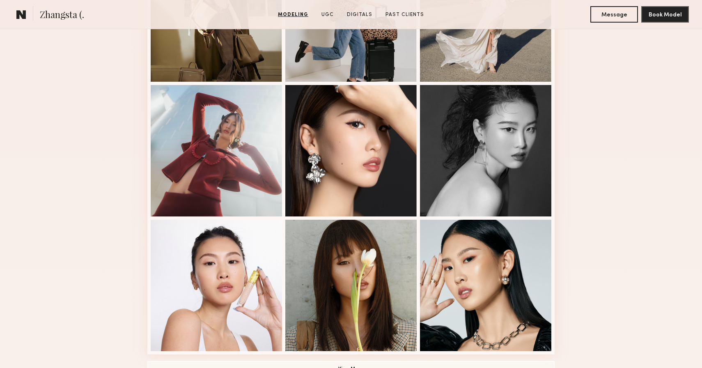
scroll to position [428, 0]
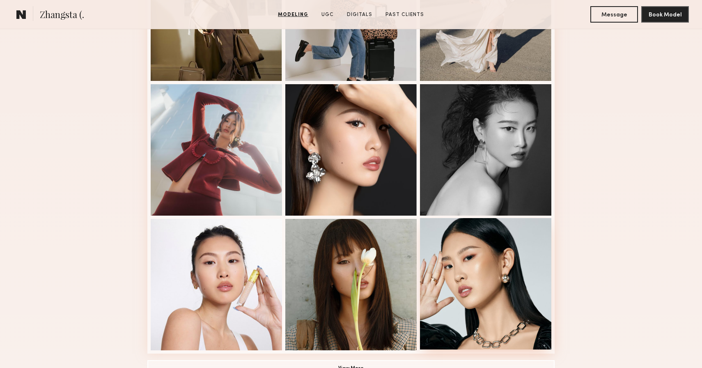
click at [452, 278] on div at bounding box center [485, 283] width 131 height 131
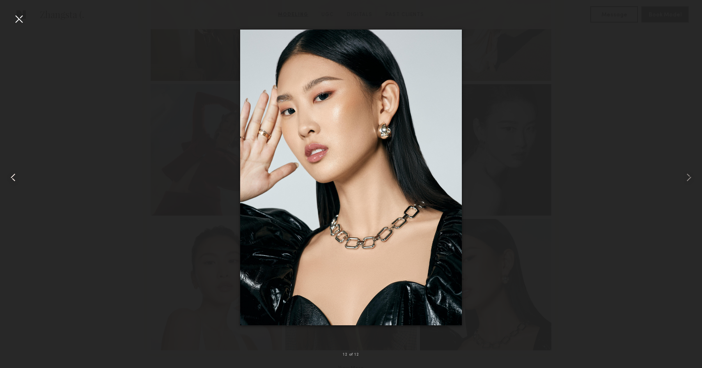
click at [15, 174] on common-icon at bounding box center [13, 177] width 13 height 13
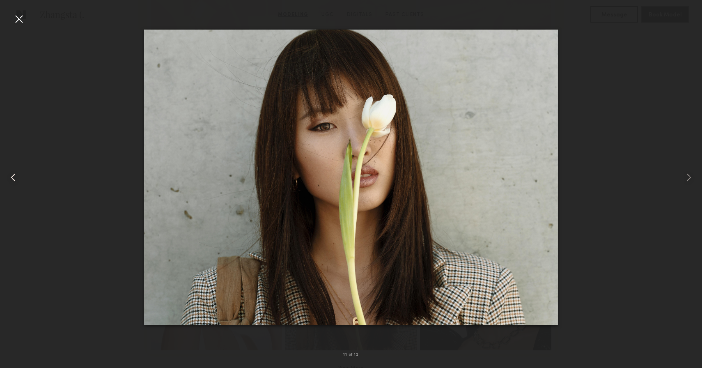
click at [15, 174] on common-icon at bounding box center [13, 177] width 13 height 13
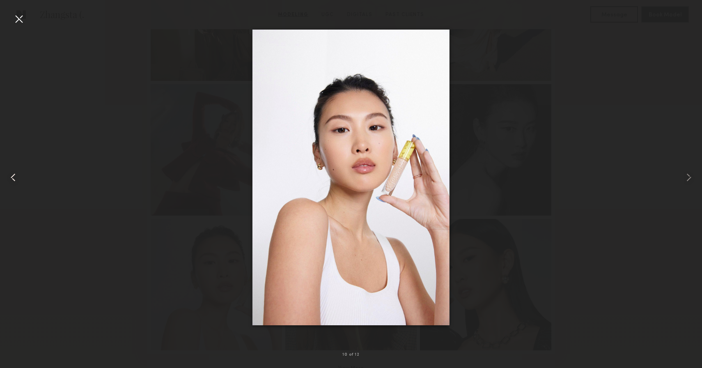
click at [15, 175] on common-icon at bounding box center [13, 177] width 13 height 13
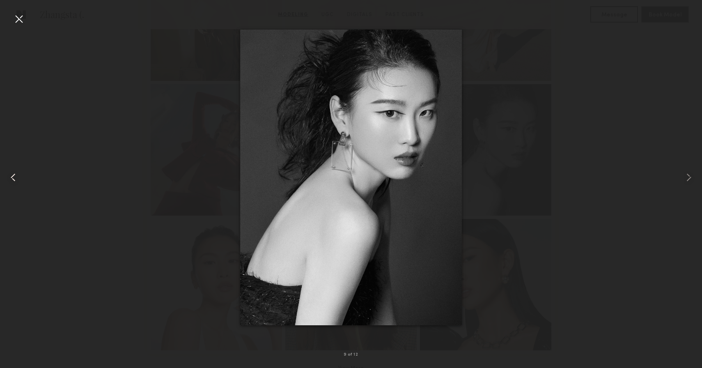
click at [15, 175] on common-icon at bounding box center [13, 177] width 13 height 13
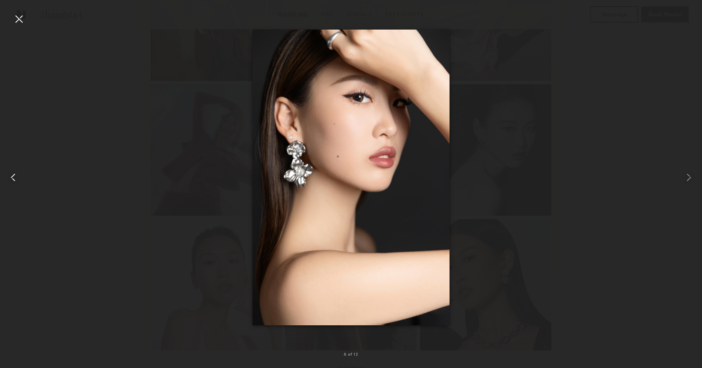
click at [15, 175] on common-icon at bounding box center [13, 177] width 13 height 13
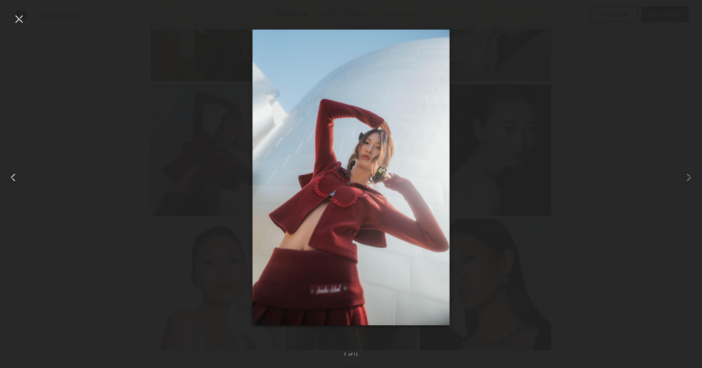
click at [15, 175] on common-icon at bounding box center [13, 177] width 13 height 13
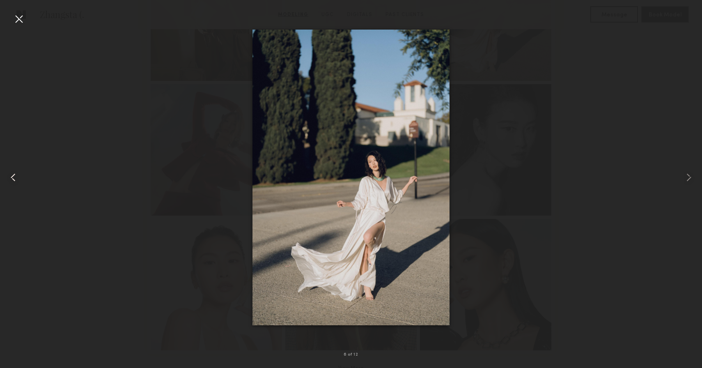
click at [15, 175] on common-icon at bounding box center [13, 177] width 13 height 13
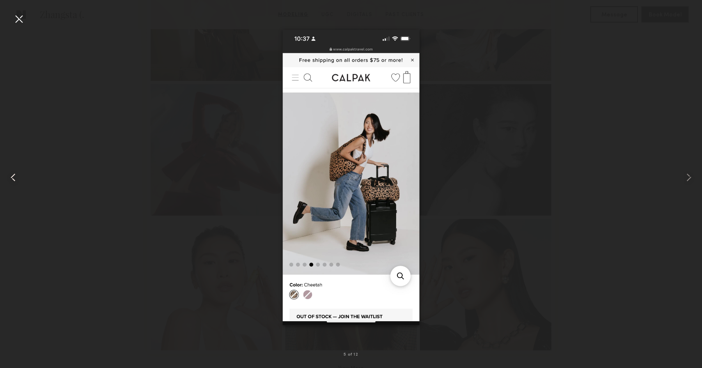
click at [15, 175] on common-icon at bounding box center [13, 177] width 13 height 13
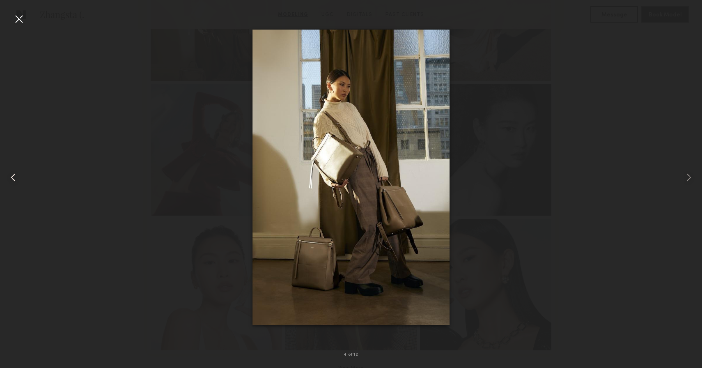
click at [15, 175] on common-icon at bounding box center [13, 177] width 13 height 13
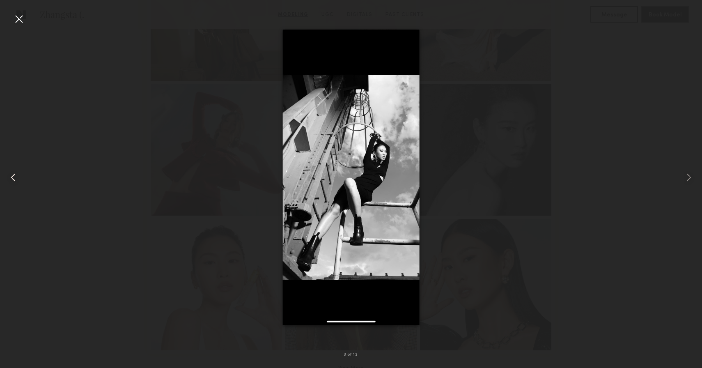
click at [15, 175] on common-icon at bounding box center [13, 177] width 13 height 13
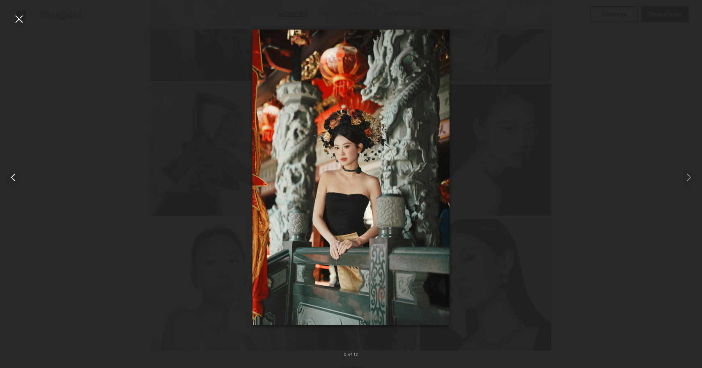
click at [15, 175] on common-icon at bounding box center [13, 177] width 13 height 13
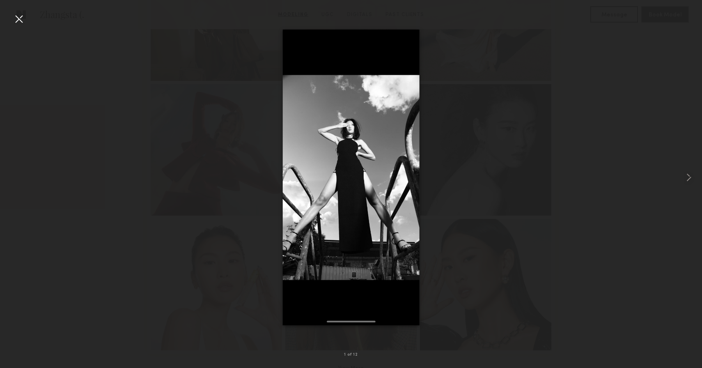
click at [15, 175] on div at bounding box center [351, 177] width 702 height 328
click at [137, 128] on div at bounding box center [351, 177] width 702 height 328
click at [19, 16] on div at bounding box center [18, 18] width 13 height 13
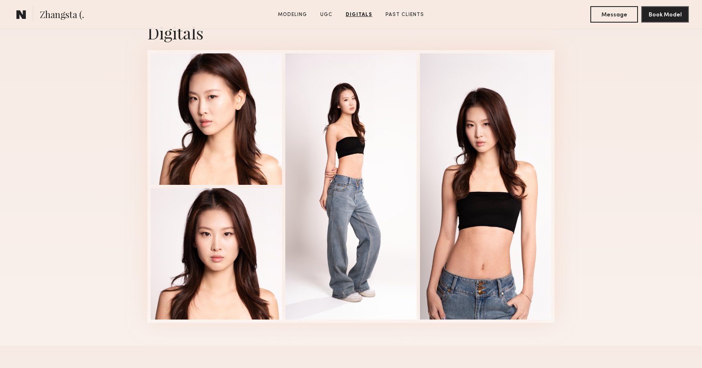
scroll to position [1231, 0]
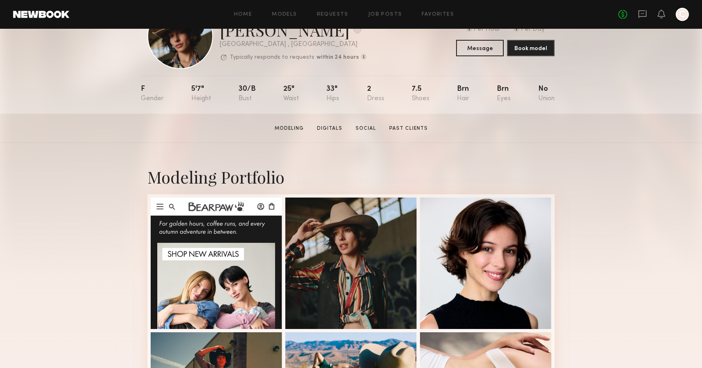
scroll to position [113, 0]
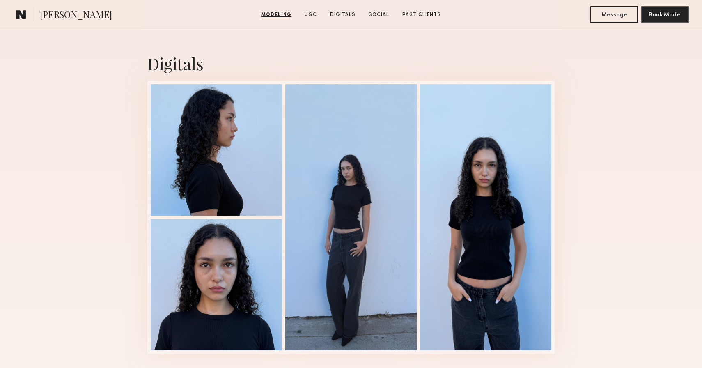
scroll to position [1304, 0]
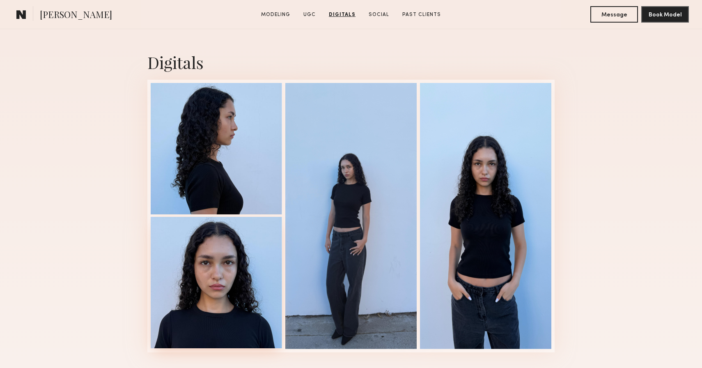
click at [237, 276] on div at bounding box center [216, 282] width 131 height 131
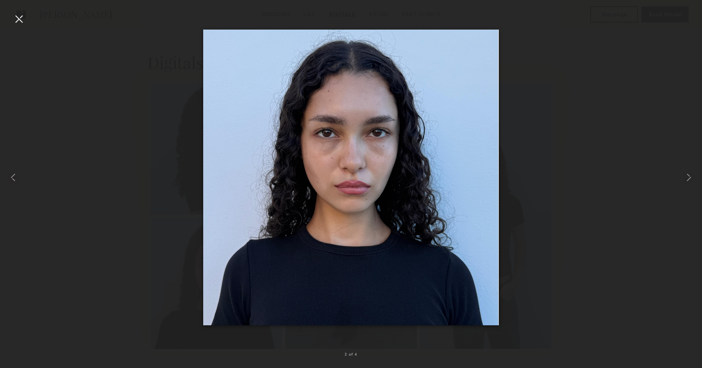
click at [20, 21] on div at bounding box center [18, 18] width 13 height 13
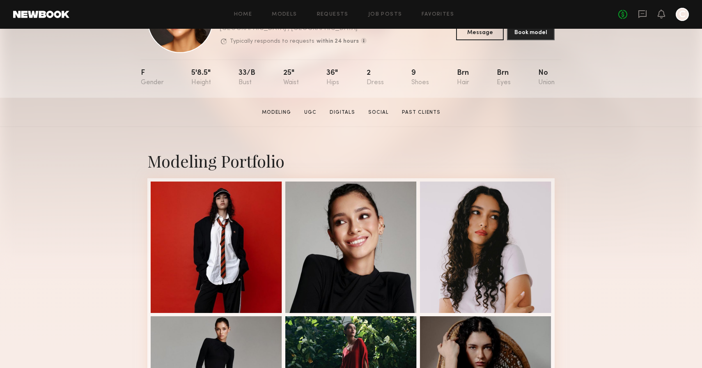
scroll to position [62, 0]
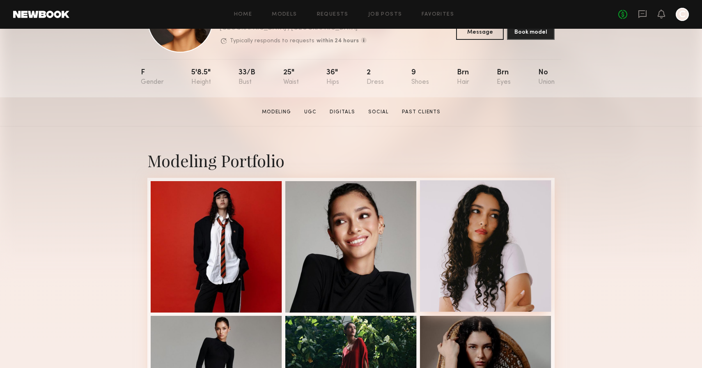
click at [491, 227] on div at bounding box center [485, 245] width 131 height 131
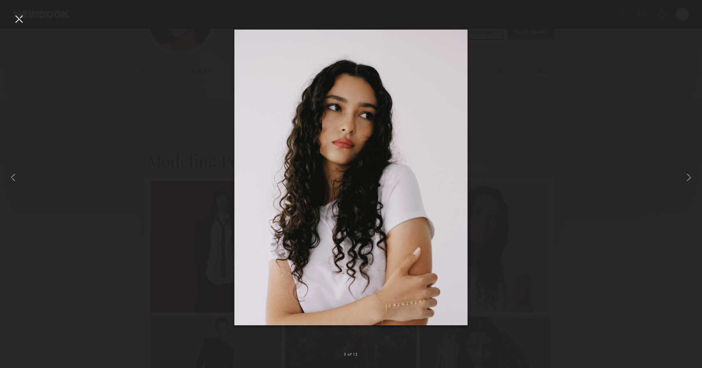
click at [18, 18] on div at bounding box center [18, 18] width 13 height 13
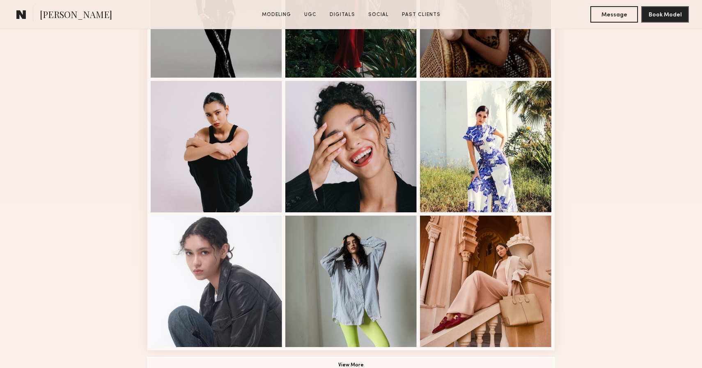
scroll to position [0, 0]
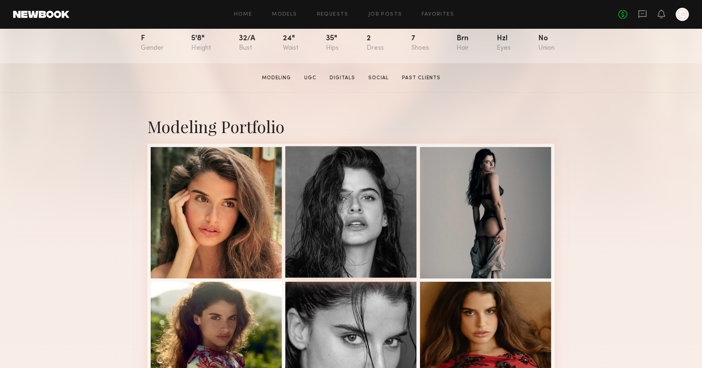
scroll to position [104, 0]
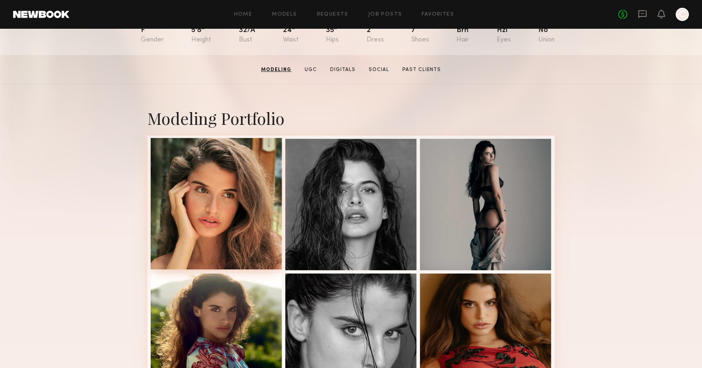
click at [240, 223] on div at bounding box center [216, 203] width 131 height 131
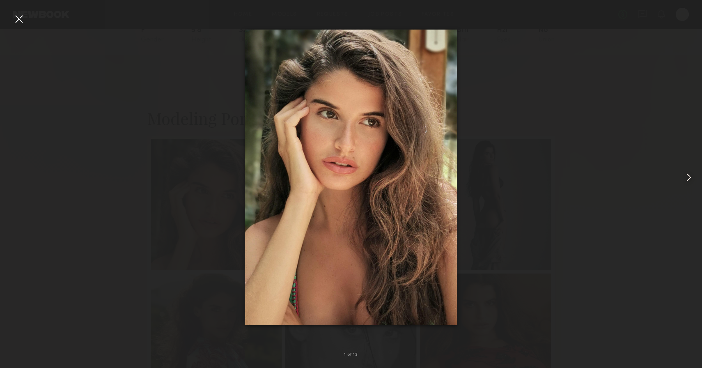
click at [693, 174] on common-icon at bounding box center [688, 177] width 13 height 13
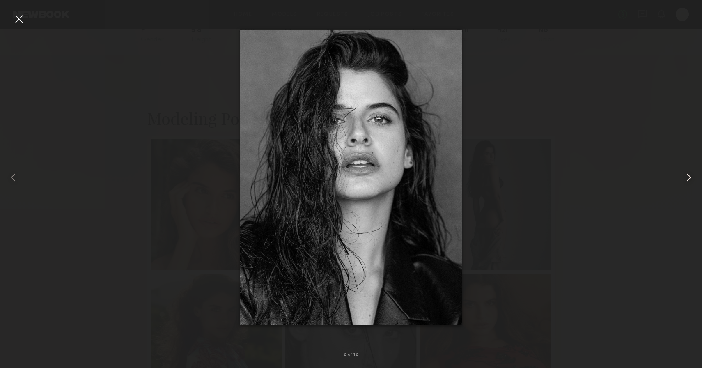
click at [693, 175] on common-icon at bounding box center [688, 177] width 13 height 13
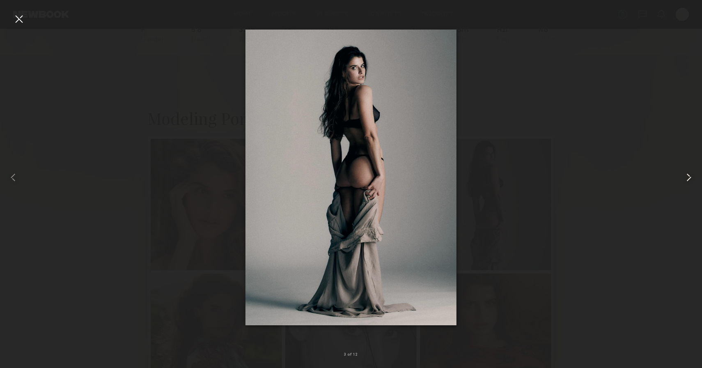
click at [693, 175] on common-icon at bounding box center [688, 177] width 13 height 13
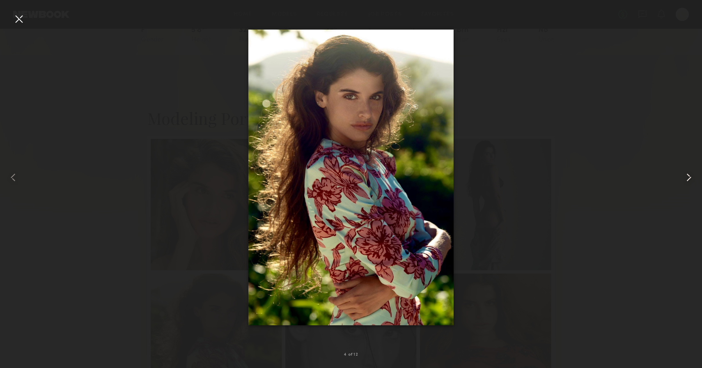
click at [693, 175] on common-icon at bounding box center [688, 177] width 13 height 13
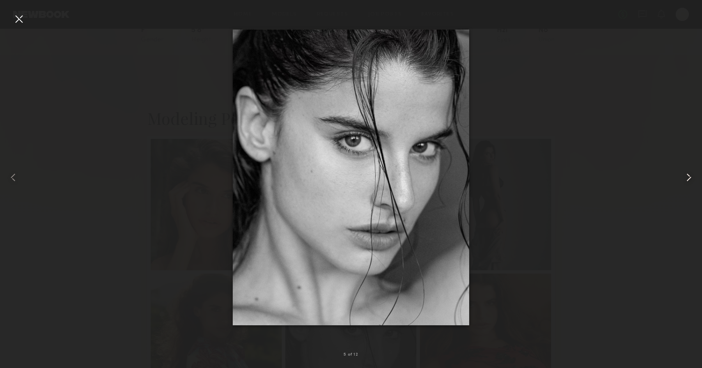
click at [693, 175] on common-icon at bounding box center [688, 177] width 13 height 13
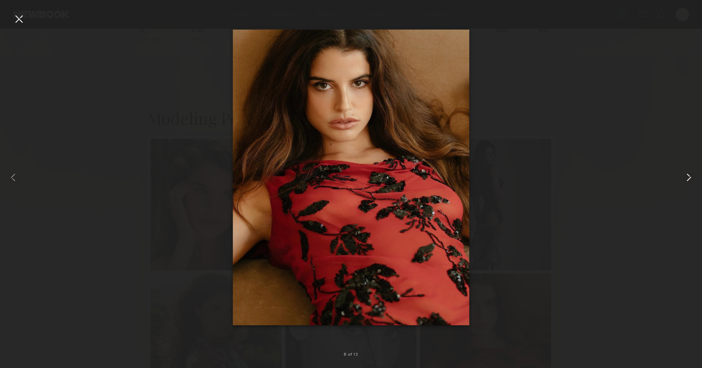
click at [693, 175] on common-icon at bounding box center [688, 177] width 13 height 13
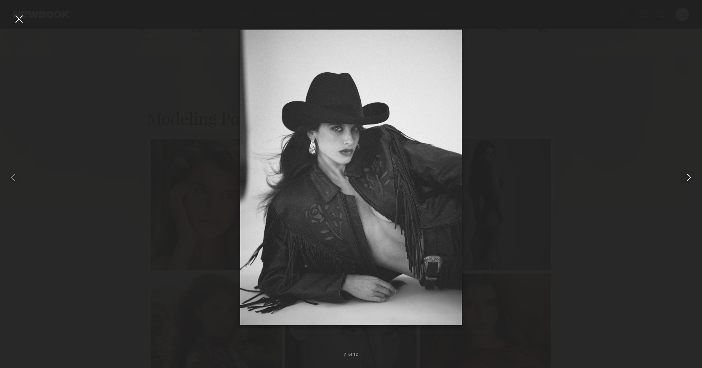
click at [693, 175] on common-icon at bounding box center [688, 177] width 13 height 13
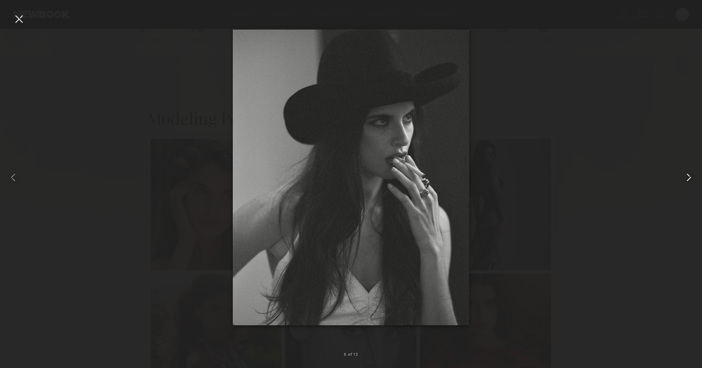
click at [693, 175] on common-icon at bounding box center [688, 177] width 13 height 13
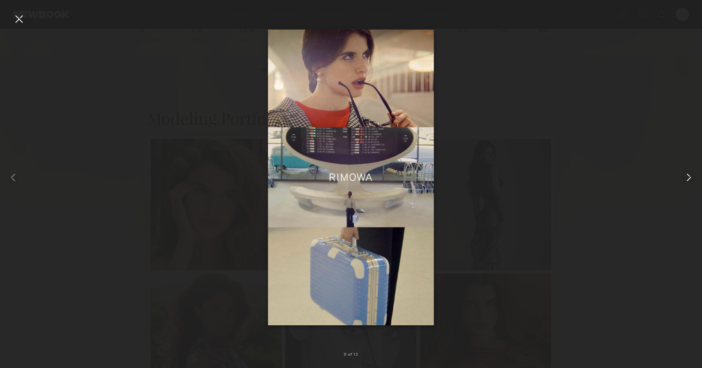
click at [693, 175] on common-icon at bounding box center [688, 177] width 13 height 13
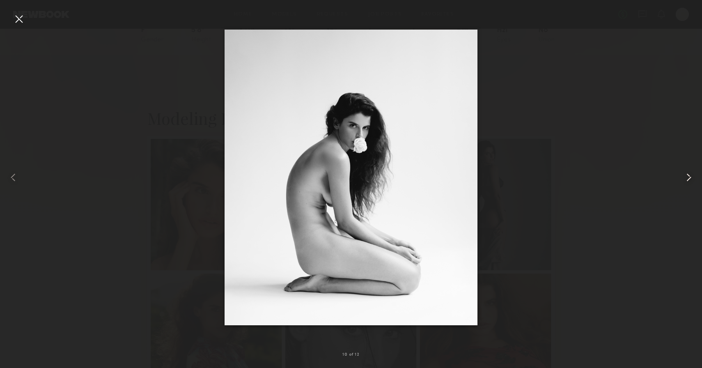
click at [693, 175] on common-icon at bounding box center [688, 177] width 13 height 13
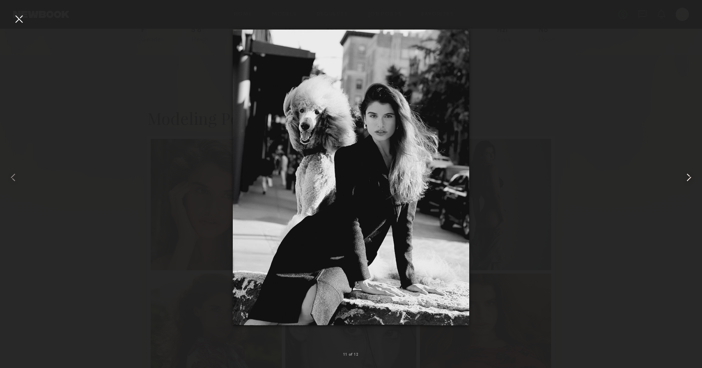
click at [693, 175] on common-icon at bounding box center [688, 177] width 13 height 13
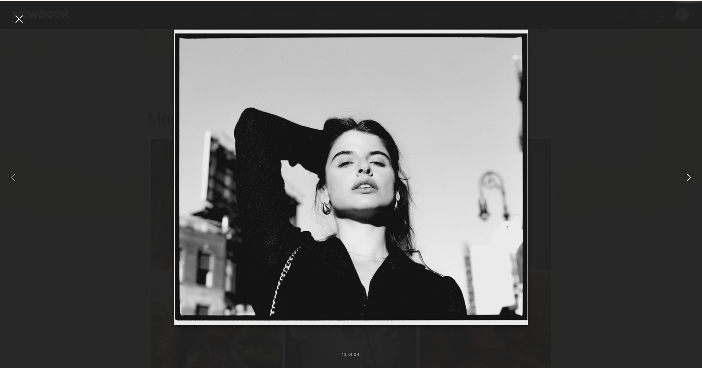
click at [693, 175] on common-icon at bounding box center [688, 177] width 13 height 13
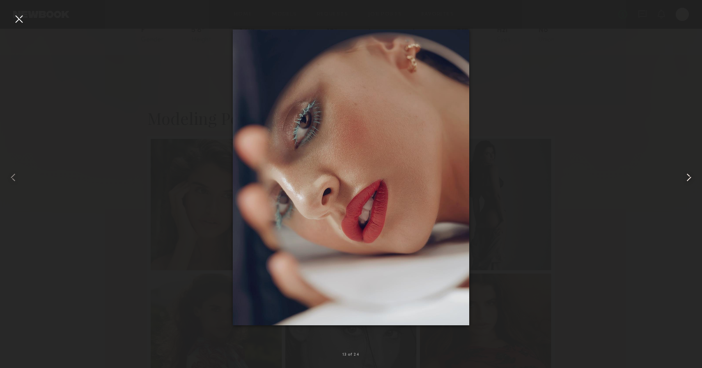
click at [693, 175] on common-icon at bounding box center [688, 177] width 13 height 13
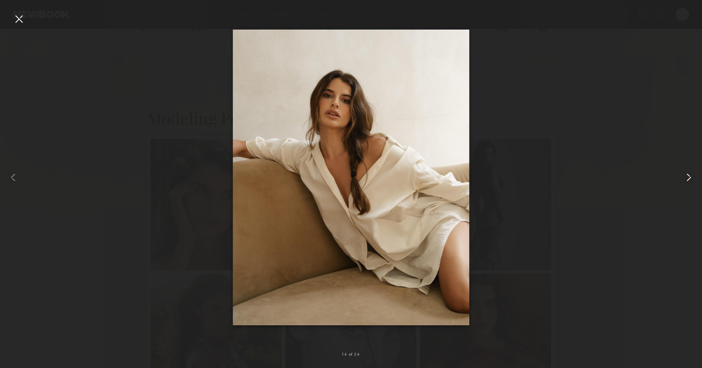
click at [693, 176] on common-icon at bounding box center [688, 177] width 13 height 13
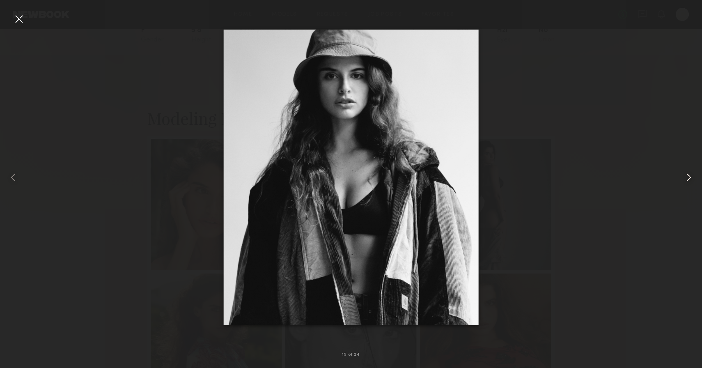
click at [693, 176] on common-icon at bounding box center [688, 177] width 13 height 13
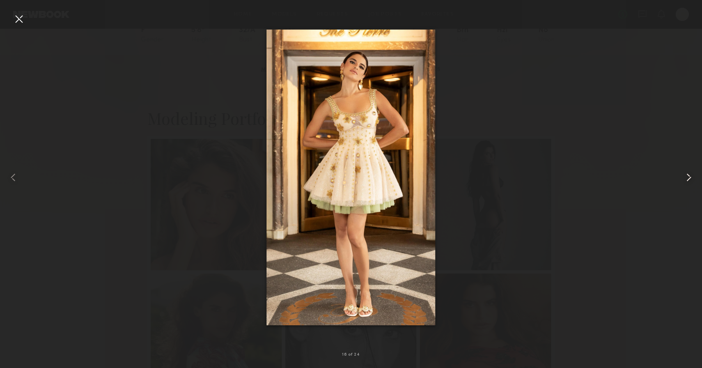
click at [693, 177] on common-icon at bounding box center [688, 177] width 13 height 13
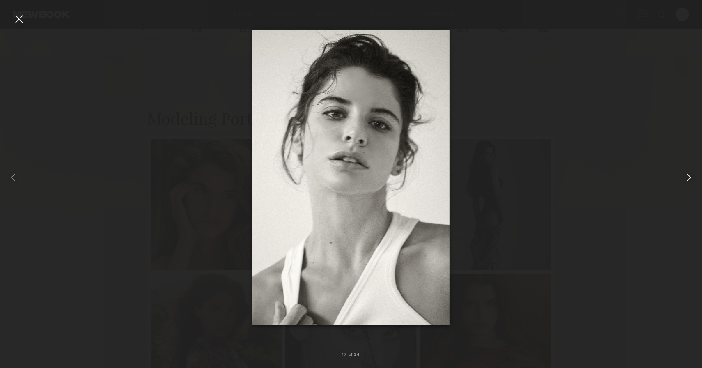
click at [693, 177] on common-icon at bounding box center [688, 177] width 13 height 13
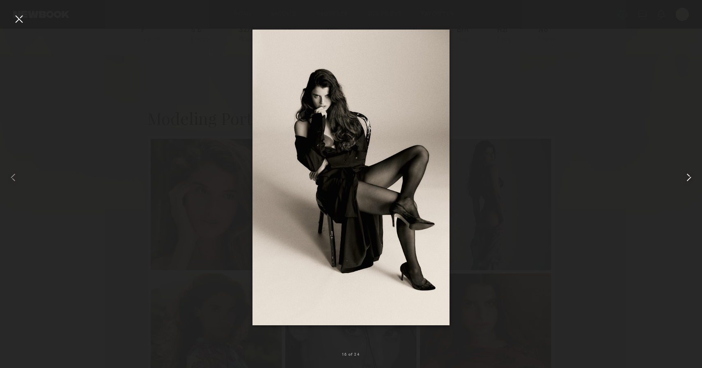
click at [693, 177] on common-icon at bounding box center [688, 177] width 13 height 13
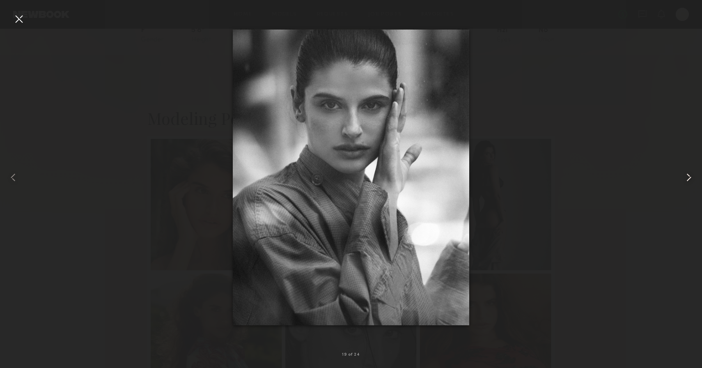
click at [693, 177] on common-icon at bounding box center [688, 177] width 13 height 13
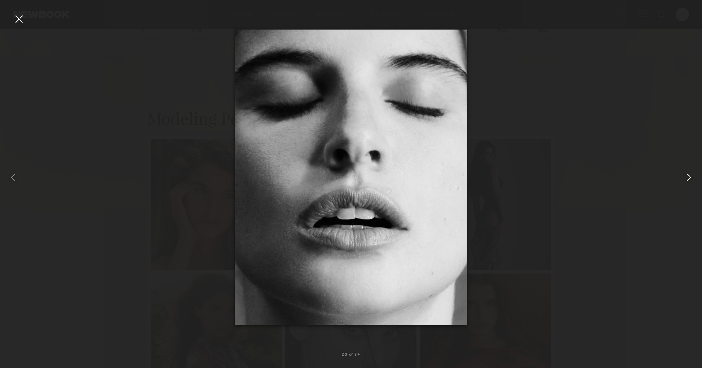
click at [693, 177] on common-icon at bounding box center [688, 177] width 13 height 13
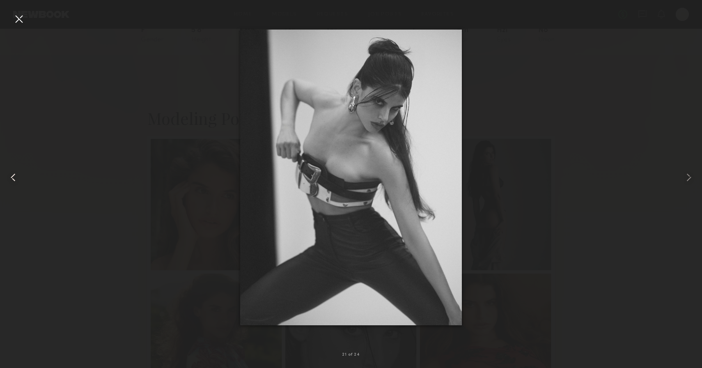
click at [13, 174] on common-icon at bounding box center [13, 177] width 13 height 13
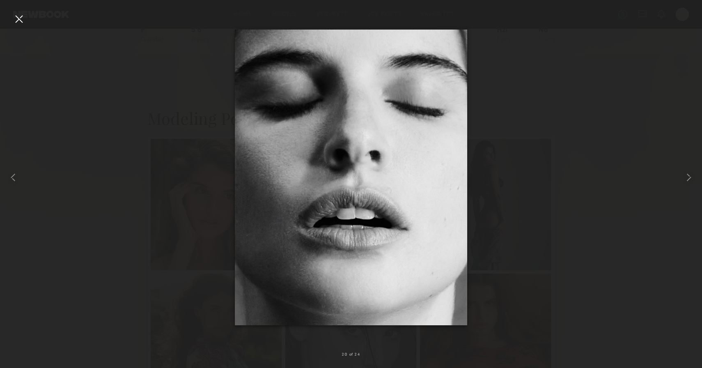
click at [73, 103] on div at bounding box center [351, 177] width 702 height 328
click at [18, 21] on div at bounding box center [18, 18] width 13 height 13
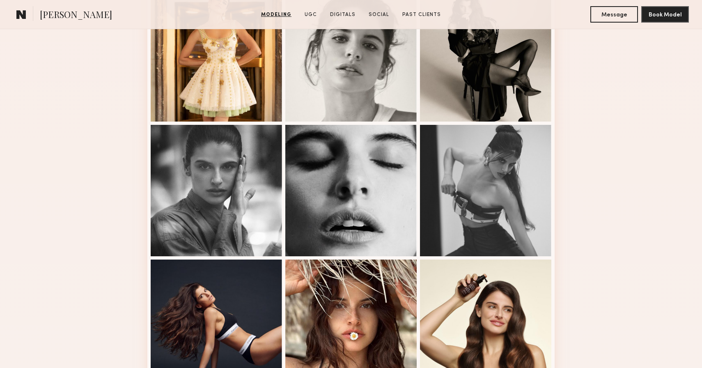
scroll to position [641, 0]
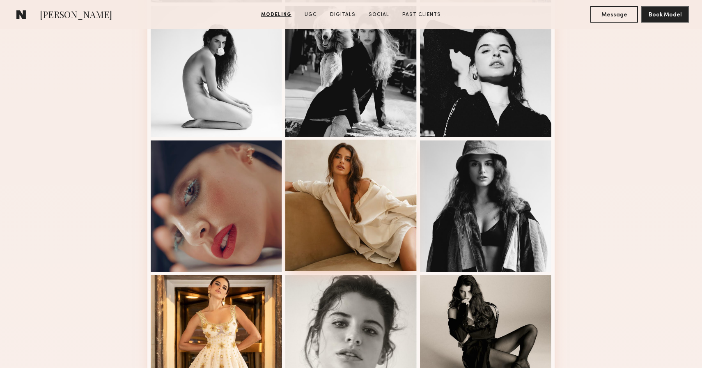
click at [376, 189] on div at bounding box center [350, 205] width 131 height 131
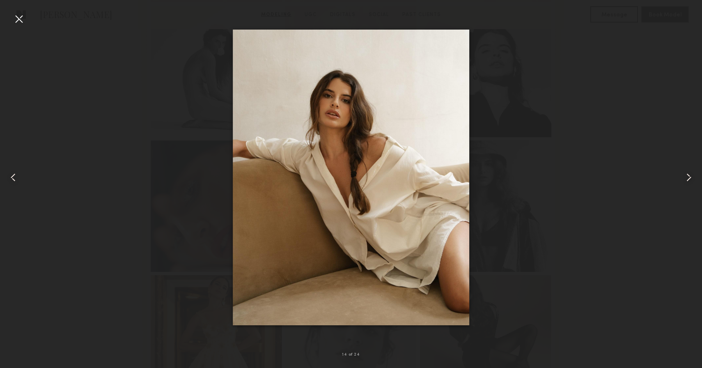
click at [14, 18] on div at bounding box center [18, 18] width 13 height 13
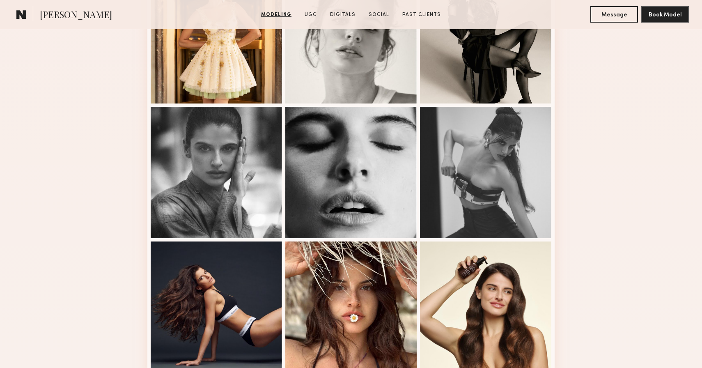
scroll to position [986, 0]
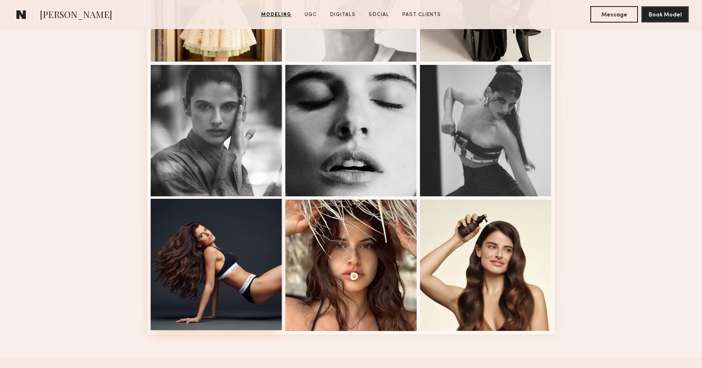
click at [193, 261] on div at bounding box center [216, 264] width 131 height 131
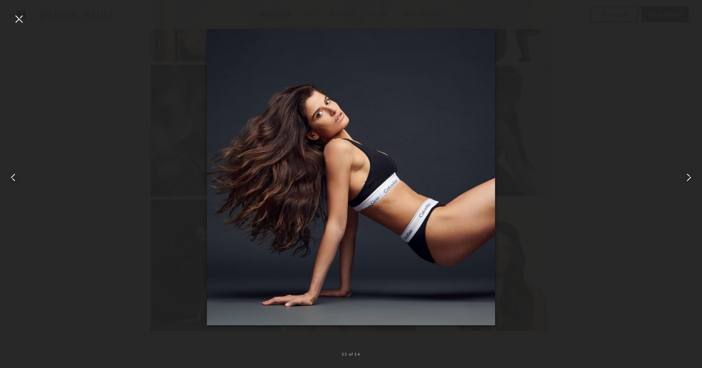
click at [24, 16] on div at bounding box center [18, 18] width 13 height 13
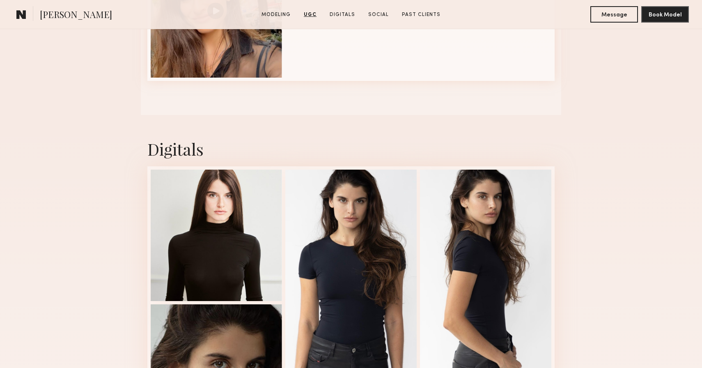
scroll to position [1720, 0]
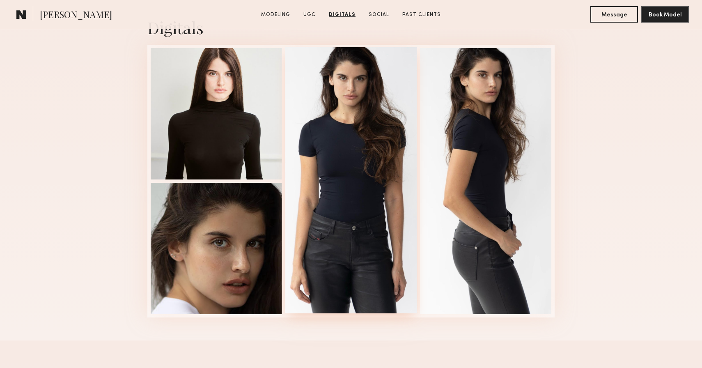
click at [345, 96] on div at bounding box center [350, 180] width 131 height 266
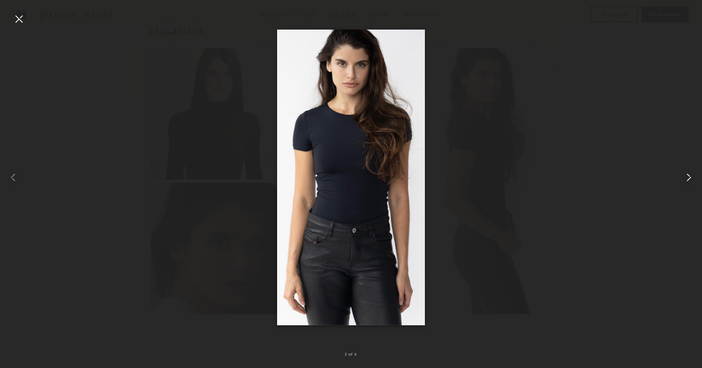
click at [691, 177] on common-icon at bounding box center [688, 177] width 13 height 13
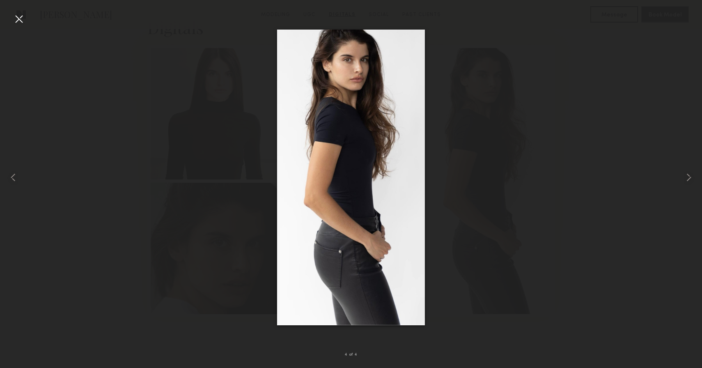
click at [194, 126] on div at bounding box center [351, 177] width 702 height 328
click at [20, 19] on div at bounding box center [18, 18] width 13 height 13
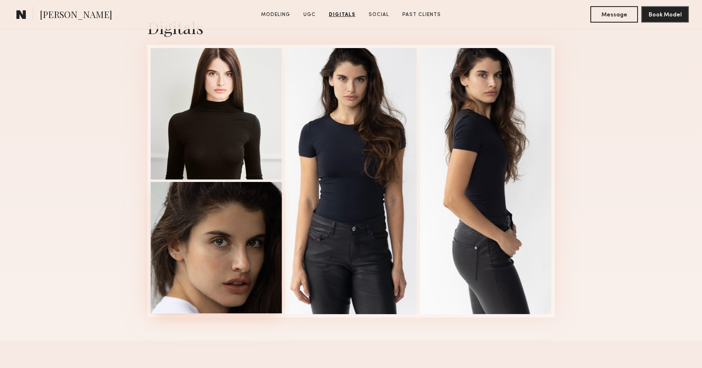
click at [220, 249] on div at bounding box center [216, 247] width 131 height 131
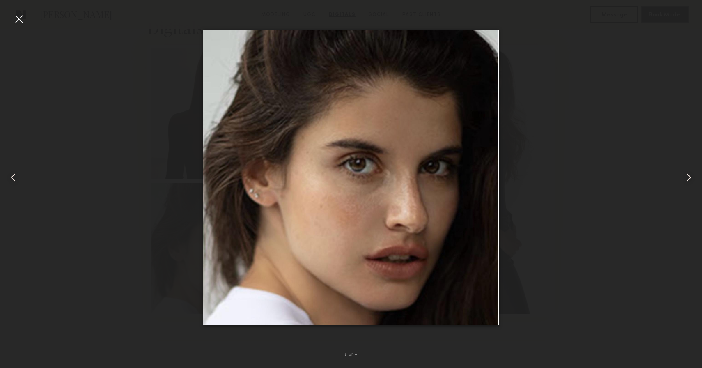
click at [22, 18] on div at bounding box center [18, 18] width 13 height 13
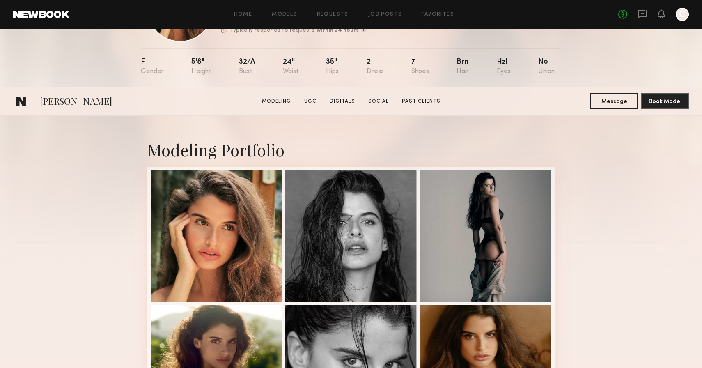
scroll to position [195, 0]
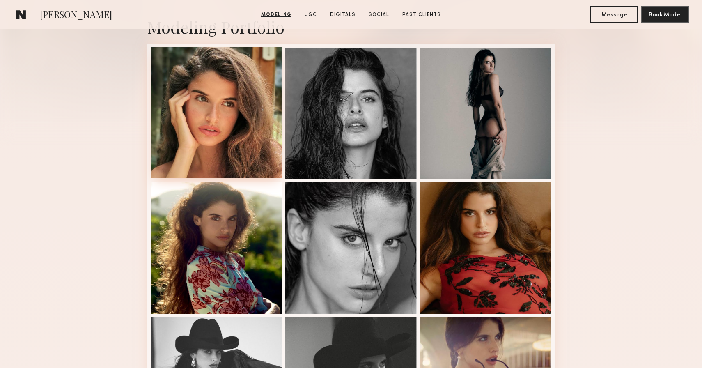
click at [177, 101] on div at bounding box center [216, 112] width 131 height 131
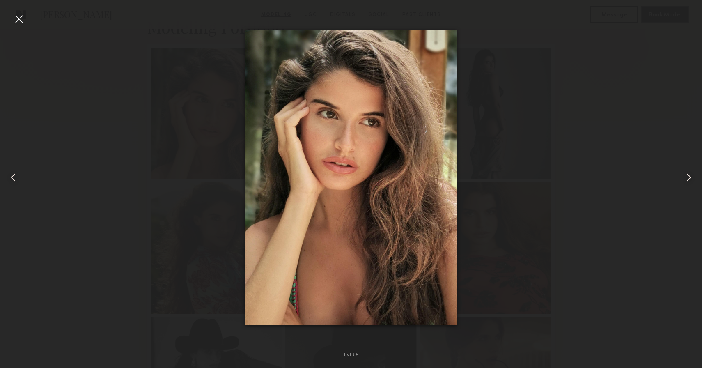
click at [685, 181] on common-icon at bounding box center [688, 177] width 13 height 13
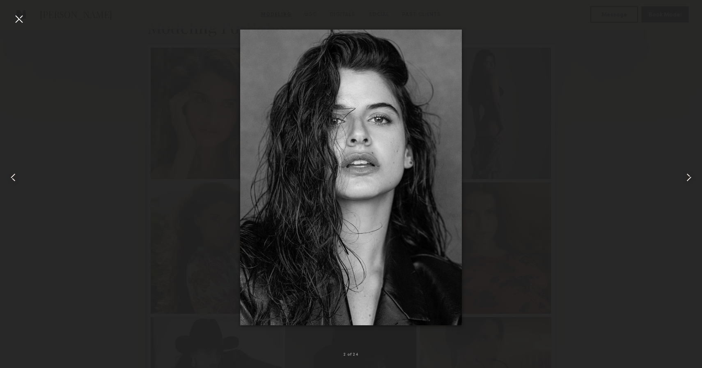
click at [685, 181] on common-icon at bounding box center [688, 177] width 13 height 13
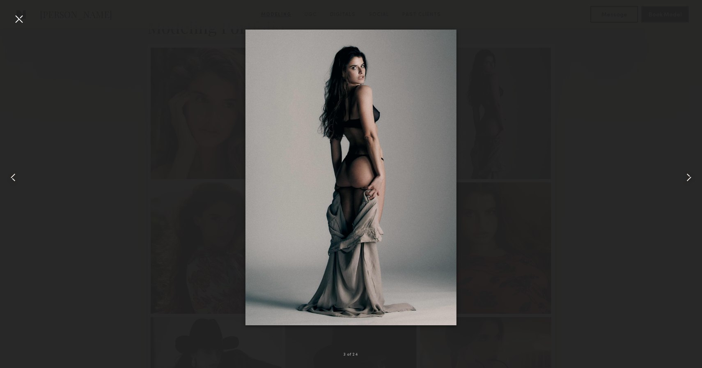
click at [686, 181] on common-icon at bounding box center [688, 177] width 13 height 13
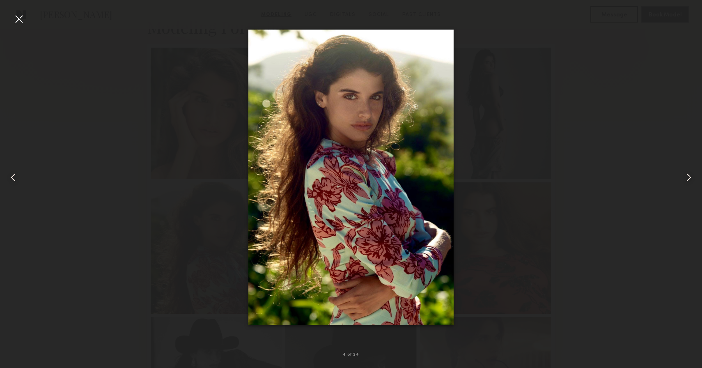
click at [686, 181] on common-icon at bounding box center [688, 177] width 13 height 13
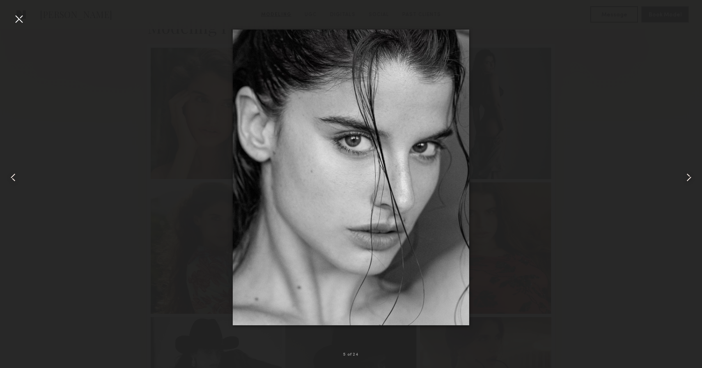
click at [650, 114] on div at bounding box center [351, 177] width 702 height 328
click at [21, 21] on div at bounding box center [18, 18] width 13 height 13
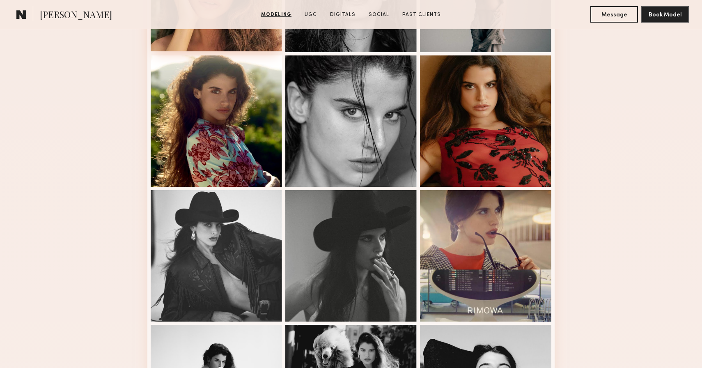
scroll to position [336, 0]
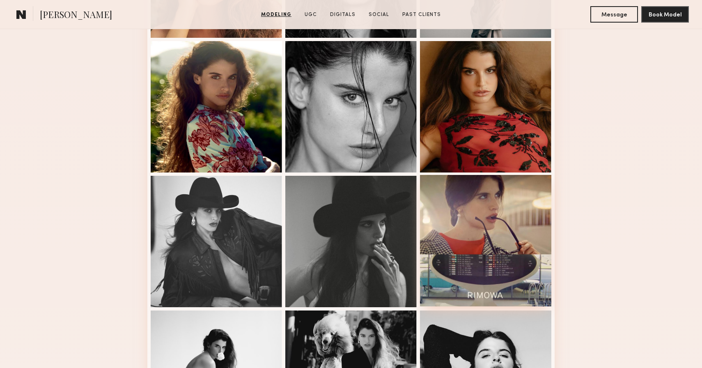
click at [463, 256] on div at bounding box center [485, 240] width 131 height 131
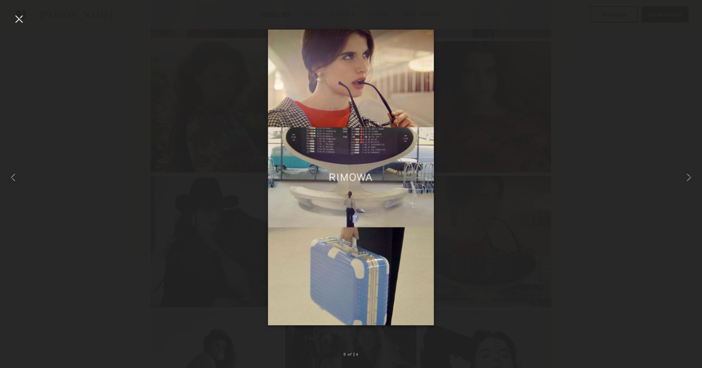
click at [21, 20] on div at bounding box center [18, 18] width 13 height 13
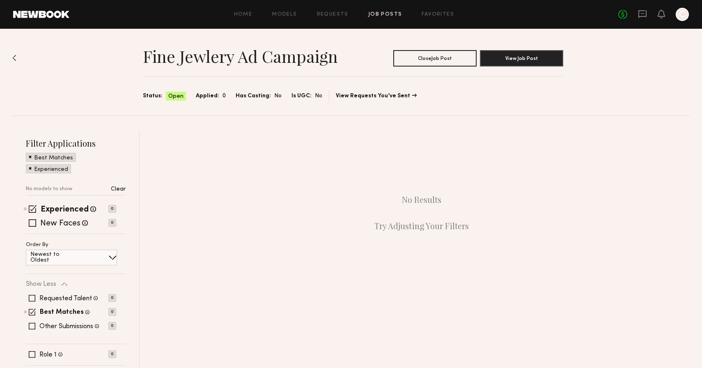
click at [384, 16] on link "Job Posts" at bounding box center [385, 14] width 34 height 5
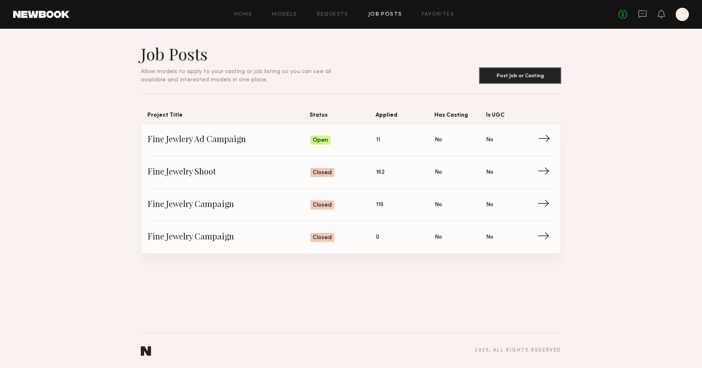
click at [300, 136] on span "Fine Jewlery Ad Campaign" at bounding box center [229, 140] width 163 height 12
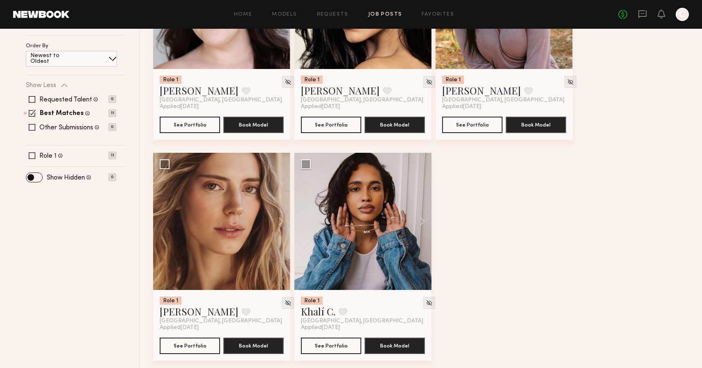
scroll to position [202, 0]
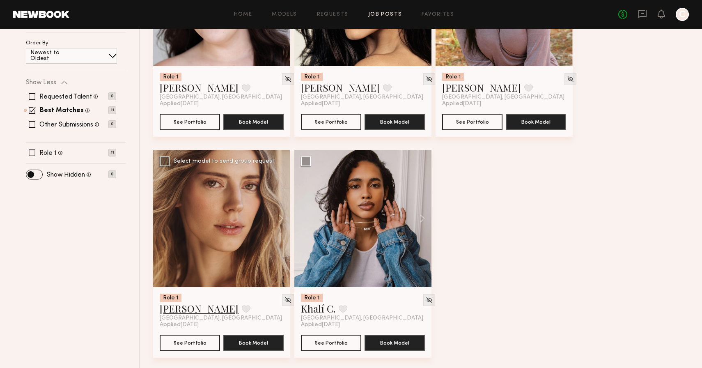
click at [186, 313] on link "[PERSON_NAME]" at bounding box center [199, 308] width 79 height 13
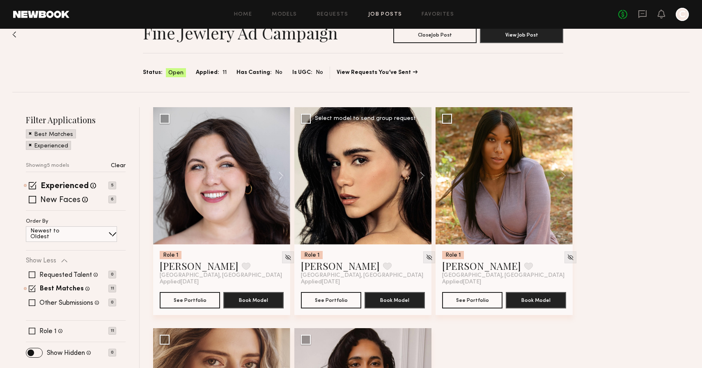
scroll to position [6, 0]
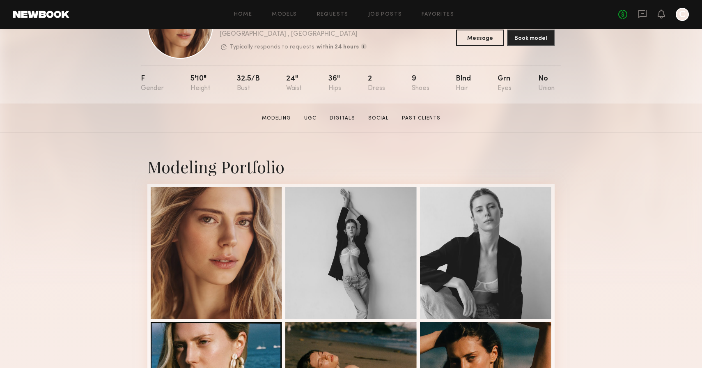
scroll to position [109, 0]
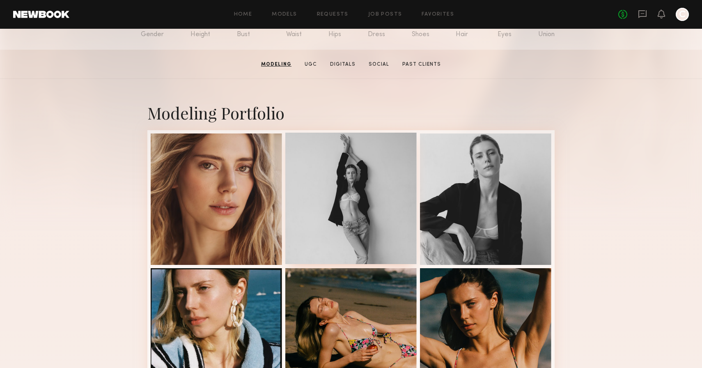
click at [342, 199] on div at bounding box center [350, 198] width 131 height 131
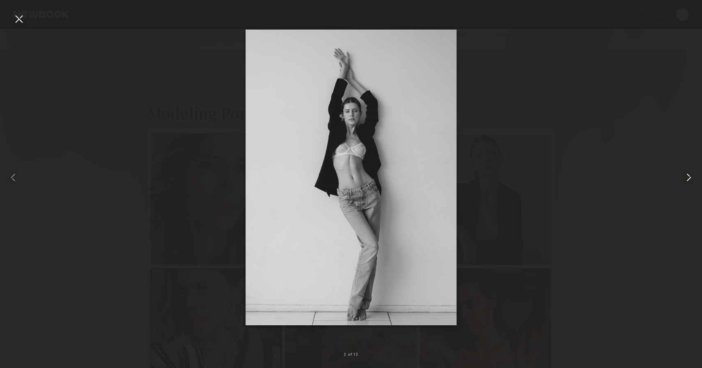
click at [691, 176] on common-icon at bounding box center [688, 177] width 13 height 13
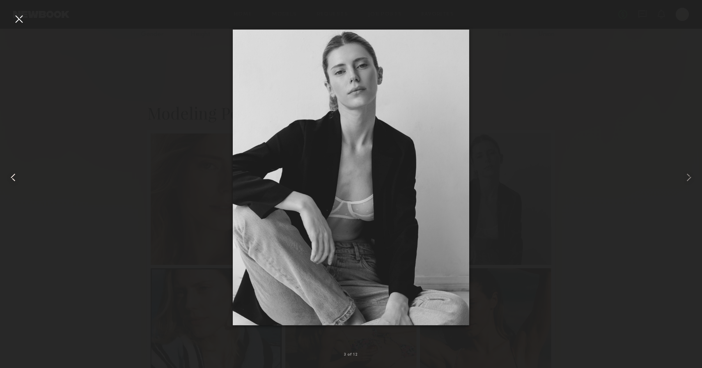
click at [11, 17] on div at bounding box center [14, 177] width 28 height 328
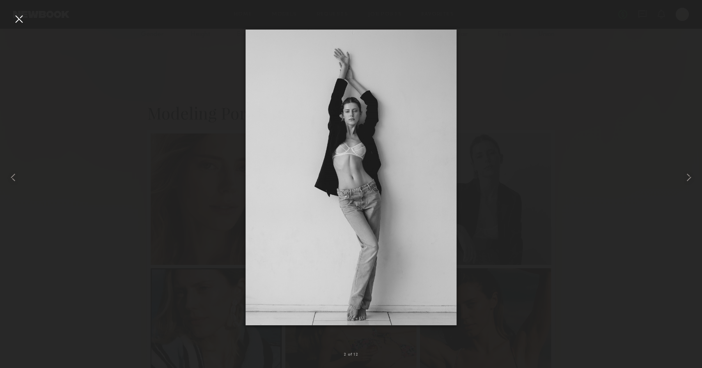
click at [17, 18] on div at bounding box center [18, 18] width 13 height 13
